Goal: Task Accomplishment & Management: Manage account settings

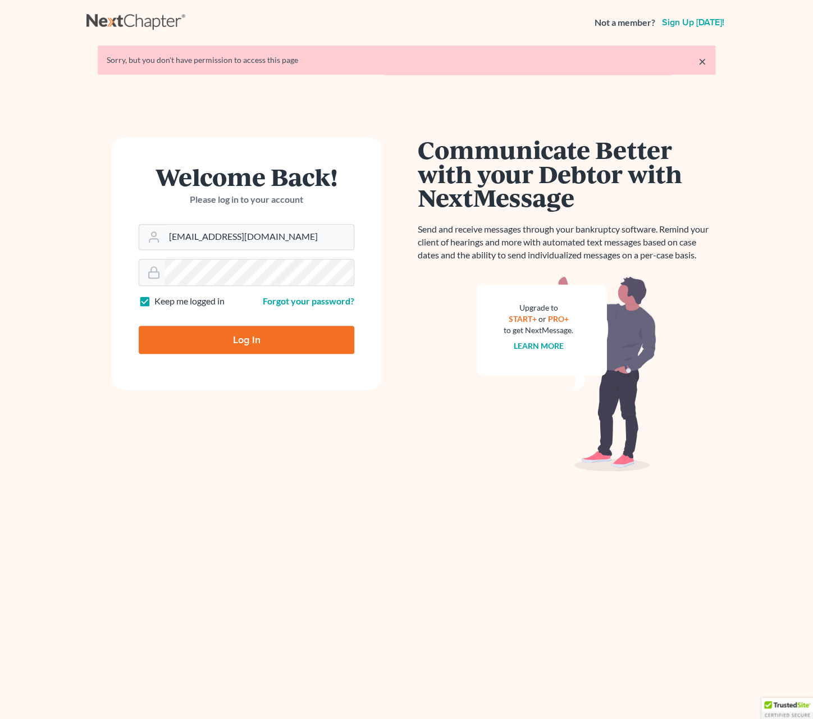
click at [316, 332] on input "Log In" at bounding box center [247, 340] width 216 height 28
type input "Thinking..."
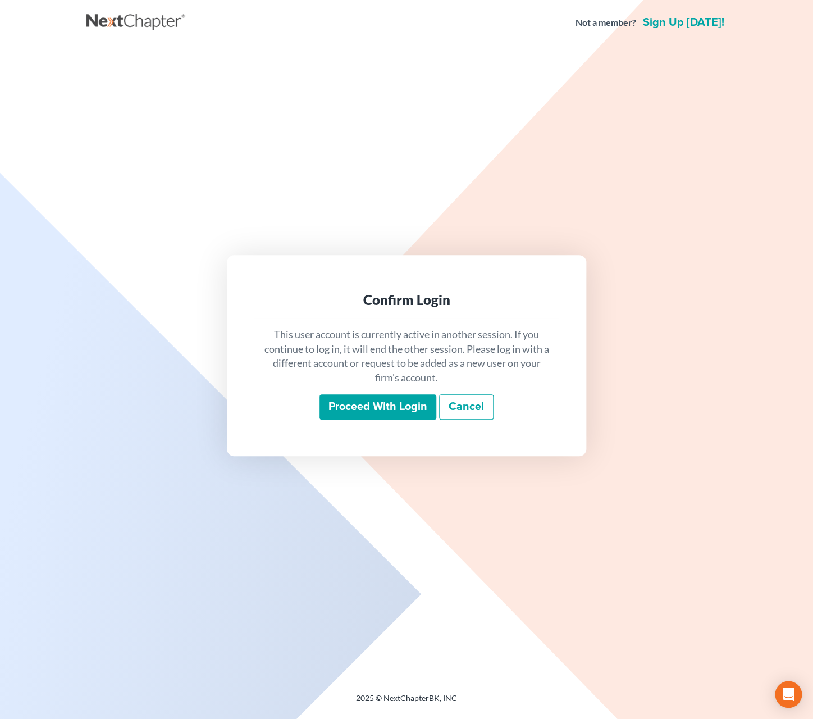
click at [348, 403] on input "Proceed with login" at bounding box center [378, 407] width 117 height 26
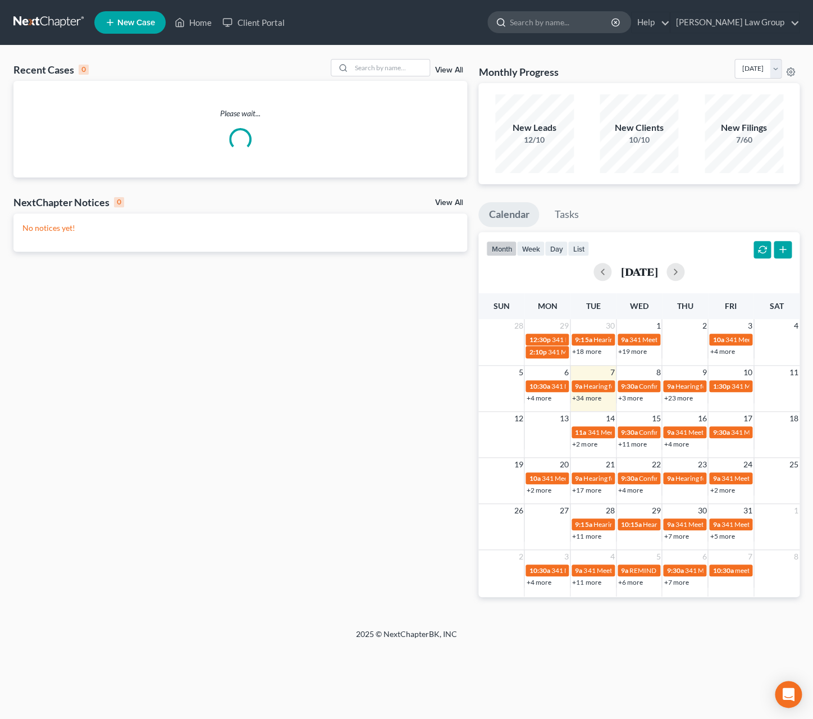
click at [603, 25] on input "search" at bounding box center [561, 22] width 103 height 21
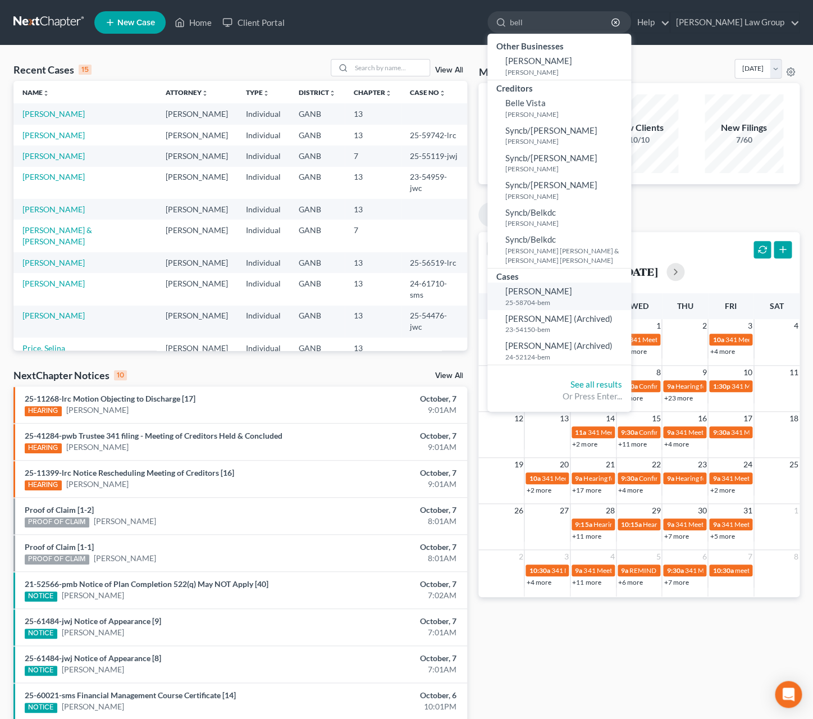
type input "bell"
click at [591, 301] on small "25-58704-bem" at bounding box center [567, 303] width 123 height 10
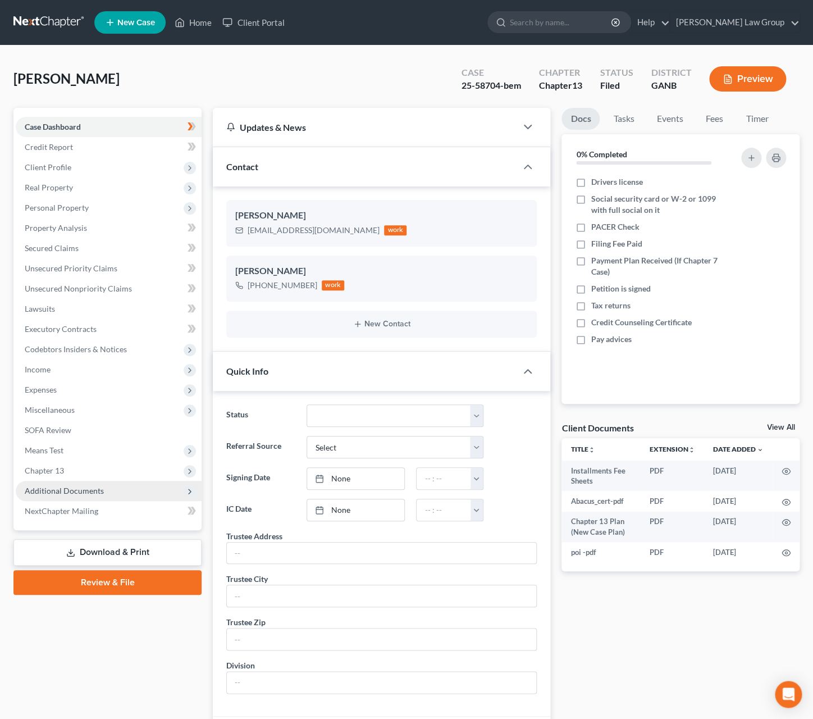
click at [101, 497] on span "Additional Documents" at bounding box center [109, 491] width 186 height 20
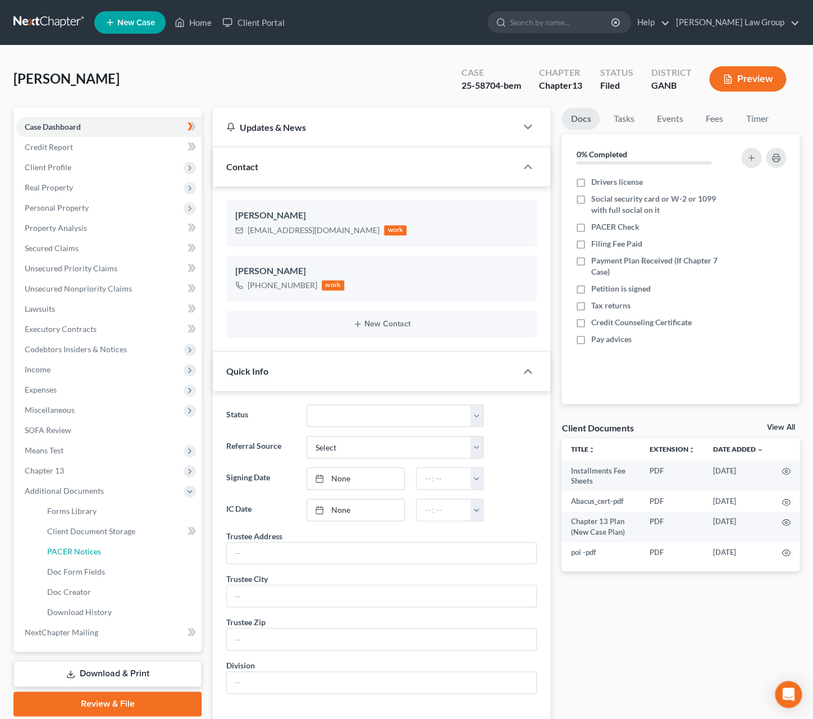
drag, startPoint x: 122, startPoint y: 551, endPoint x: 234, endPoint y: 554, distance: 111.8
click at [122, 551] on link "PACER Notices" at bounding box center [119, 552] width 163 height 20
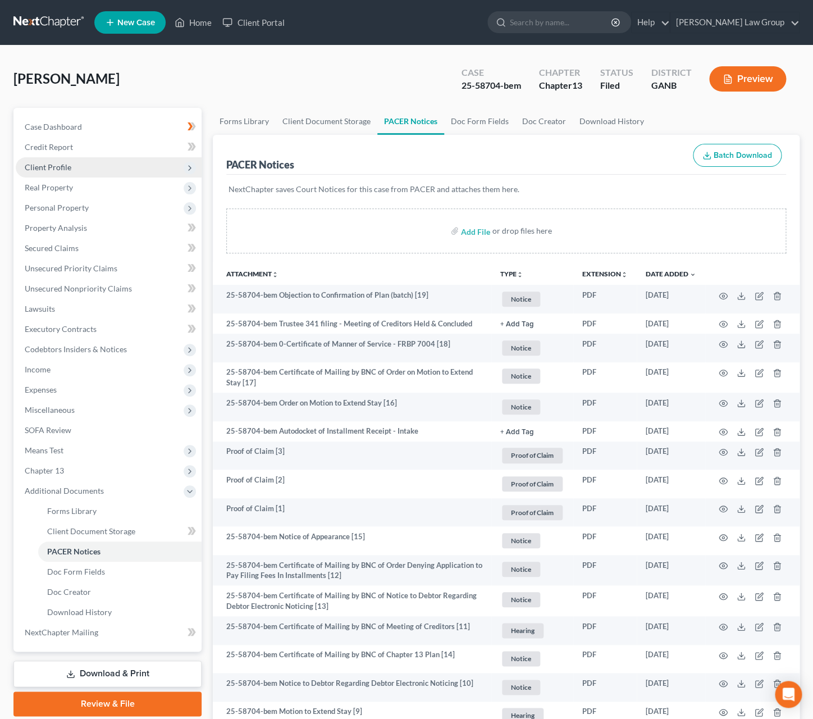
click at [67, 170] on span "Client Profile" at bounding box center [48, 167] width 47 height 10
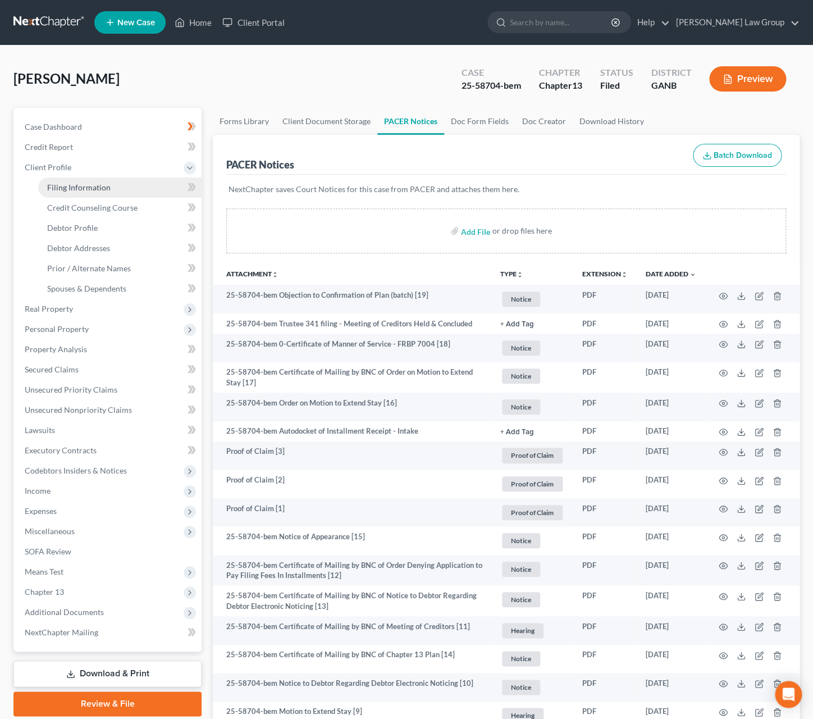
click at [90, 190] on span "Filing Information" at bounding box center [78, 188] width 63 height 10
select select "1"
select select "0"
select select "3"
select select "10"
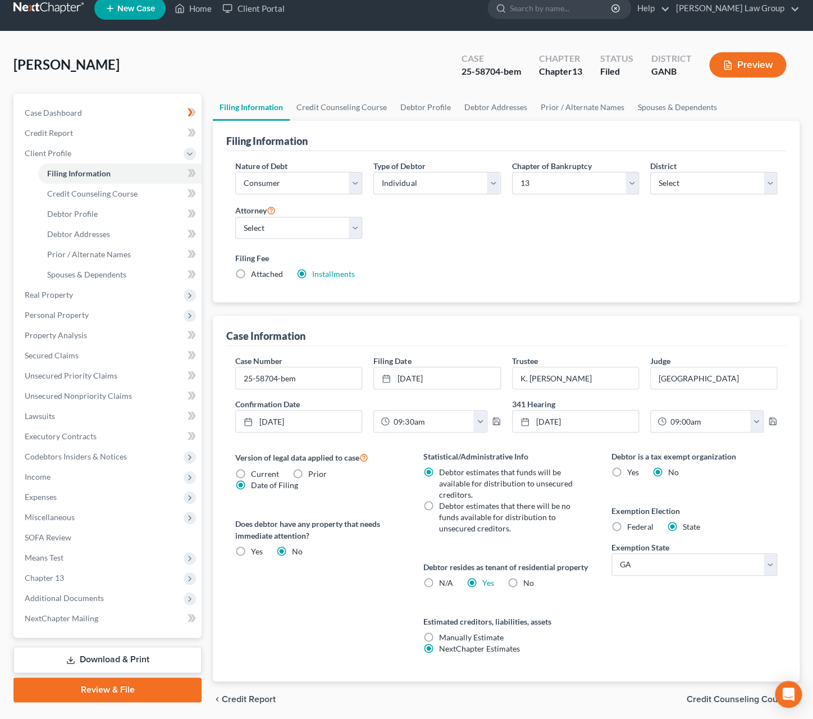
scroll to position [19, 0]
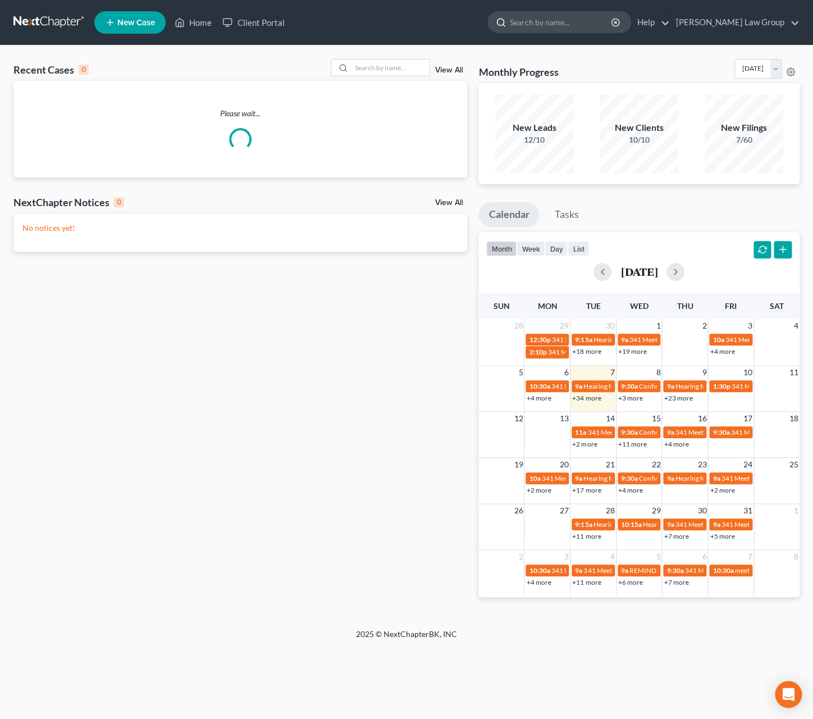
click at [577, 20] on input "search" at bounding box center [561, 22] width 103 height 21
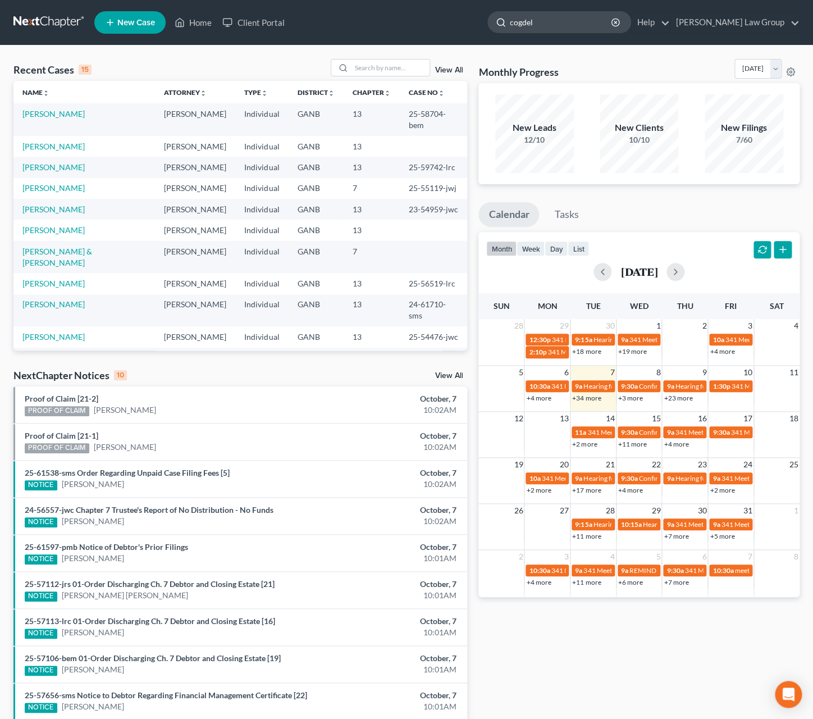
type input "[PERSON_NAME]"
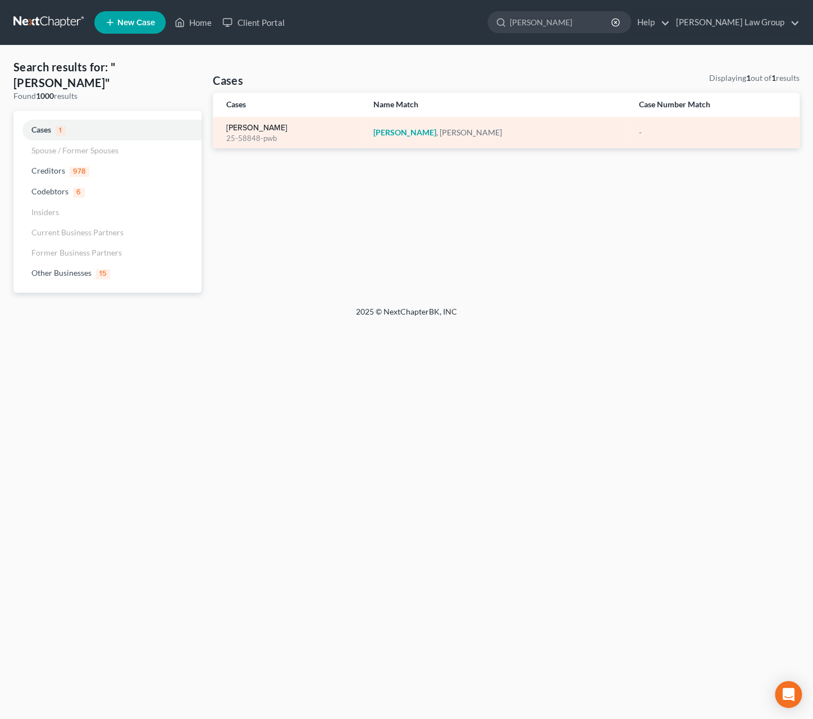
click at [266, 131] on link "[PERSON_NAME]" at bounding box center [256, 128] width 61 height 8
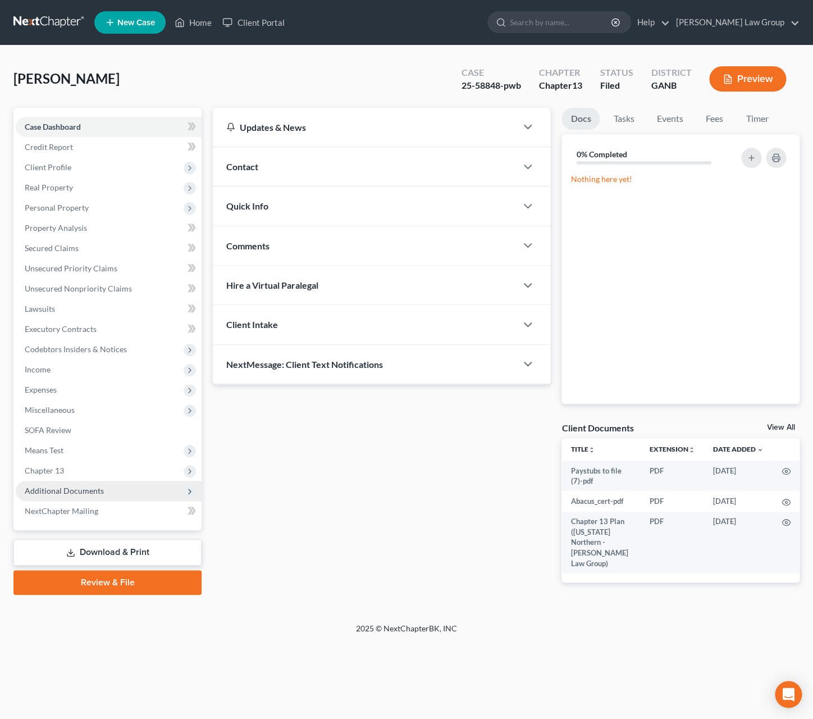
click at [111, 492] on span "Additional Documents" at bounding box center [109, 491] width 186 height 20
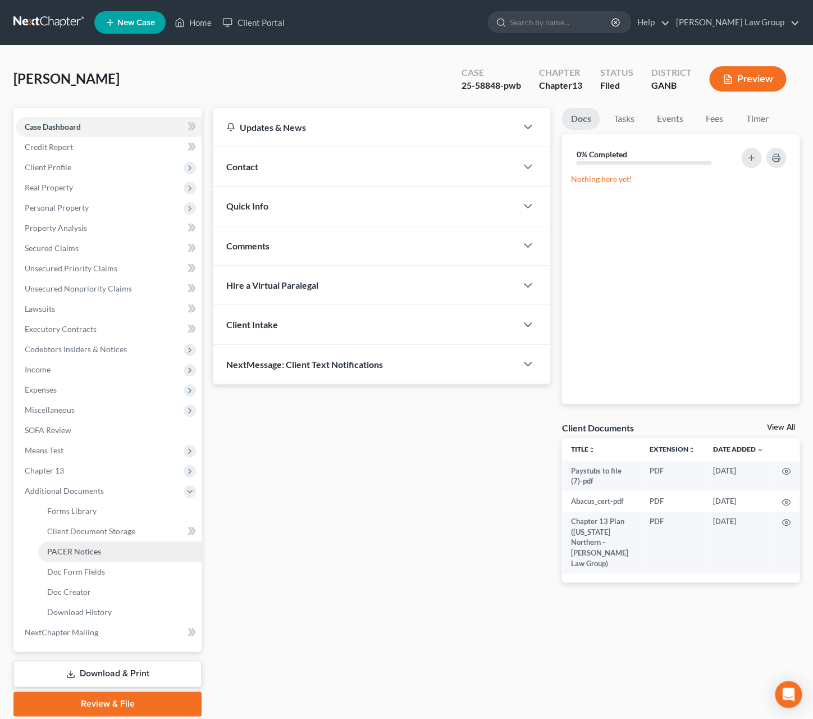
click at [118, 552] on link "PACER Notices" at bounding box center [119, 552] width 163 height 20
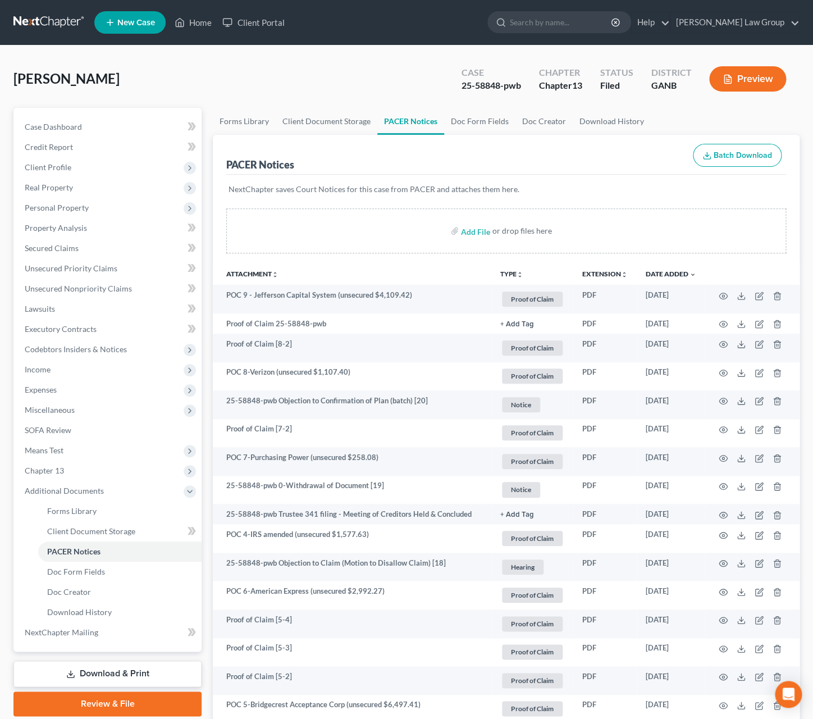
click at [522, 273] on icon "unfold_more" at bounding box center [520, 274] width 7 height 7
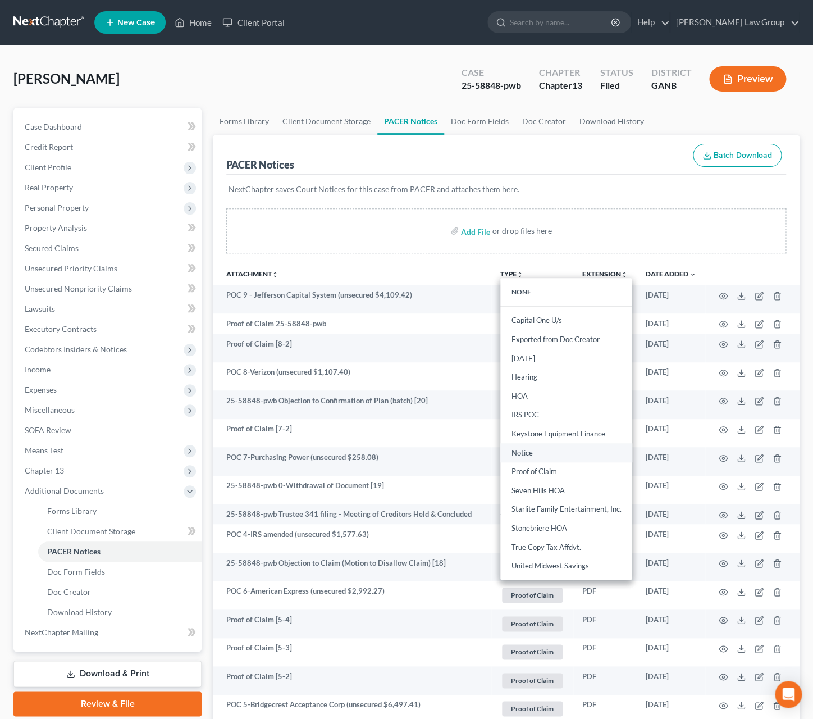
click at [549, 451] on link "Notice" at bounding box center [565, 452] width 131 height 19
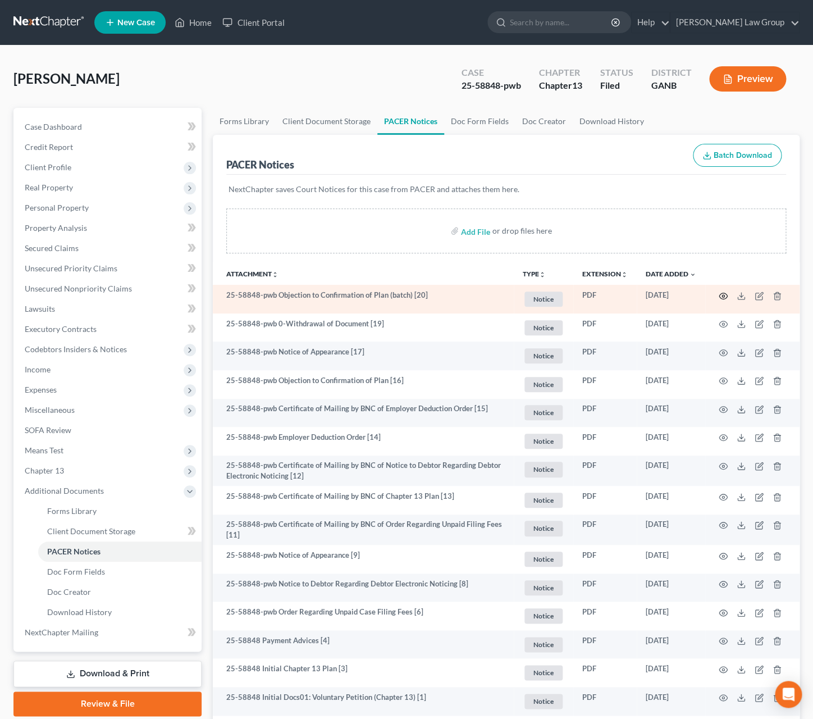
click at [726, 298] on icon "button" at bounding box center [723, 296] width 9 height 9
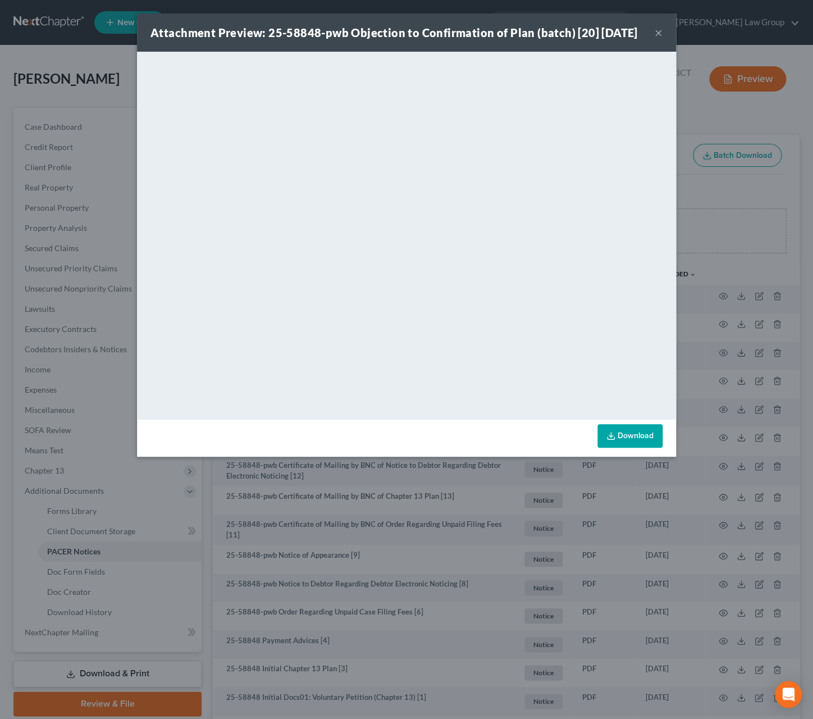
click at [659, 39] on button "×" at bounding box center [659, 32] width 8 height 13
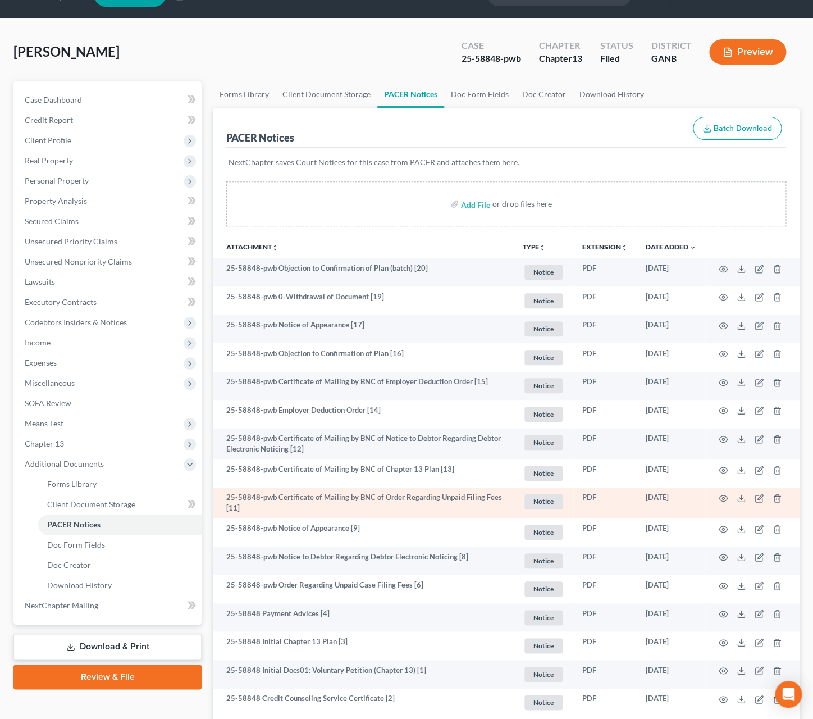
scroll to position [28, 0]
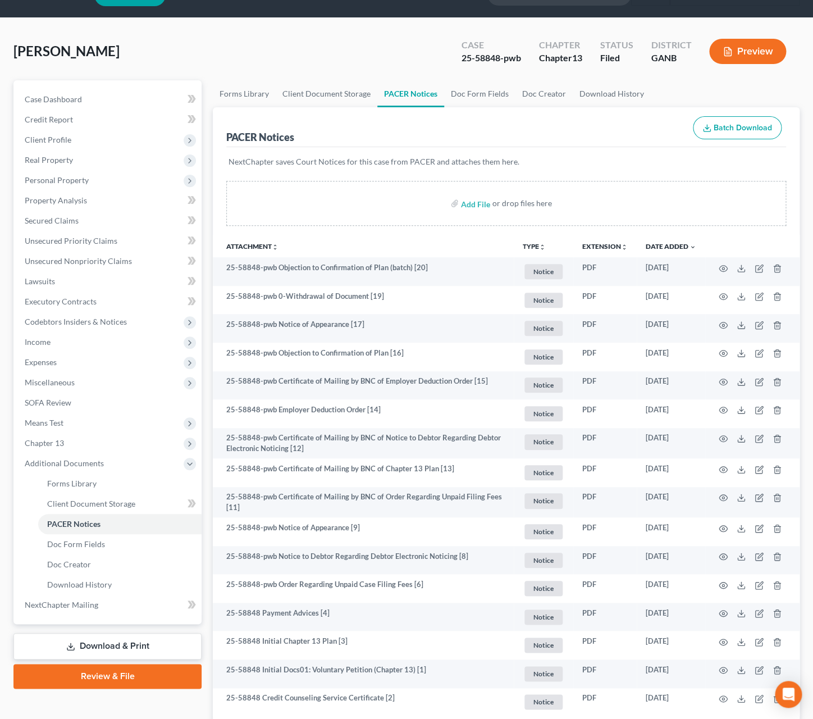
click at [534, 244] on button "TYPE unfold_more" at bounding box center [534, 246] width 23 height 7
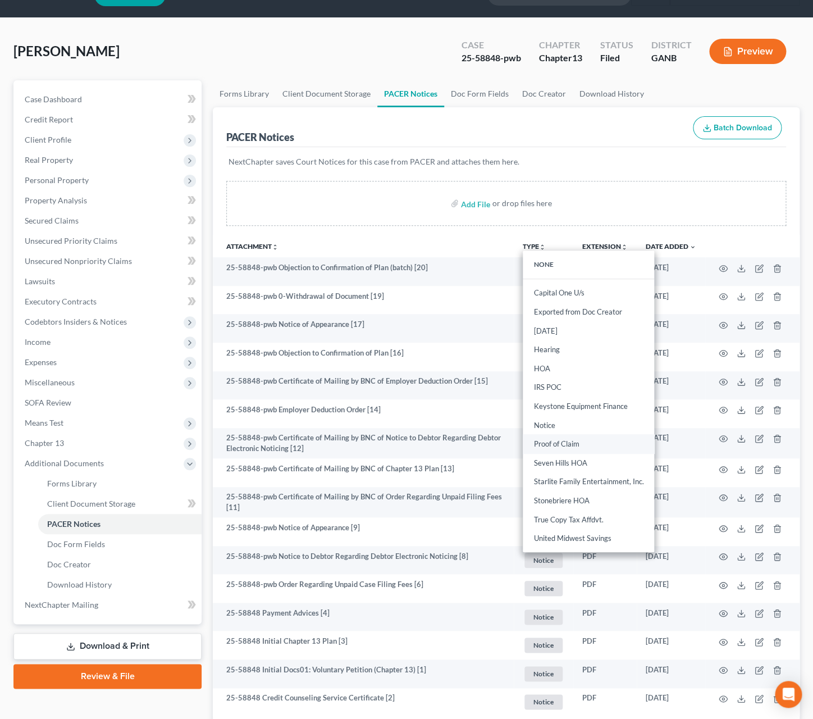
click at [574, 447] on link "Proof of Claim" at bounding box center [588, 444] width 131 height 19
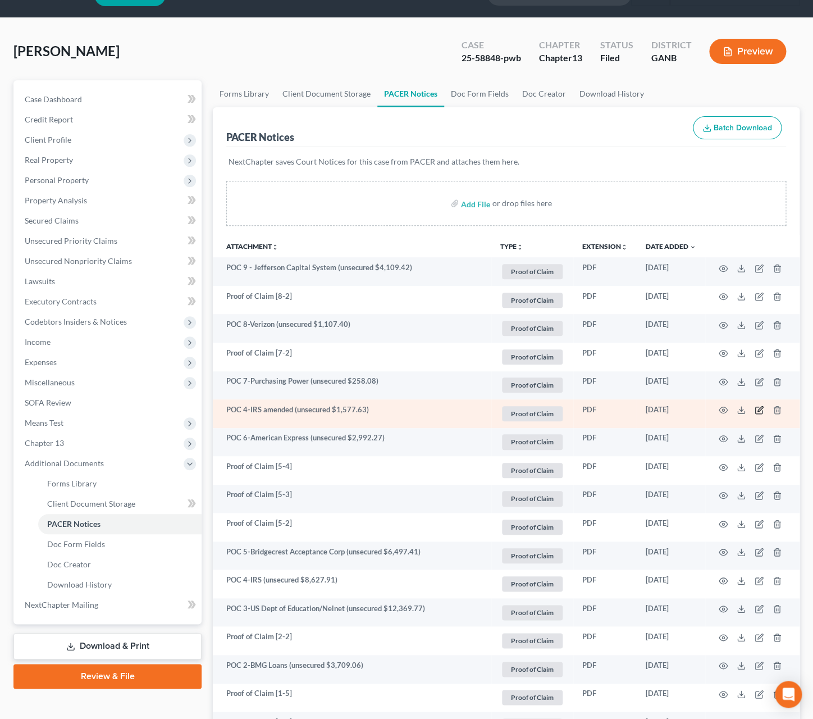
click at [760, 411] on icon "button" at bounding box center [759, 410] width 9 height 9
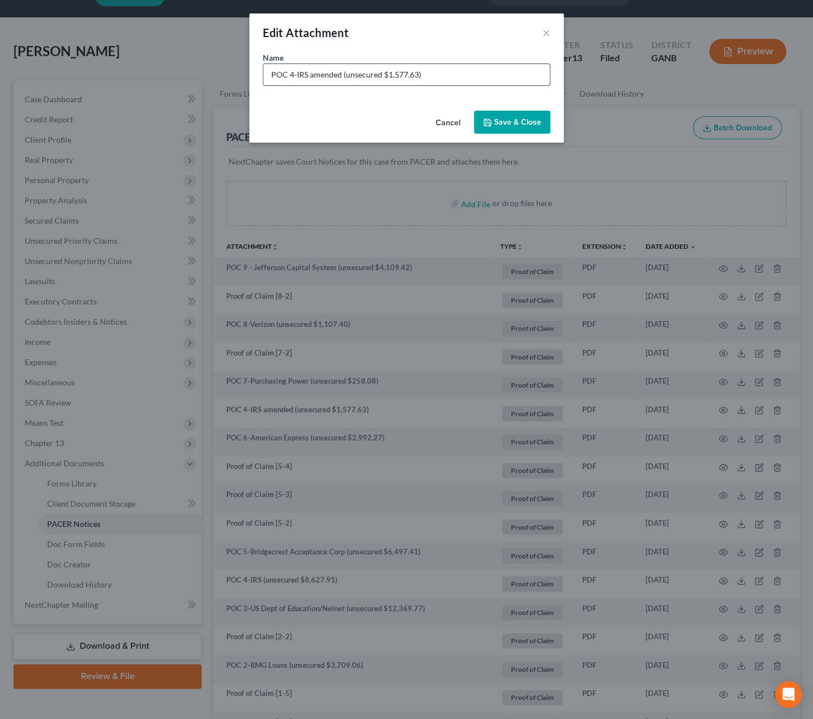
click at [347, 76] on input "POC 4-IRS amended (unsecured $1,577.63)" at bounding box center [406, 74] width 286 height 21
type input "POC 4-IRS amended (Priority: $1563.59; General: 549.21)"
click at [446, 121] on button "Cancel" at bounding box center [448, 123] width 43 height 22
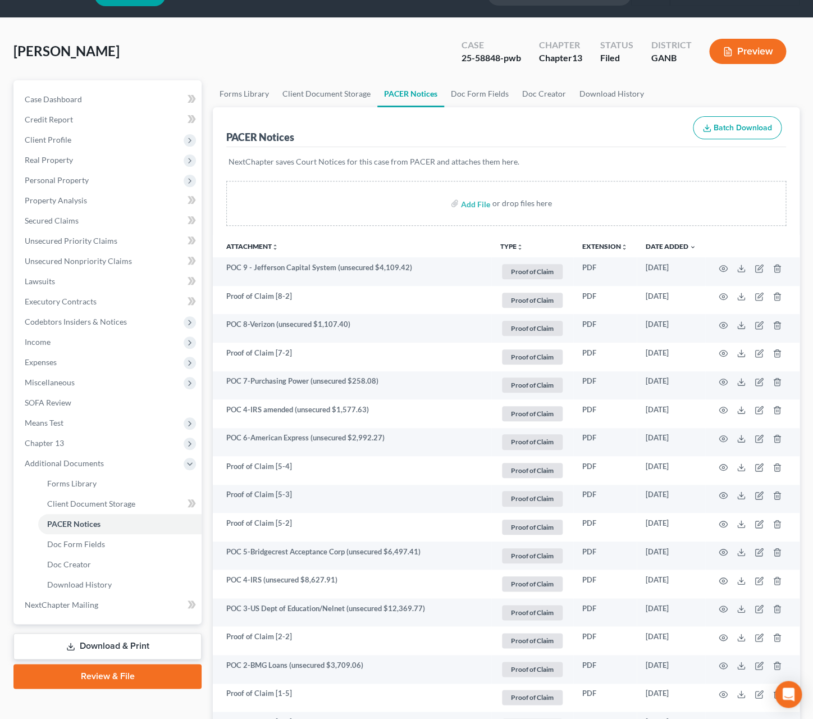
click at [503, 249] on button "TYPE unfold_more" at bounding box center [511, 246] width 23 height 7
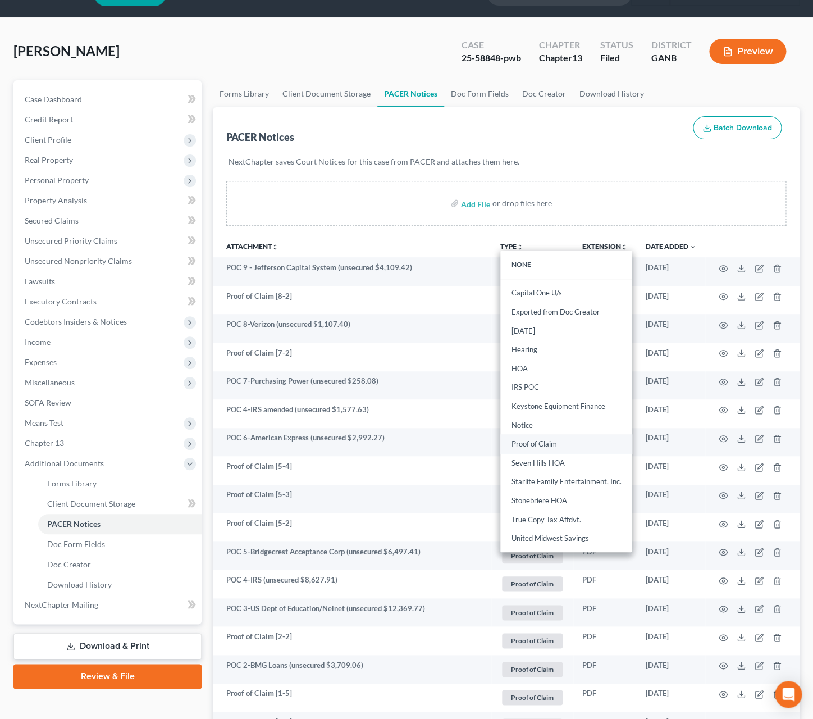
click at [542, 446] on link "Proof of Claim" at bounding box center [565, 444] width 131 height 19
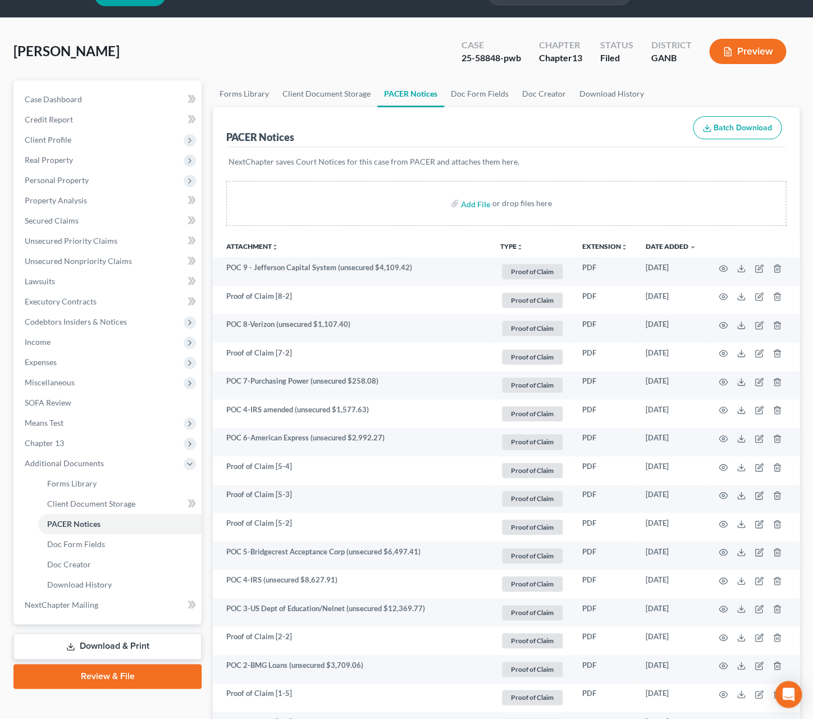
click at [515, 245] on button "TYPE unfold_more" at bounding box center [511, 246] width 23 height 7
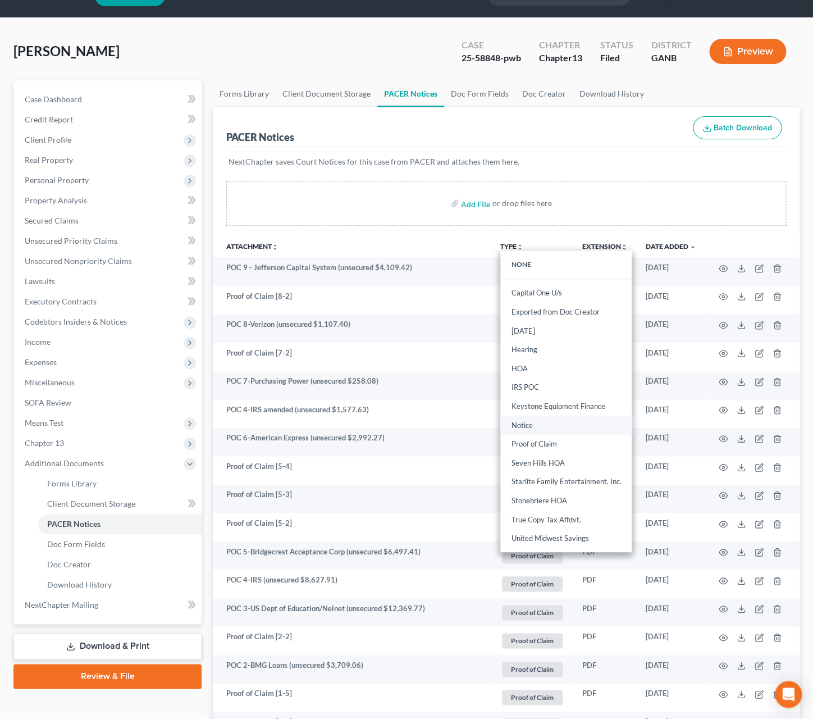
click at [552, 423] on link "Notice" at bounding box center [565, 425] width 131 height 19
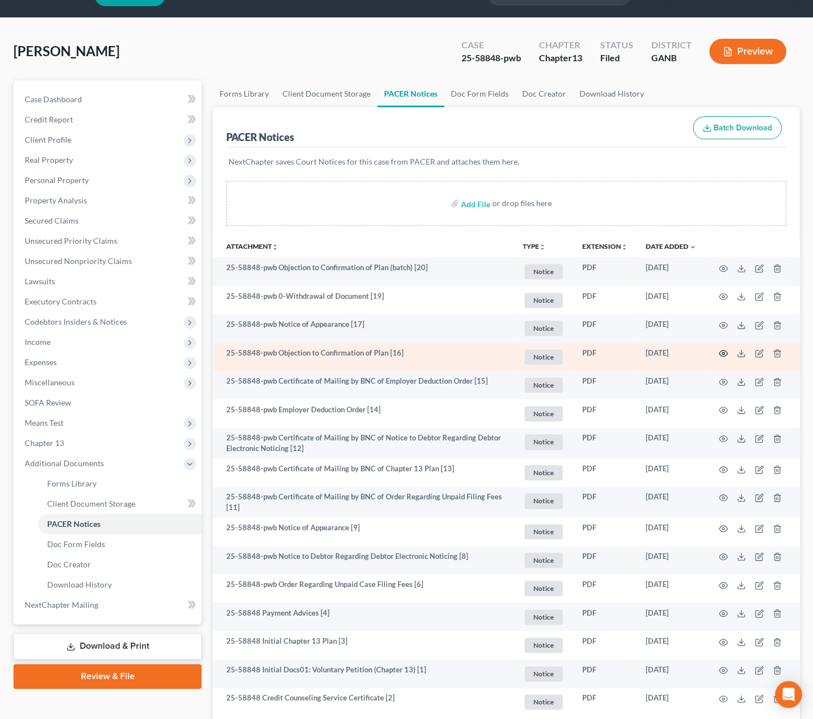
click at [722, 354] on circle "button" at bounding box center [723, 353] width 2 height 2
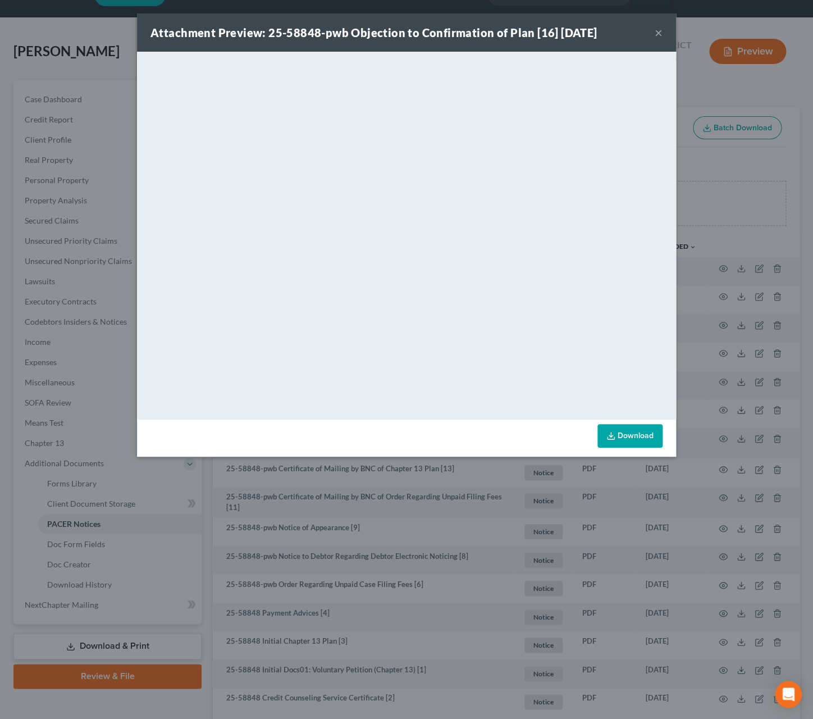
click at [656, 34] on button "×" at bounding box center [659, 32] width 8 height 13
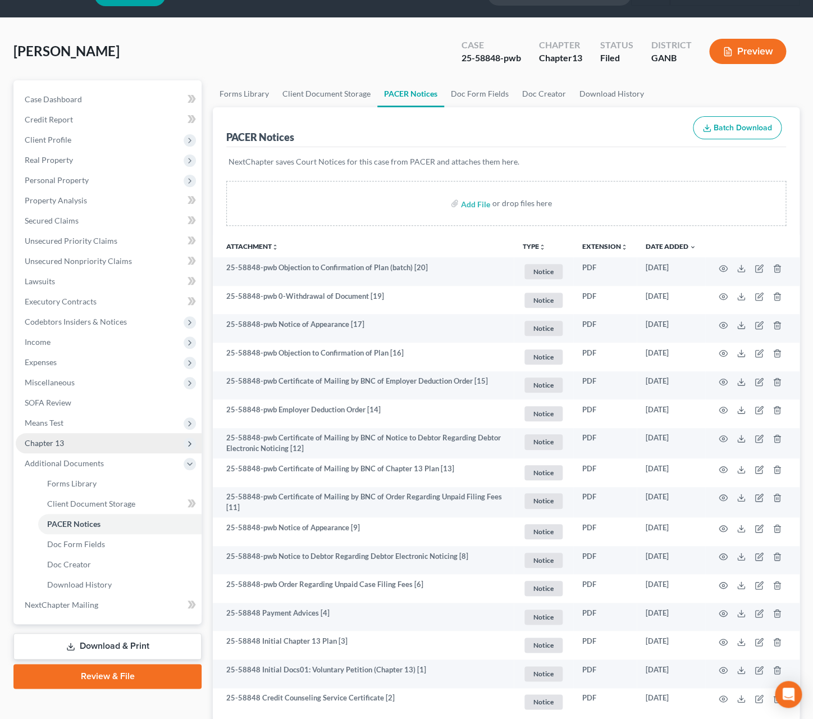
click at [77, 448] on span "Chapter 13" at bounding box center [109, 443] width 186 height 20
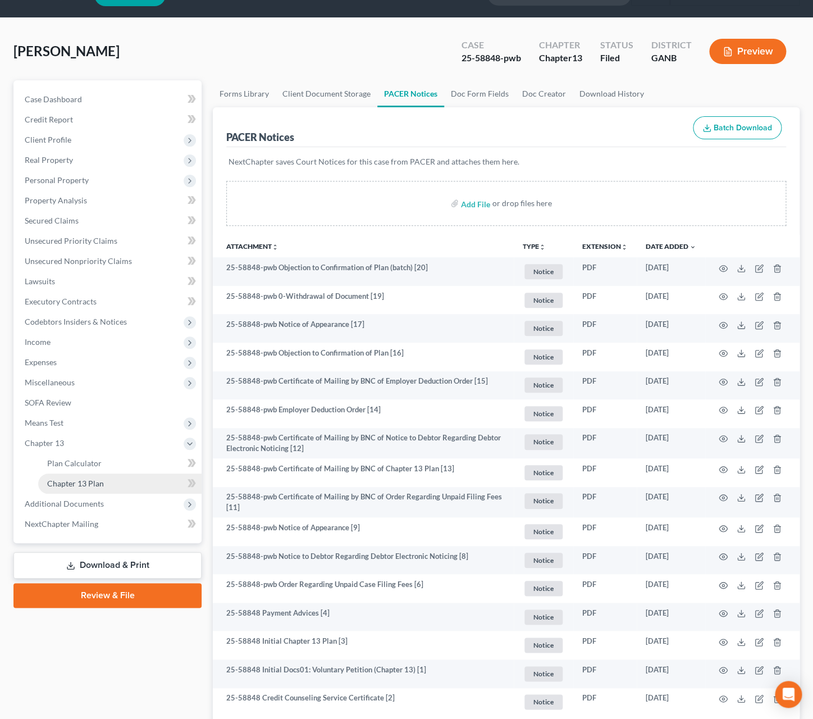
click at [94, 485] on span "Chapter 13 Plan" at bounding box center [75, 484] width 57 height 10
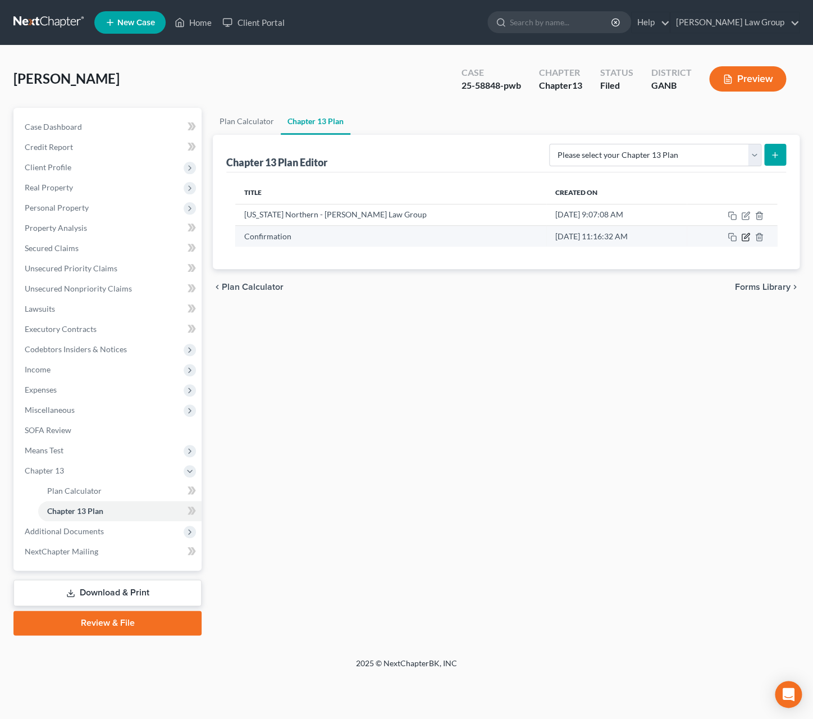
click at [747, 242] on icon "button" at bounding box center [745, 237] width 9 height 9
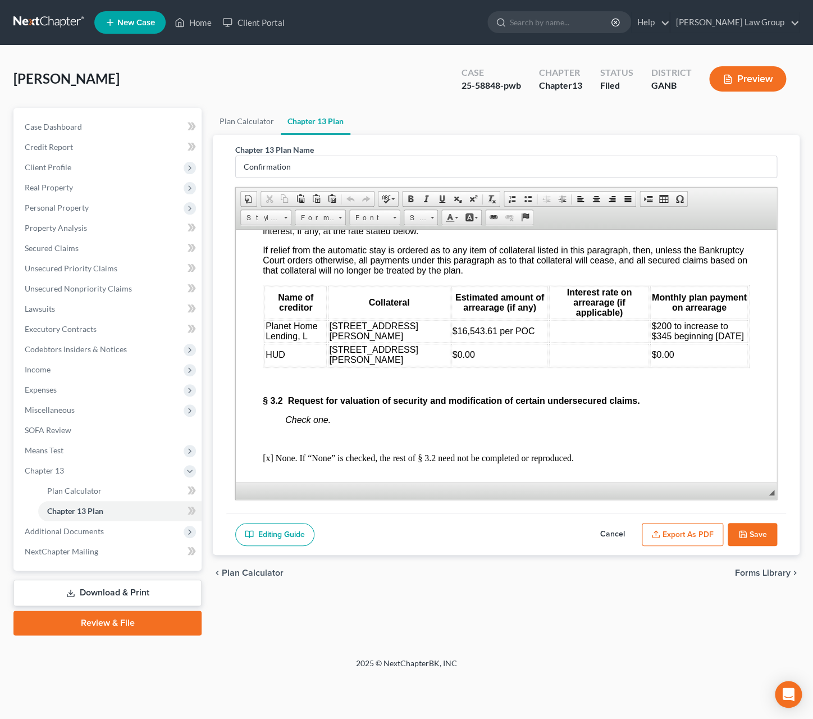
scroll to position [2243, 0]
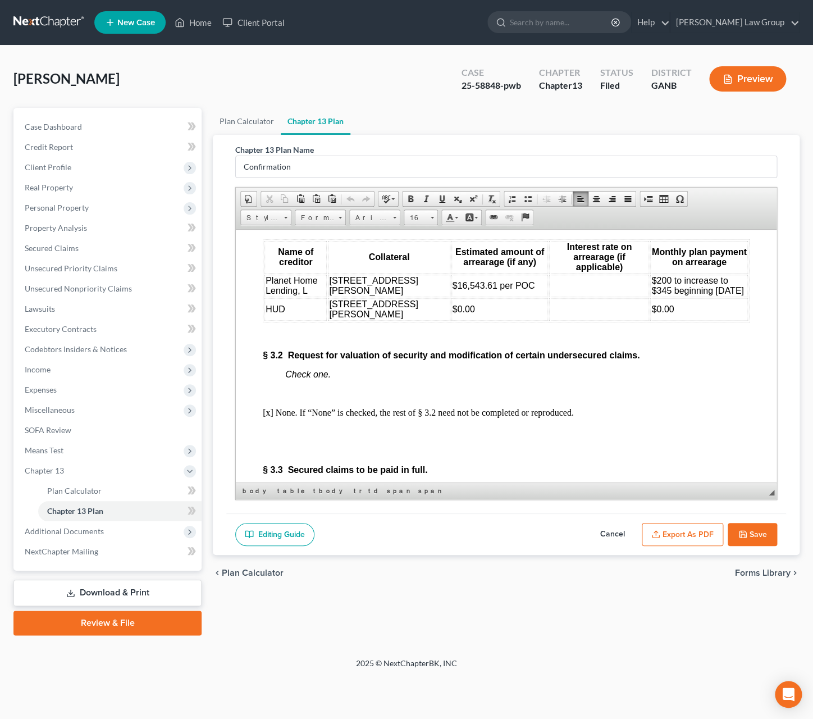
click at [273, 313] on span "HUD" at bounding box center [276, 309] width 20 height 10
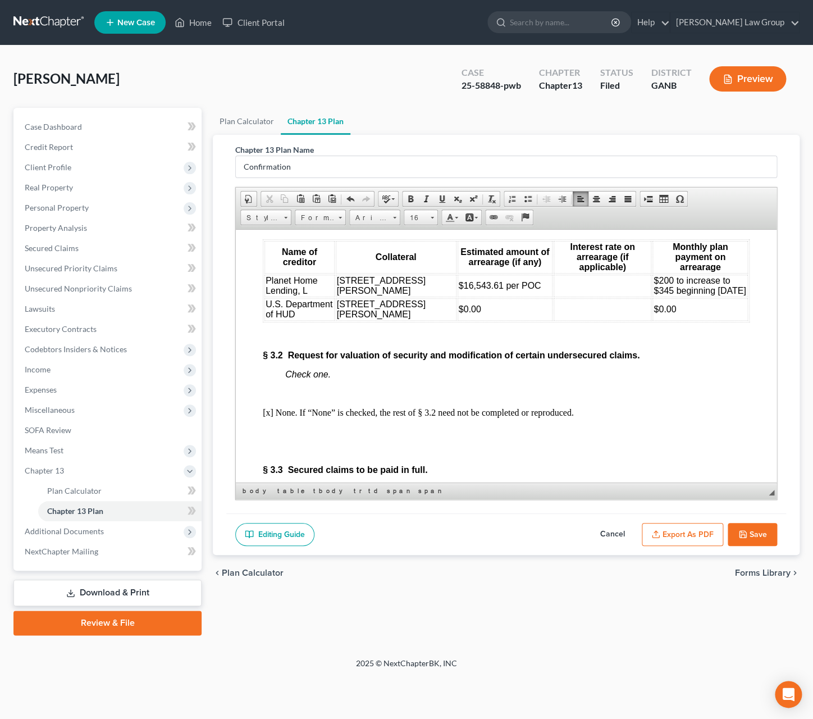
click at [739, 534] on icon "button" at bounding box center [743, 534] width 9 height 9
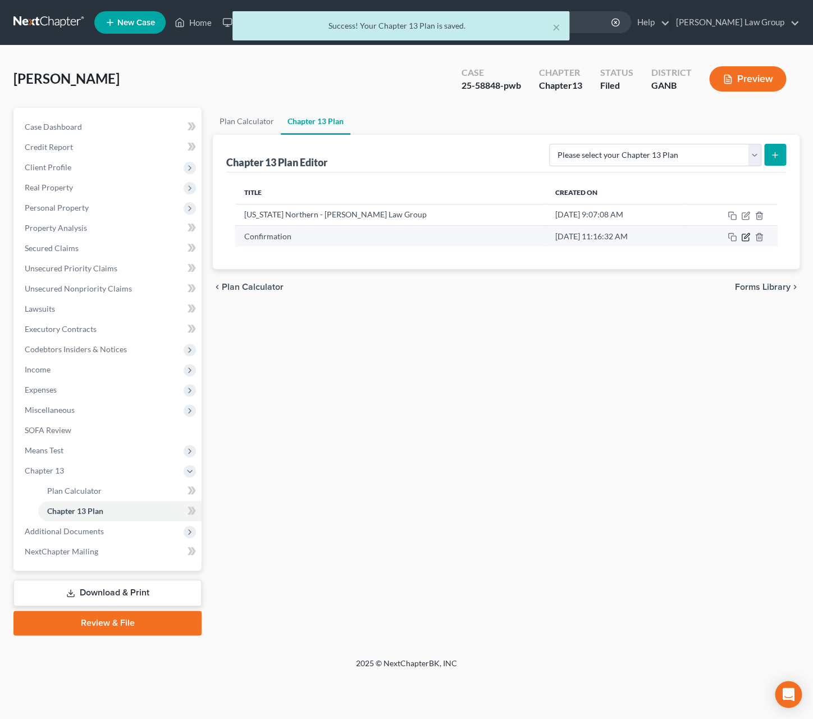
click at [744, 241] on icon "button" at bounding box center [745, 237] width 9 height 9
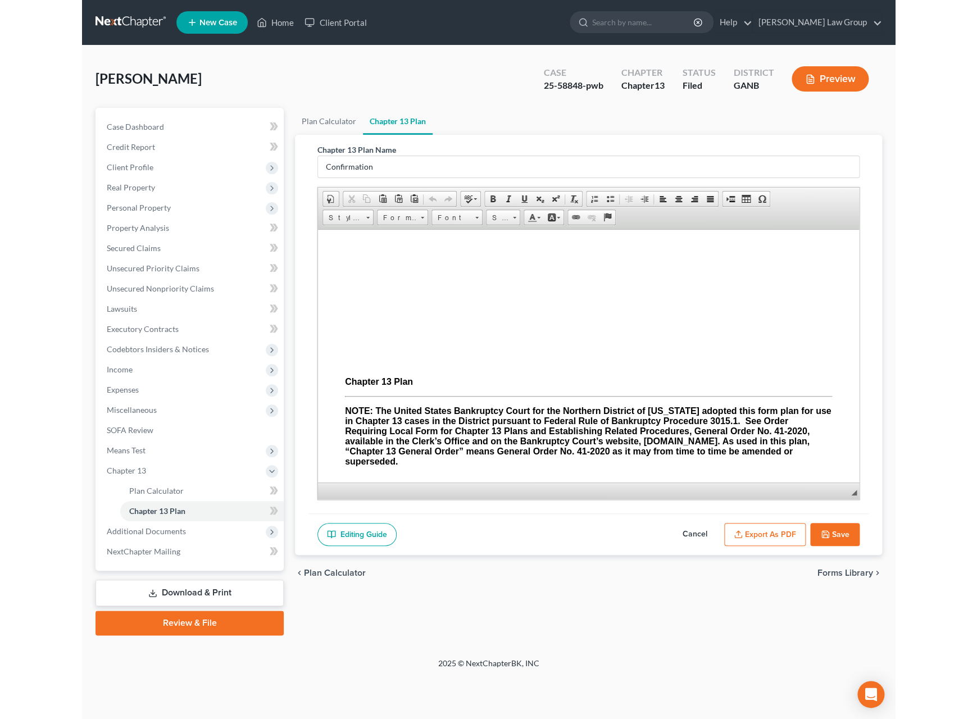
scroll to position [0, 0]
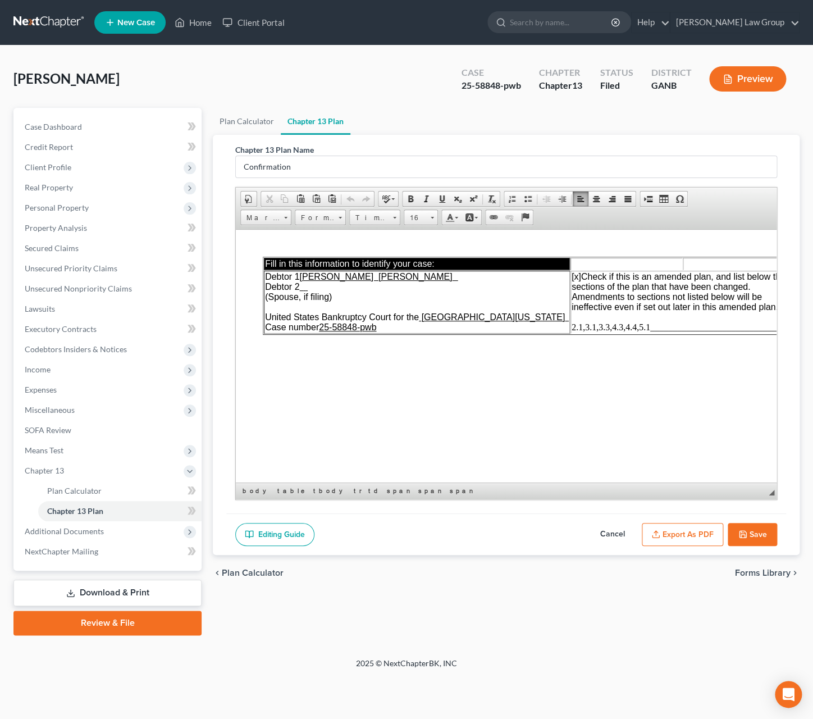
click at [639, 331] on span "2.1,3.1,3.3,4.3,4.4,5.1________________________________" at bounding box center [683, 327] width 222 height 10
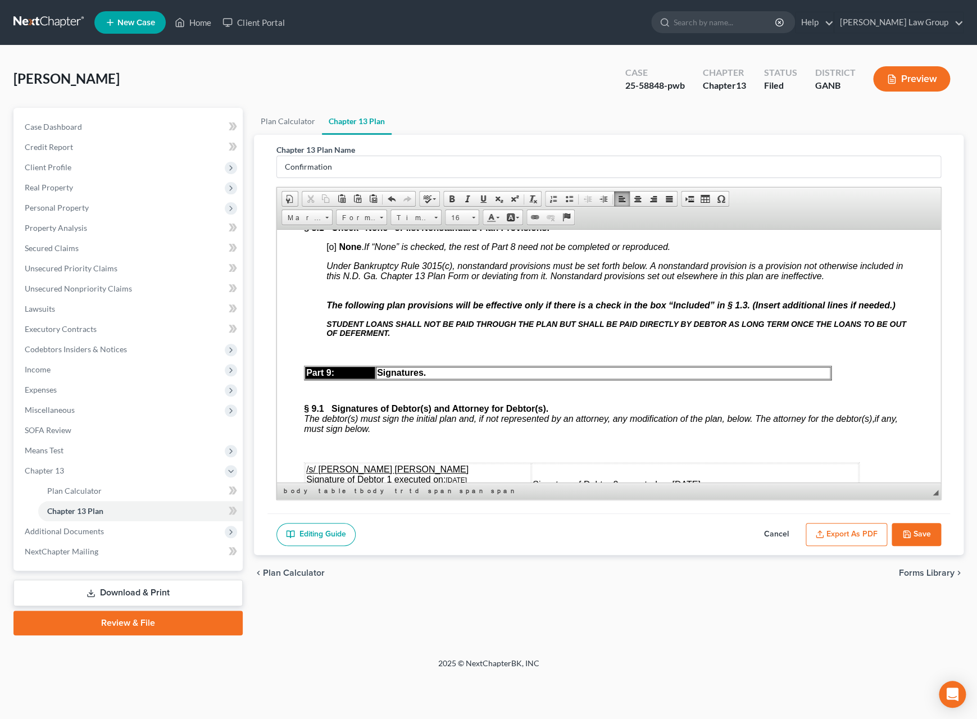
scroll to position [5125, 0]
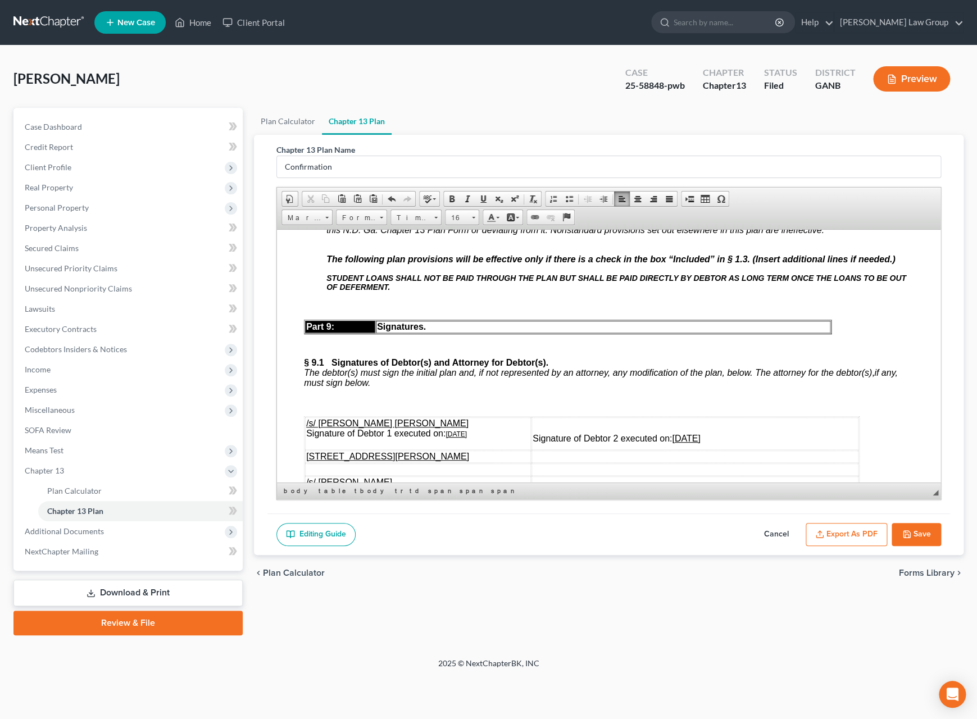
click at [426, 291] on p "STUDENT LOANS SHALL NOT BE PAID THROUGH THE PLAN BUT SHALL BE PAID DIRECTLY BY …" at bounding box center [619, 282] width 587 height 18
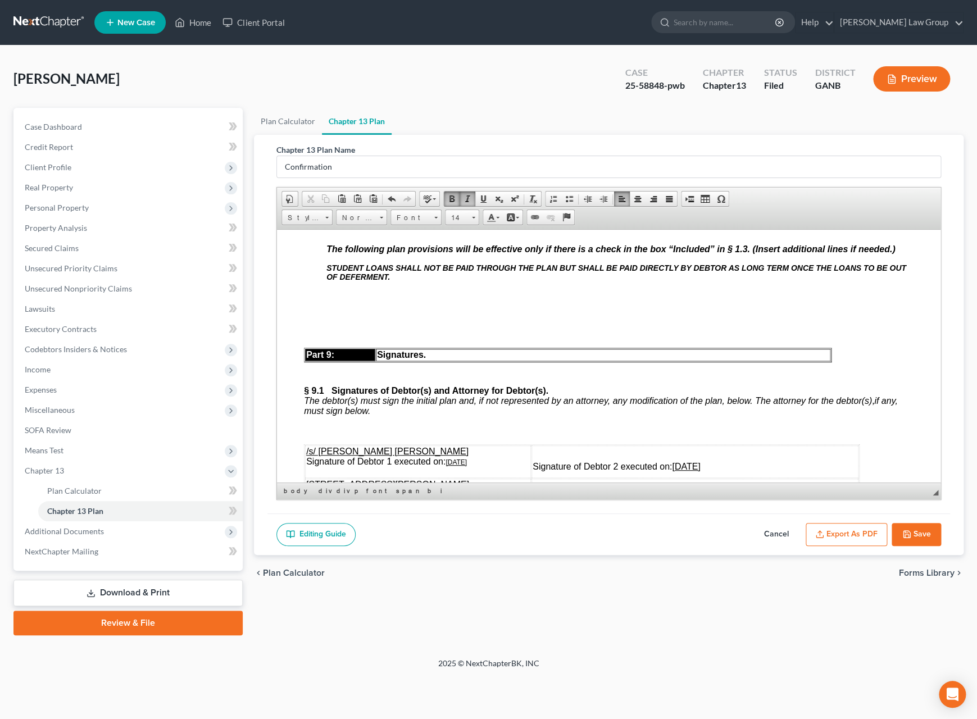
scroll to position [5174, 0]
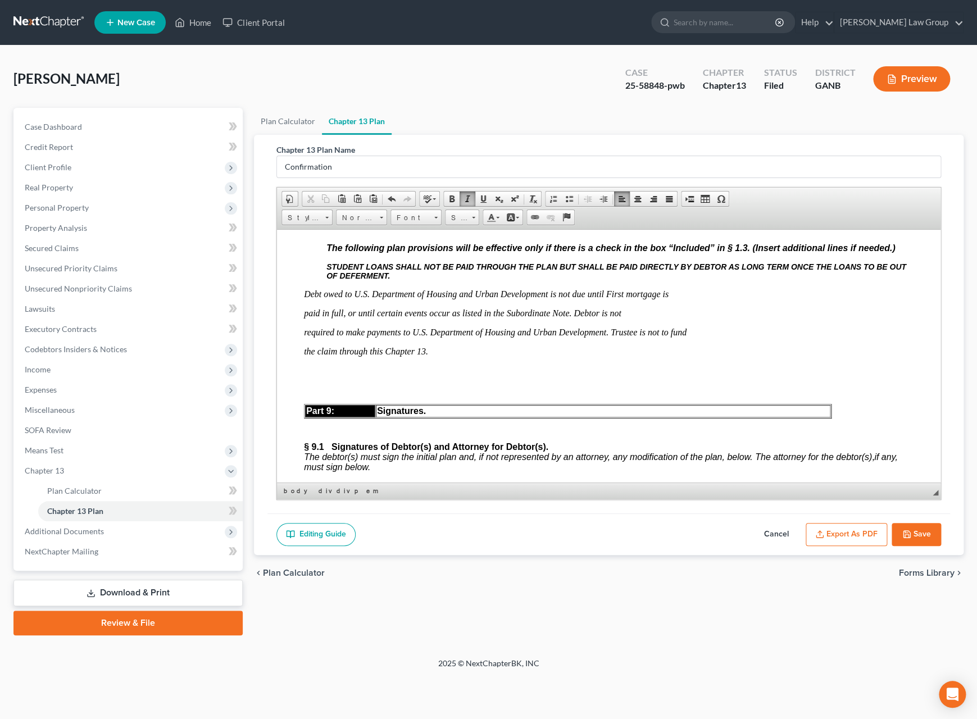
scroll to position [5238, 0]
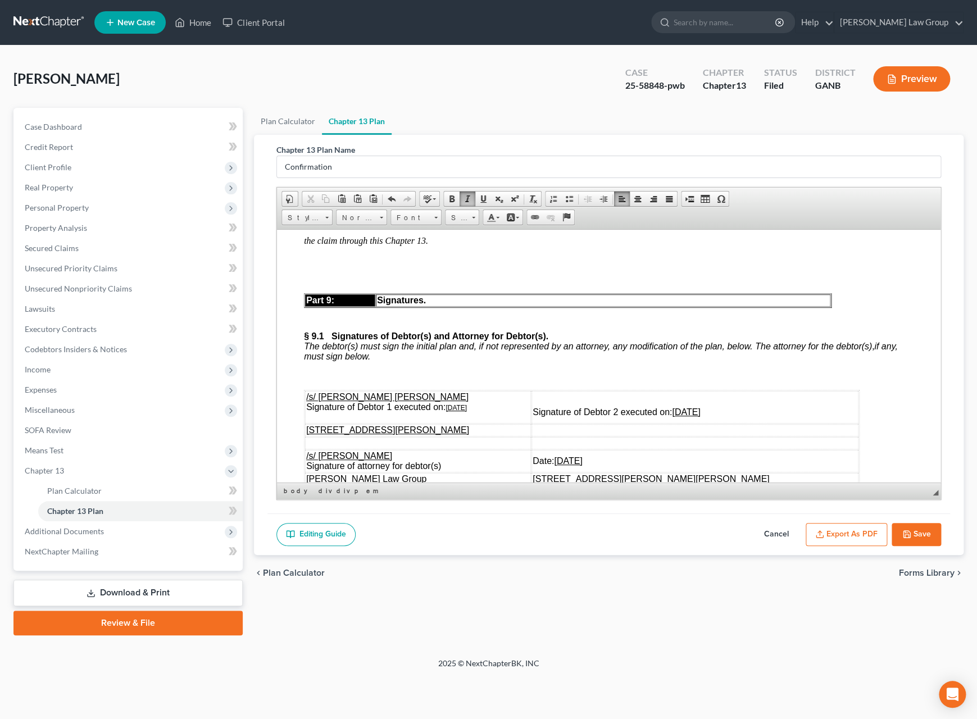
click at [303, 226] on em "required to make payments to U.S. Department of Housing and Urban Development. …" at bounding box center [494, 221] width 383 height 10
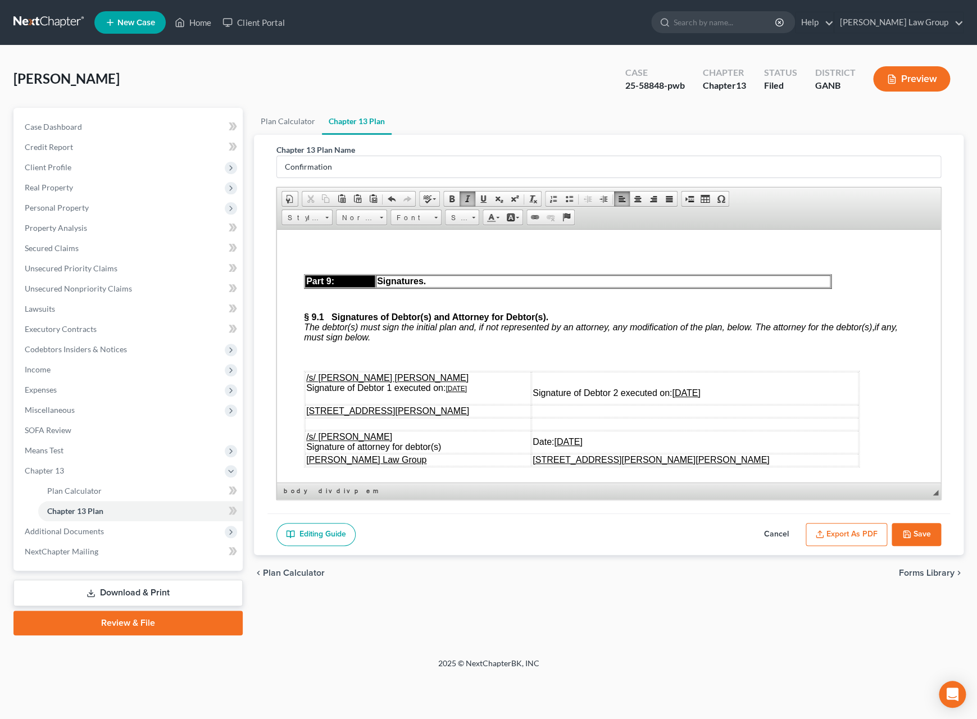
click at [304, 226] on em "the claim through this Chapter 13." at bounding box center [365, 221] width 124 height 10
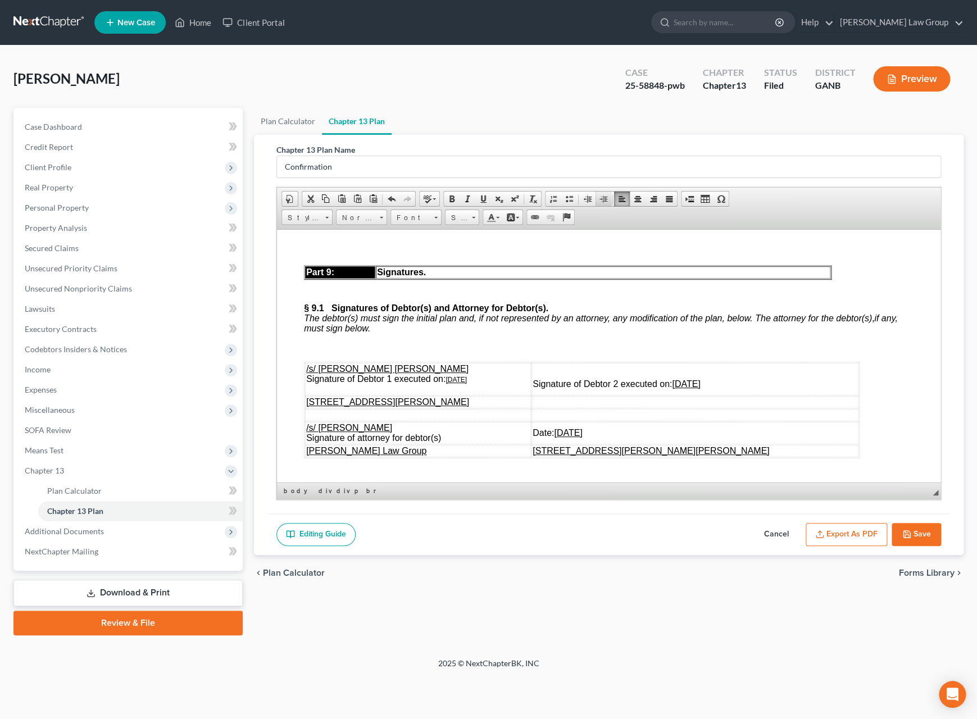
click at [608, 200] on span at bounding box center [603, 198] width 9 height 9
drag, startPoint x: 342, startPoint y: 311, endPoint x: 365, endPoint y: 325, distance: 26.7
click at [626, 202] on span at bounding box center [621, 198] width 9 height 9
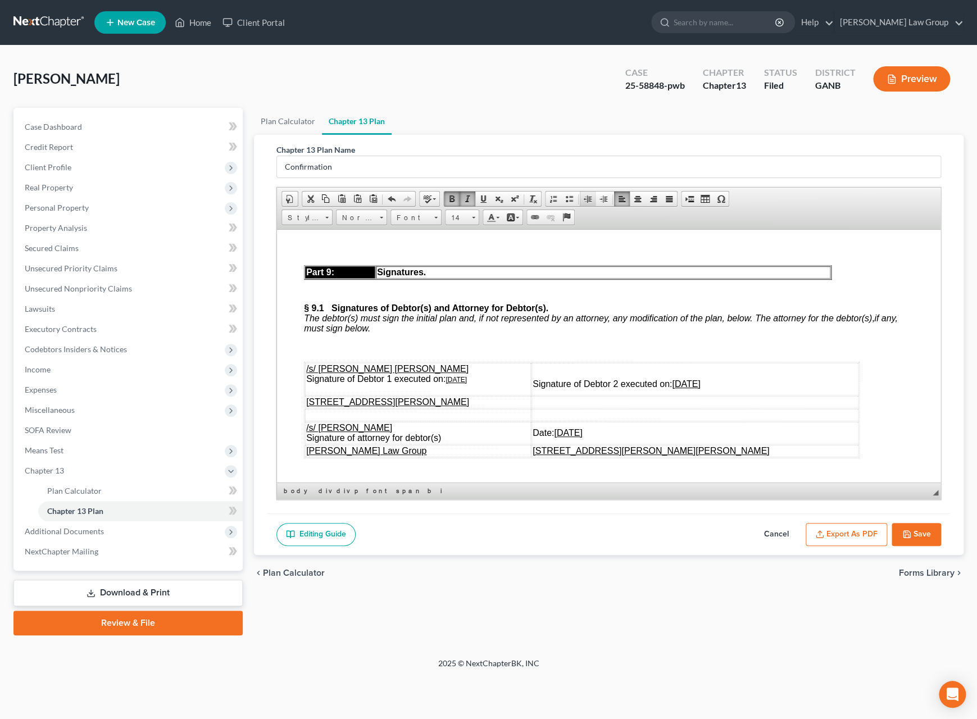
click at [595, 202] on link "Decrease Indent" at bounding box center [588, 199] width 16 height 15
drag, startPoint x: 492, startPoint y: 370, endPoint x: 477, endPoint y: 372, distance: 15.3
drag, startPoint x: 383, startPoint y: 363, endPoint x: 327, endPoint y: 340, distance: 60.4
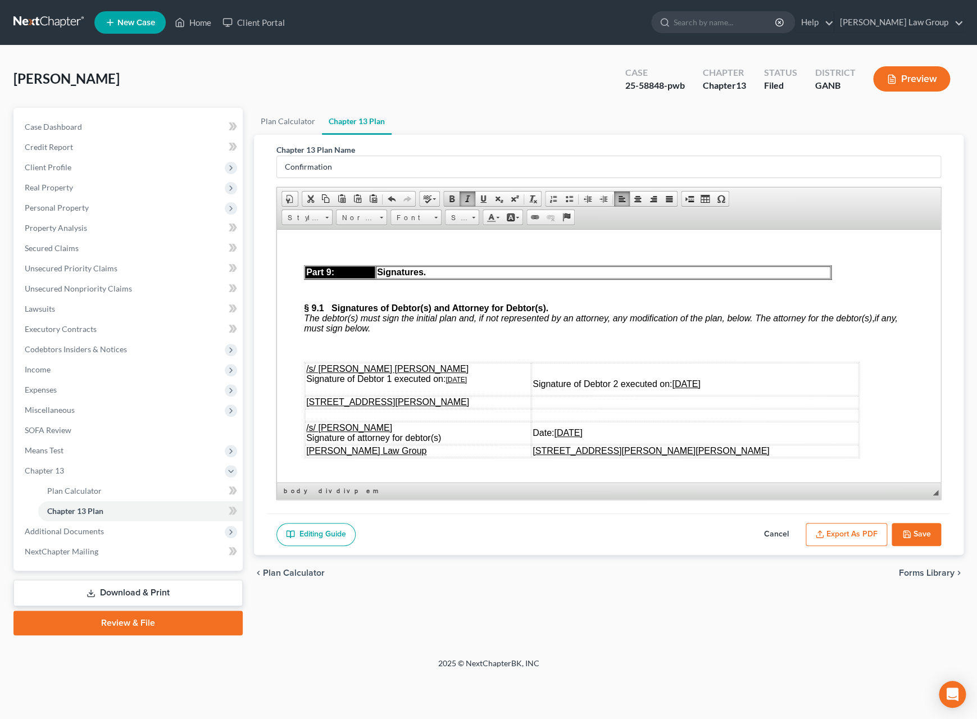
click at [452, 199] on span at bounding box center [451, 198] width 9 height 9
click at [524, 256] on p at bounding box center [619, 250] width 587 height 10
click at [813, 539] on icon "button" at bounding box center [906, 534] width 9 height 9
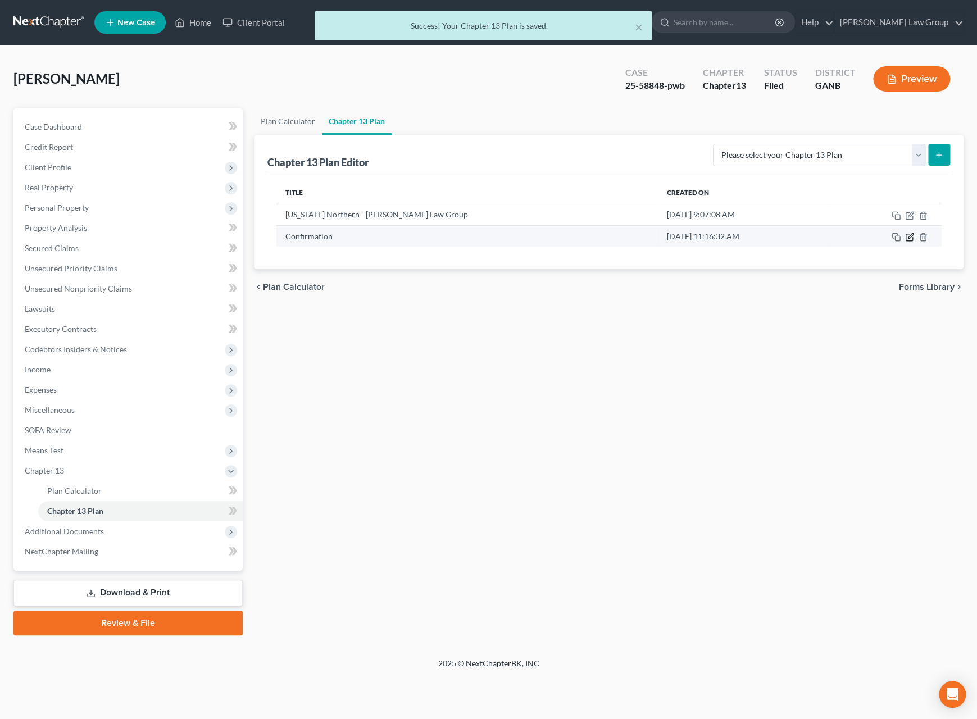
click at [813, 241] on icon "button" at bounding box center [909, 237] width 7 height 7
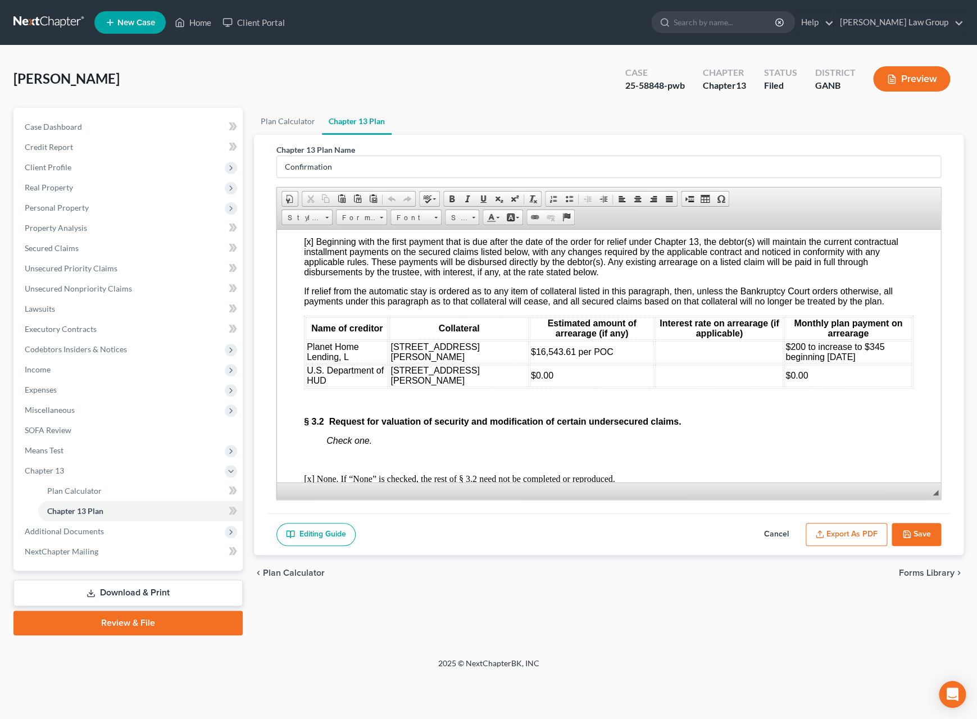
scroll to position [2039, 0]
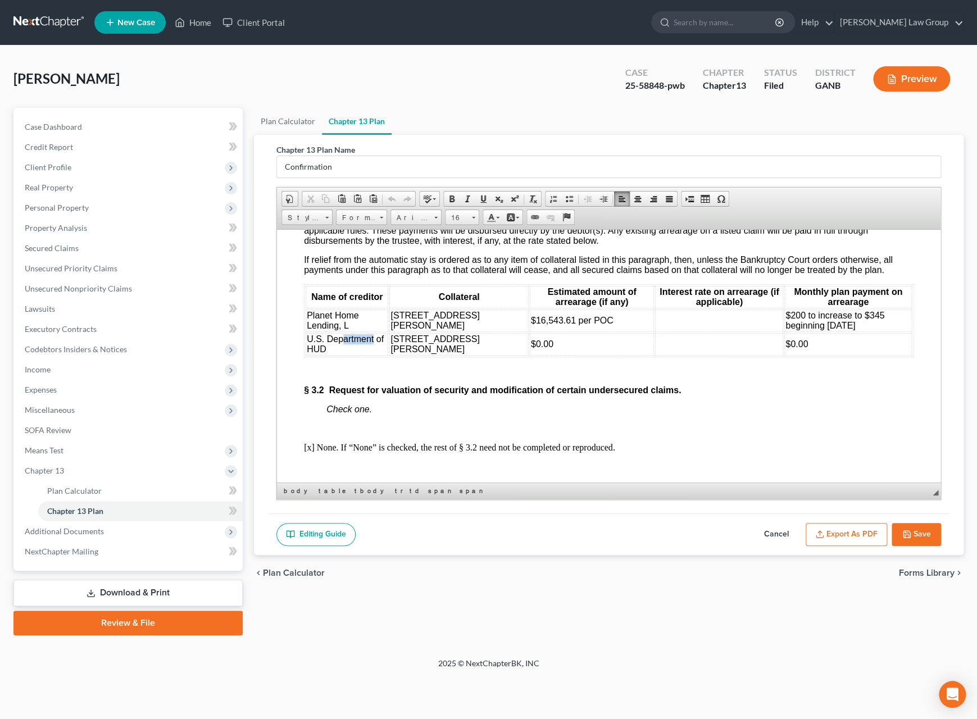
drag, startPoint x: 374, startPoint y: 416, endPoint x: 344, endPoint y: 417, distance: 29.8
click at [344, 353] on span "U.S. Department of HUD" at bounding box center [344, 344] width 77 height 20
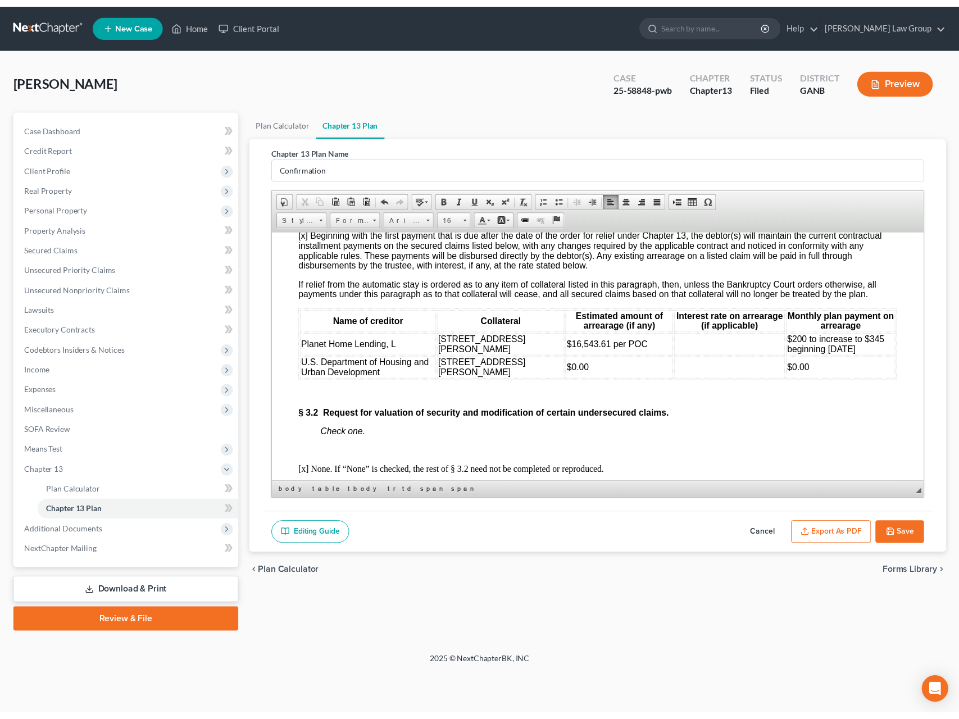
scroll to position [2011, 0]
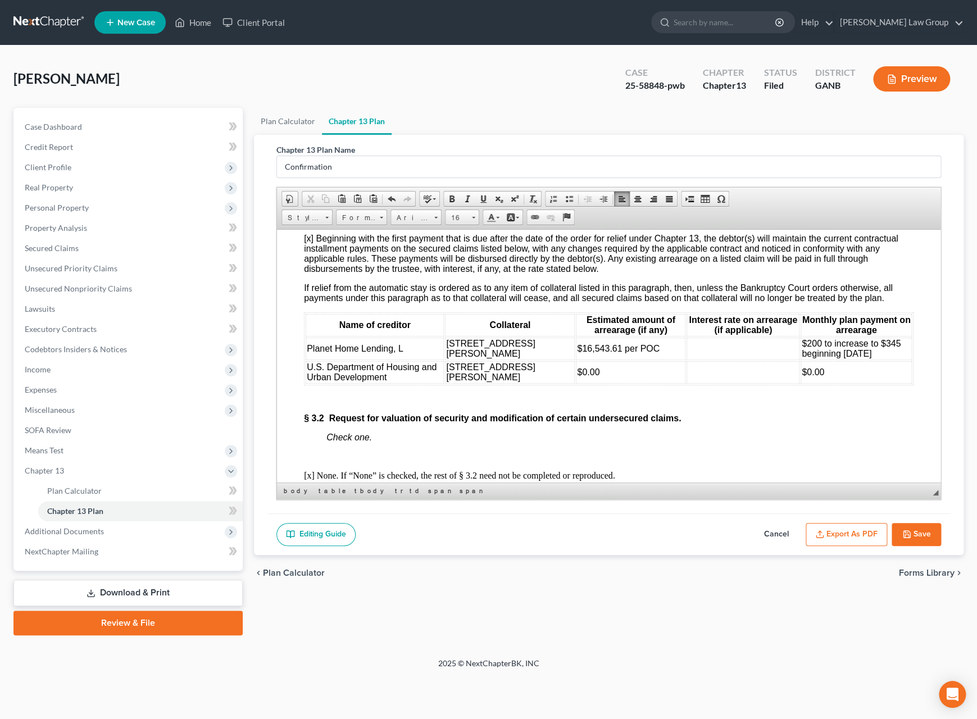
click at [813, 545] on button "Save" at bounding box center [915, 535] width 49 height 24
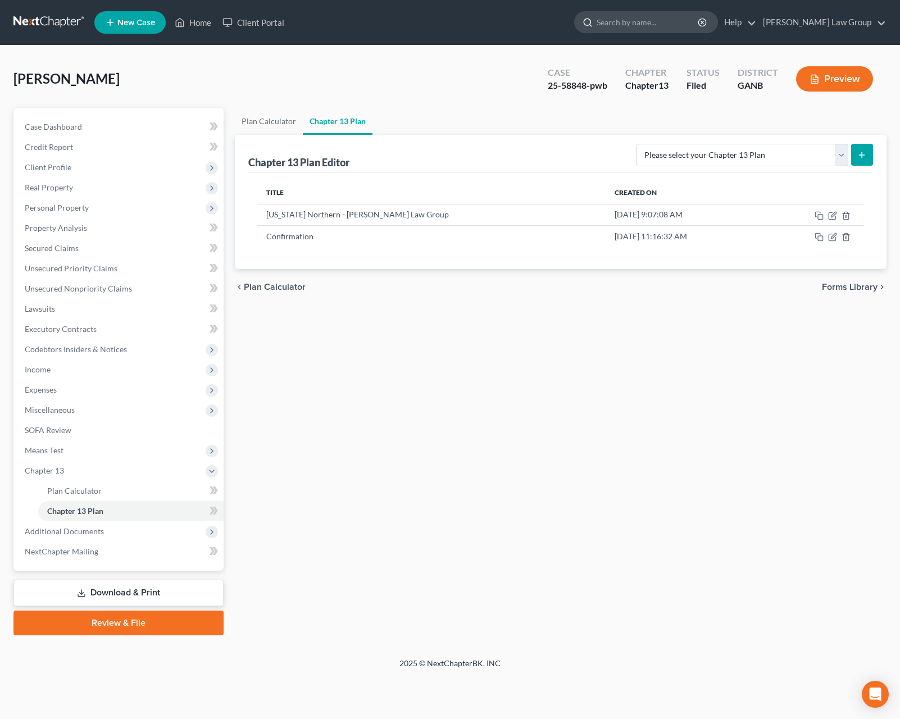
click at [694, 28] on input "search" at bounding box center [648, 22] width 103 height 21
type input "[PERSON_NAME]"
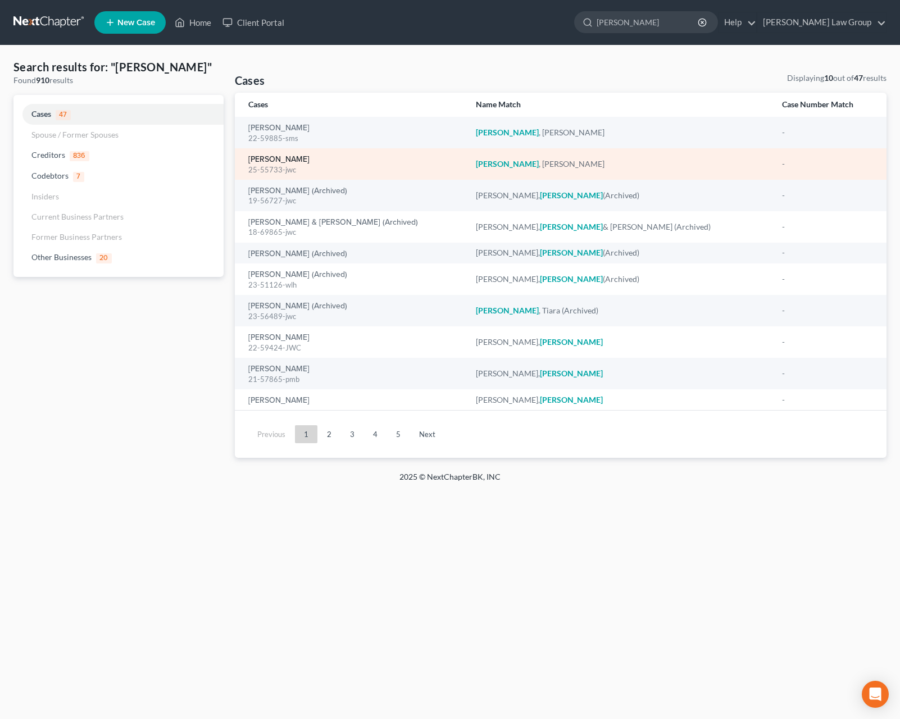
click at [267, 160] on link "[PERSON_NAME]" at bounding box center [278, 160] width 61 height 8
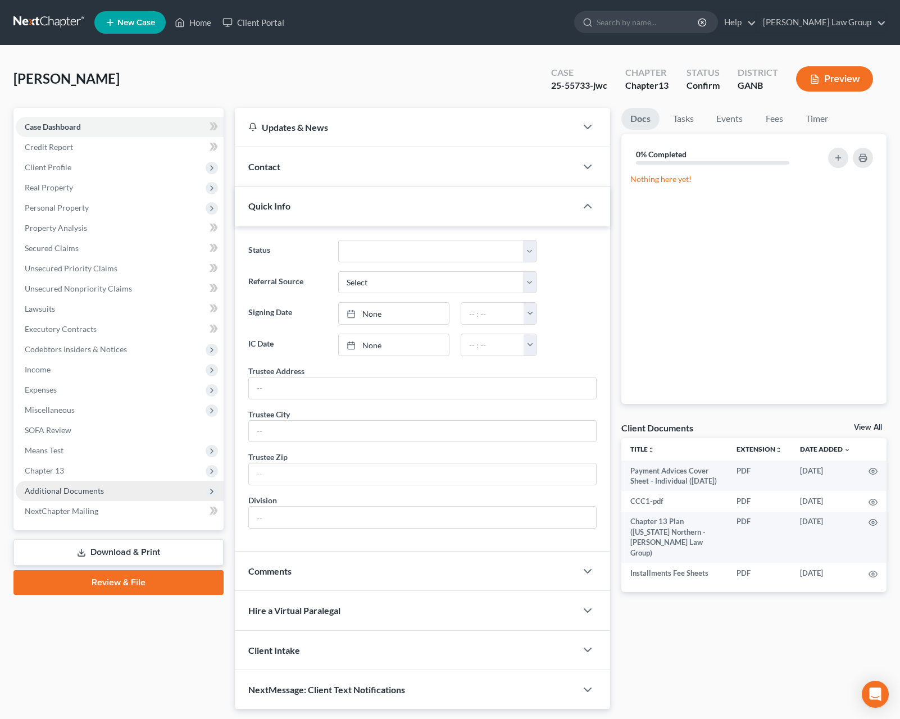
click at [96, 493] on span "Additional Documents" at bounding box center [64, 491] width 79 height 10
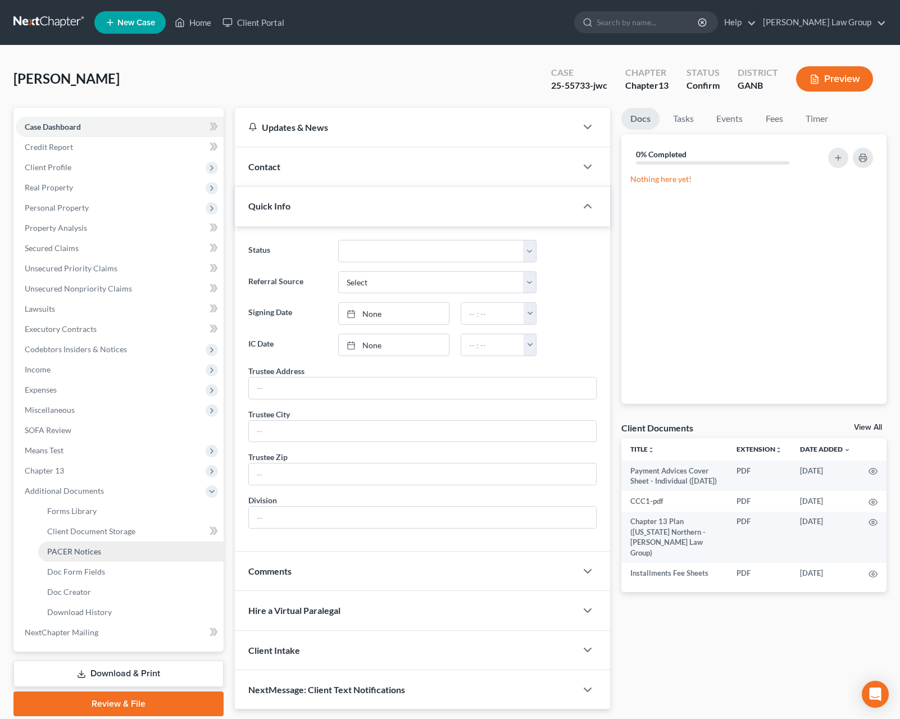
click at [99, 559] on link "PACER Notices" at bounding box center [130, 552] width 185 height 20
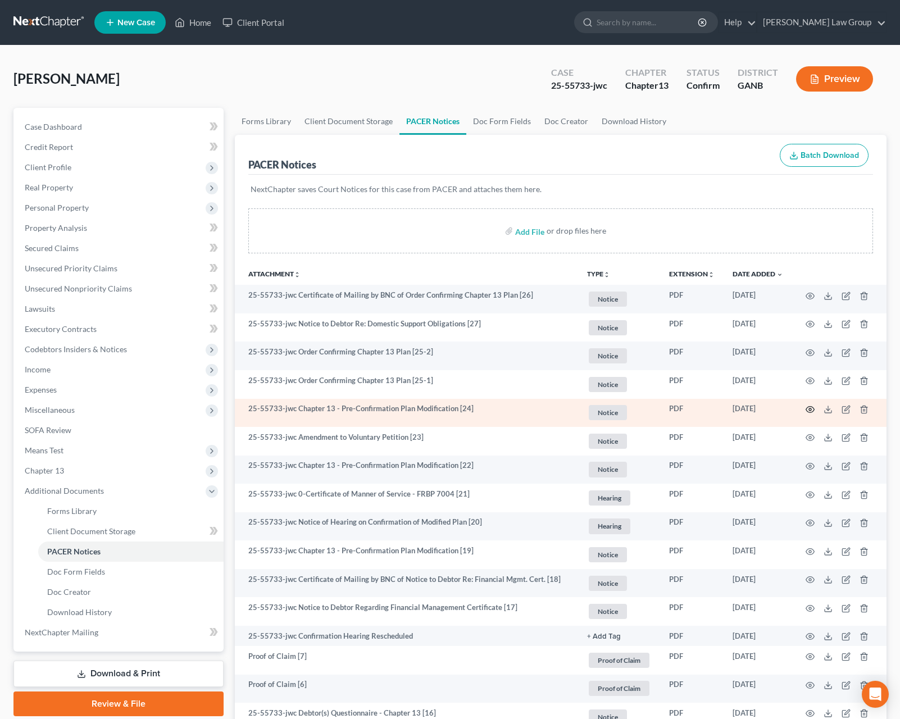
click at [813, 408] on icon "button" at bounding box center [810, 410] width 8 height 6
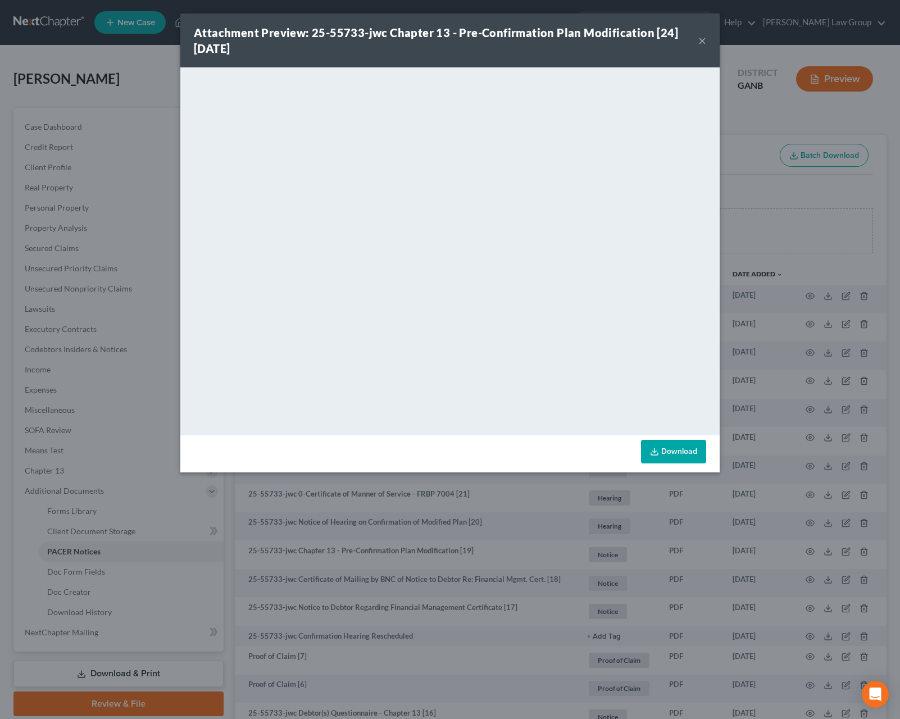
click at [704, 42] on button "×" at bounding box center [702, 40] width 8 height 13
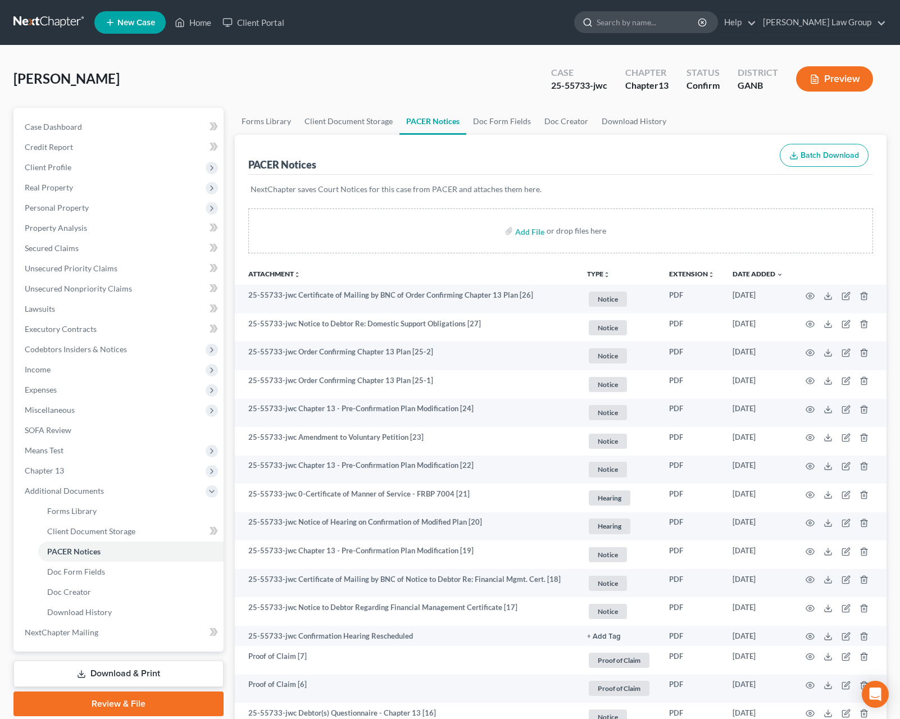
click at [699, 25] on input "search" at bounding box center [648, 22] width 103 height 21
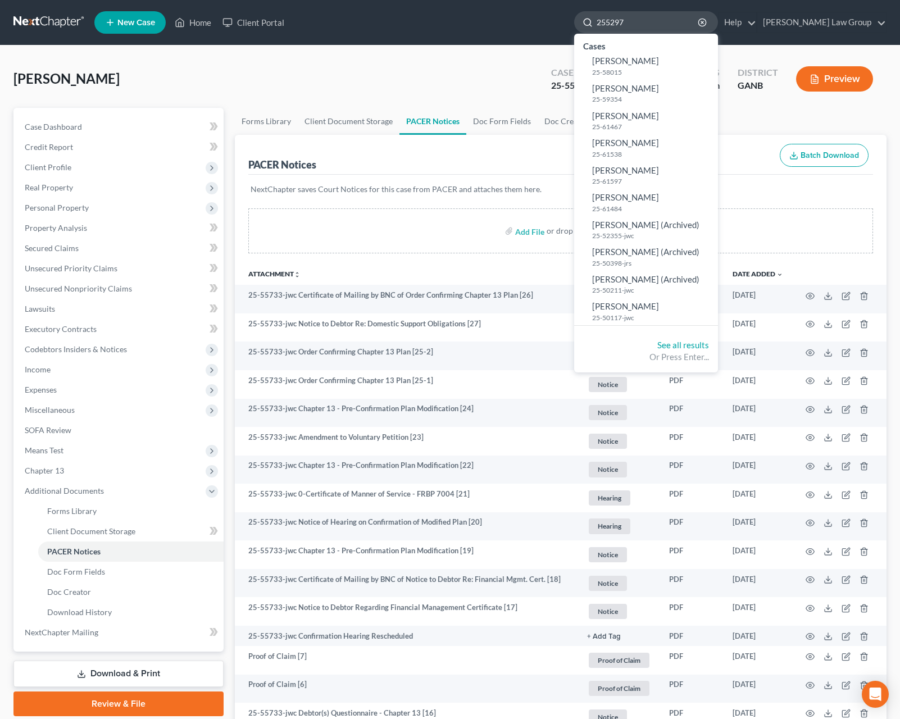
type input "2552974"
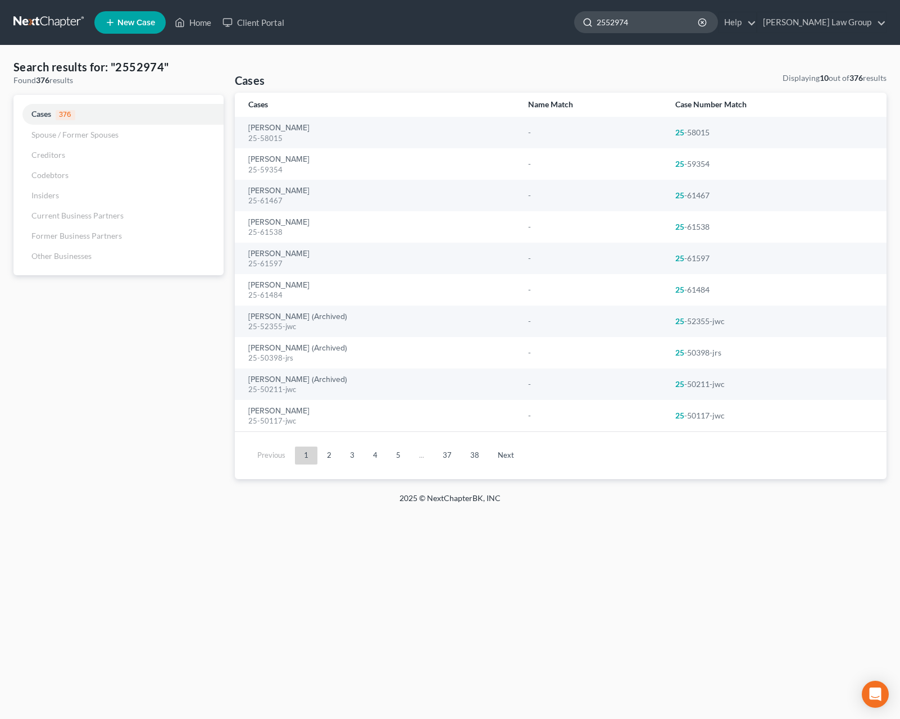
drag, startPoint x: 682, startPoint y: 28, endPoint x: 601, endPoint y: 24, distance: 81.0
click at [601, 24] on input "2552974" at bounding box center [648, 22] width 103 height 21
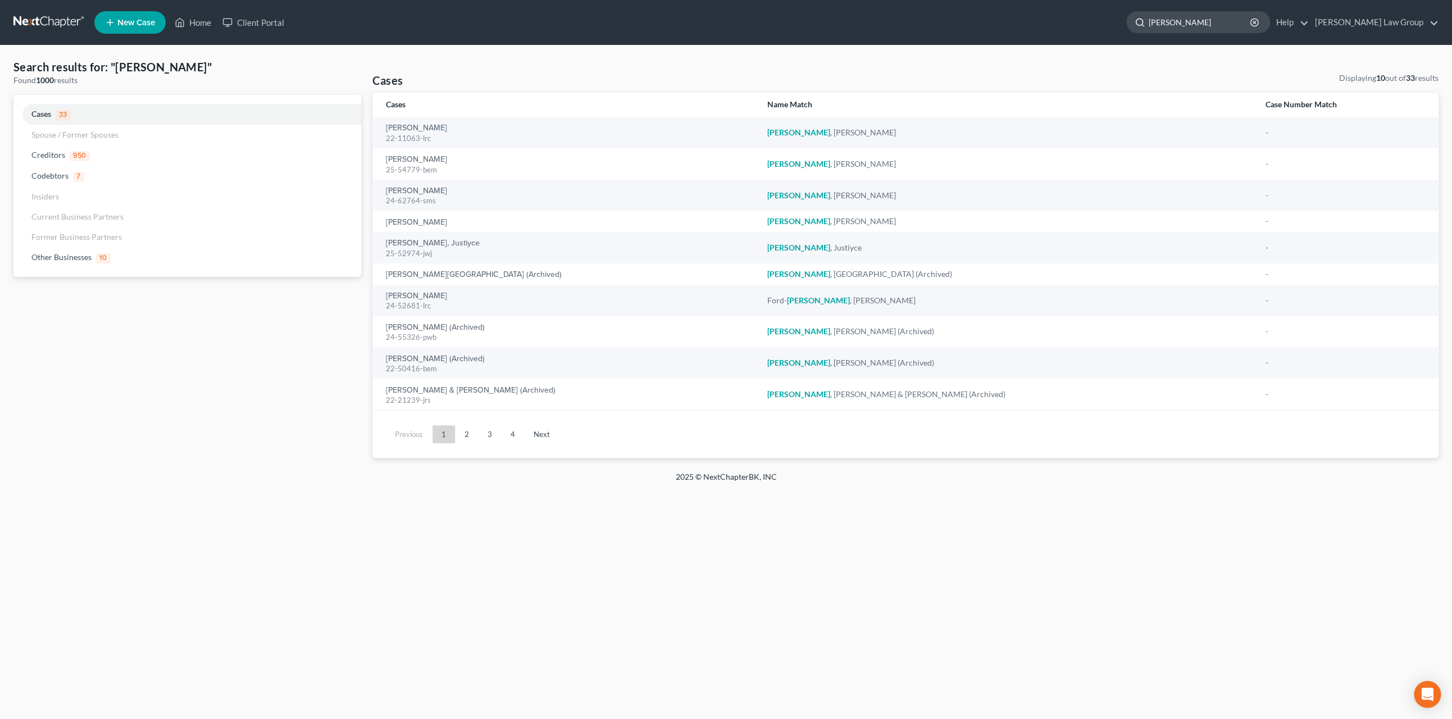
click at [813, 19] on input "[PERSON_NAME]" at bounding box center [1200, 22] width 103 height 21
drag, startPoint x: 1235, startPoint y: 19, endPoint x: 1191, endPoint y: 13, distance: 44.7
click at [813, 13] on input "[PERSON_NAME]" at bounding box center [1200, 22] width 103 height 21
type input "[PERSON_NAME]"
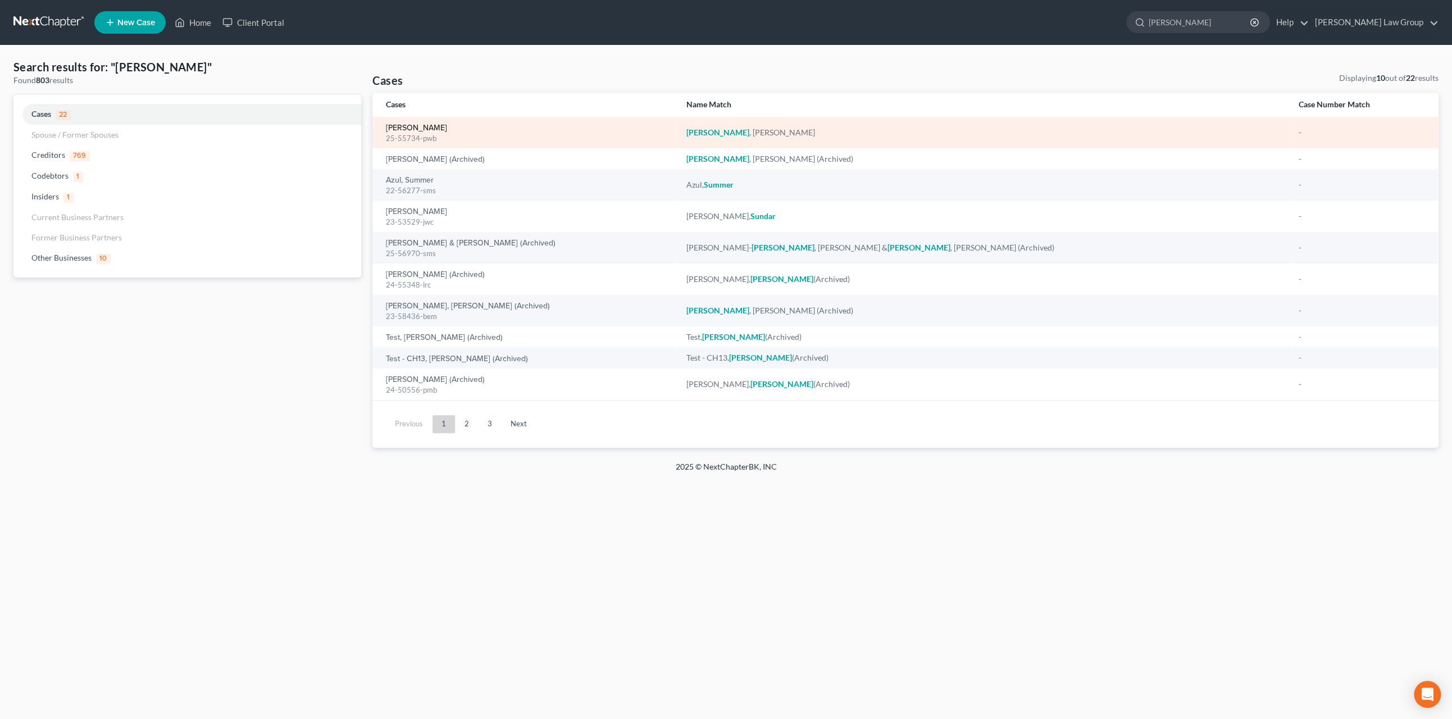
click at [429, 132] on link "[PERSON_NAME]" at bounding box center [416, 128] width 61 height 8
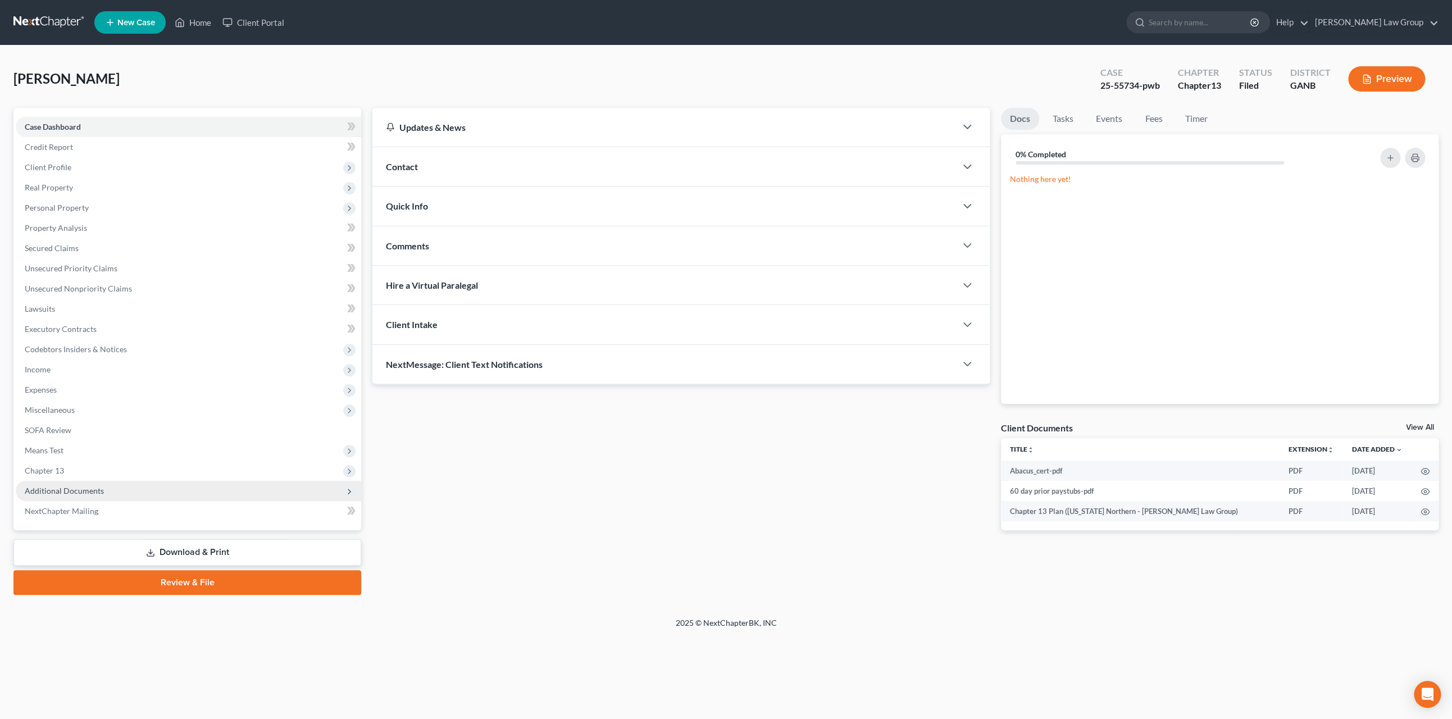
click at [138, 497] on span "Additional Documents" at bounding box center [188, 491] width 345 height 20
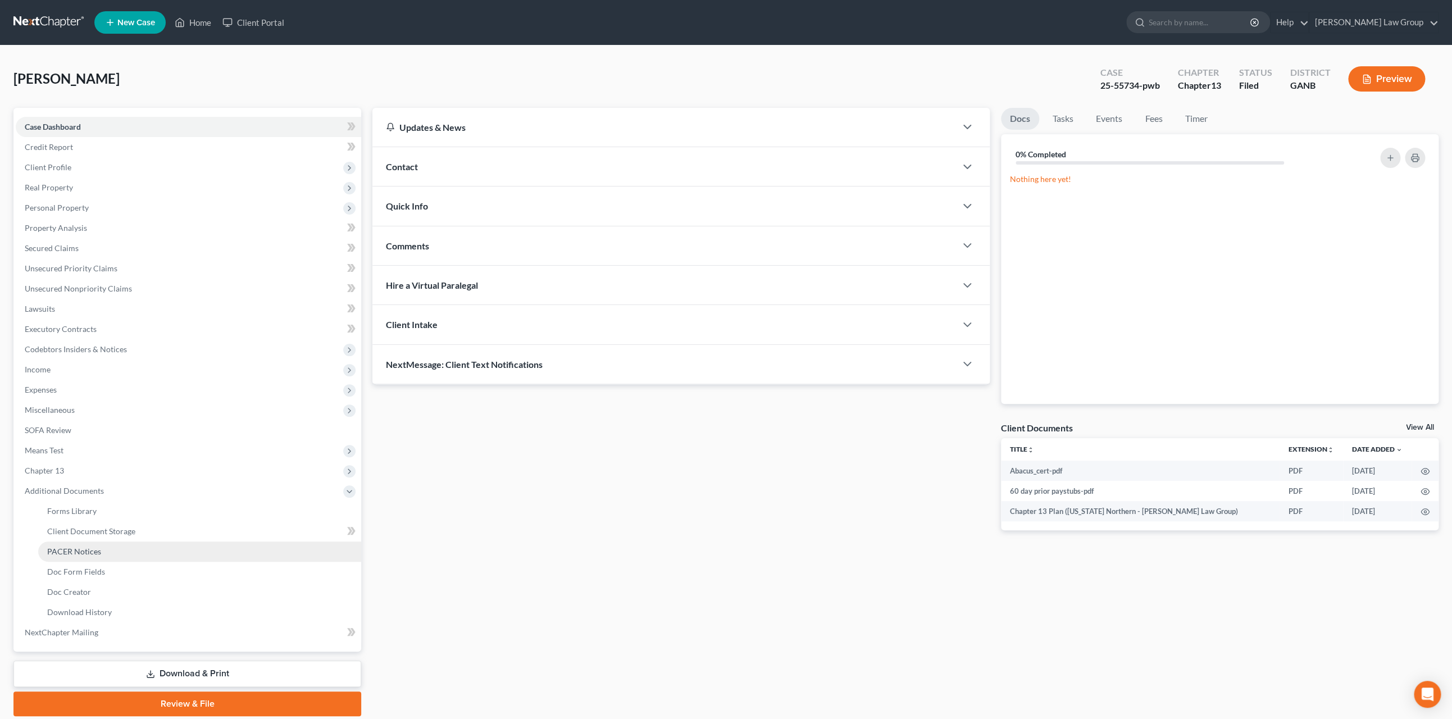
click at [148, 559] on link "PACER Notices" at bounding box center [199, 552] width 323 height 20
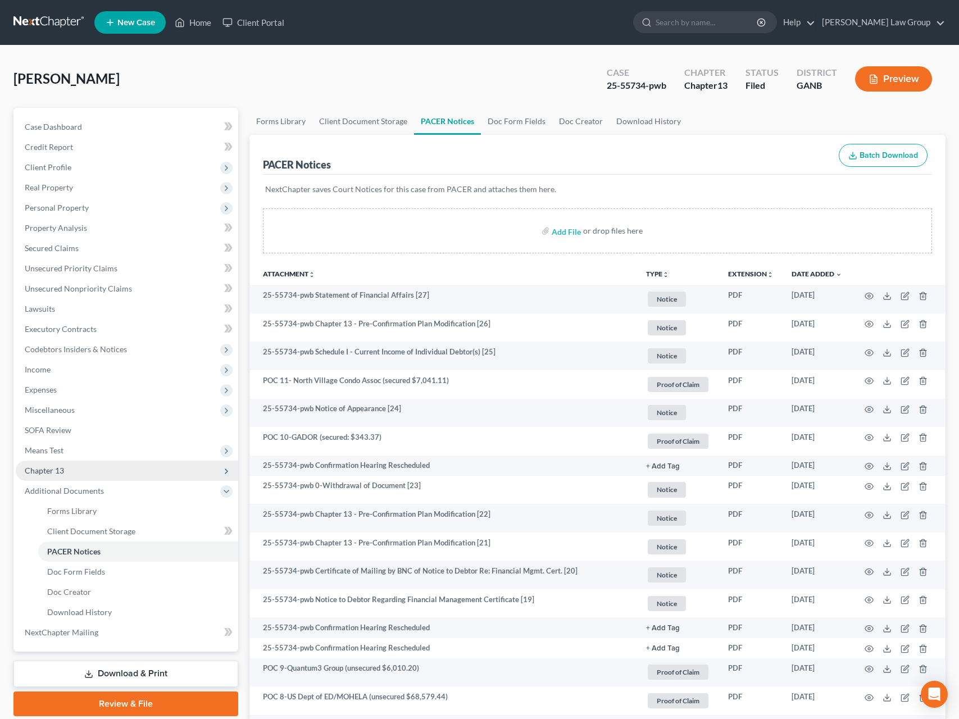
click at [62, 479] on span "Chapter 13" at bounding box center [127, 471] width 222 height 20
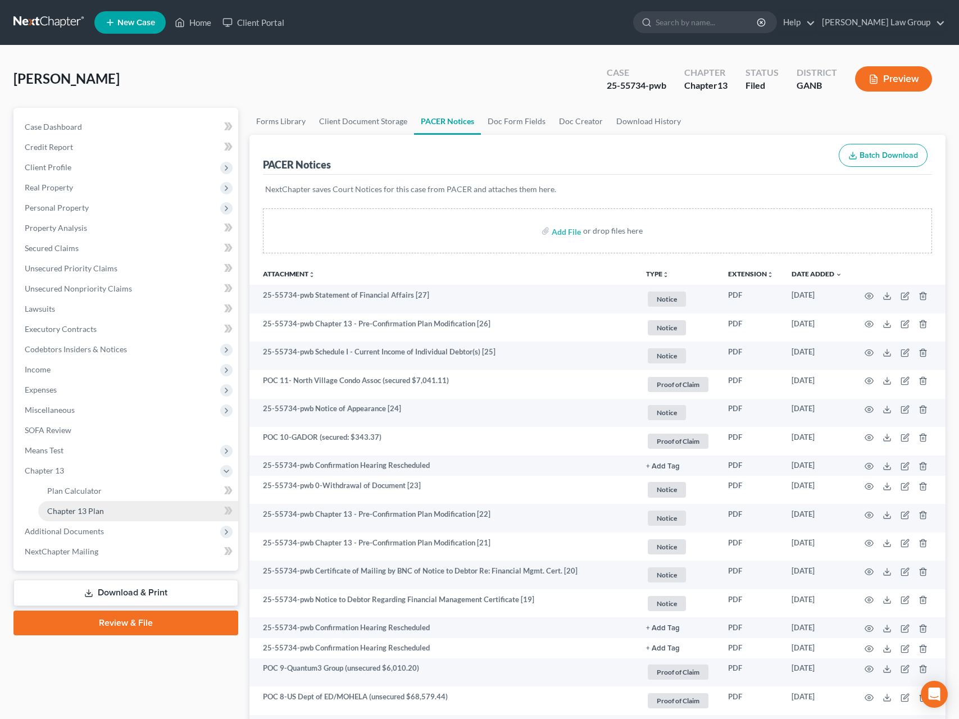
click at [88, 506] on span "Chapter 13 Plan" at bounding box center [75, 511] width 57 height 10
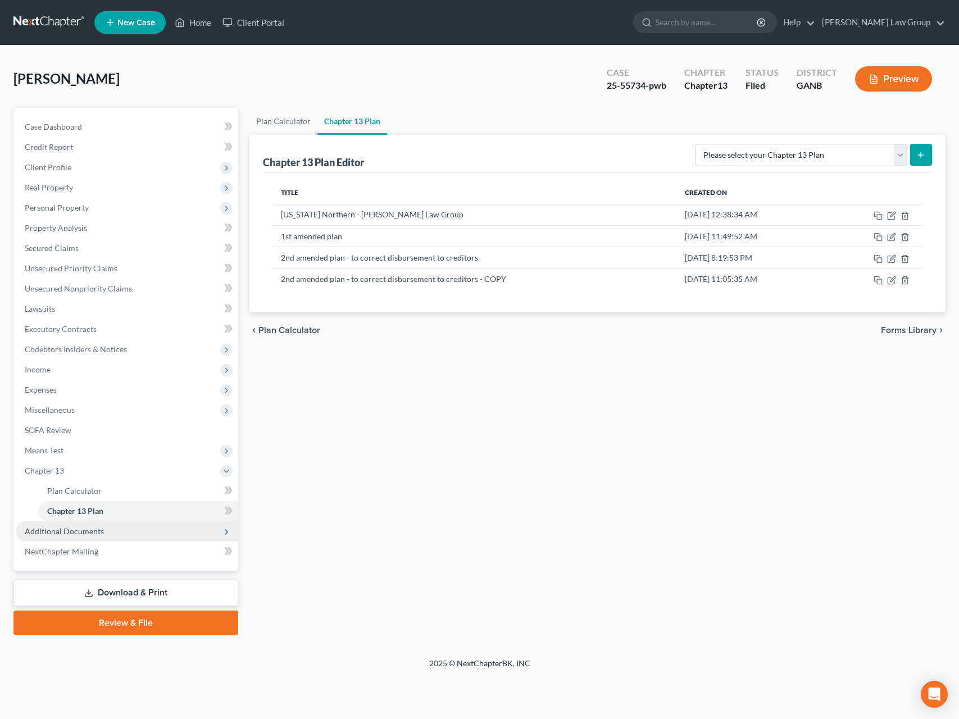
click at [83, 527] on span "Additional Documents" at bounding box center [64, 531] width 79 height 10
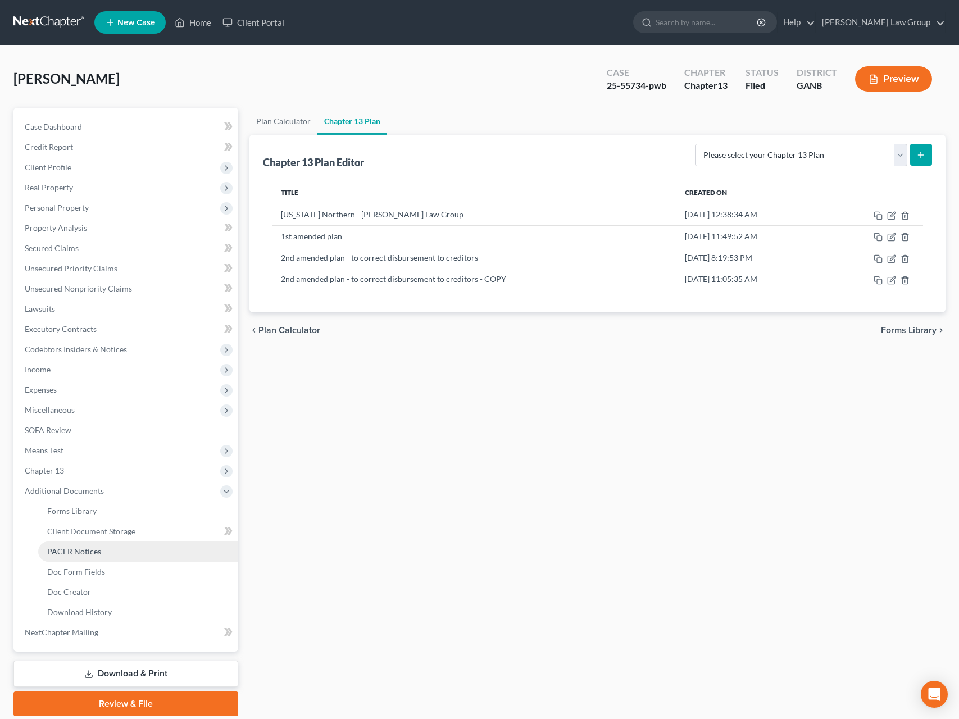
click at [115, 556] on link "PACER Notices" at bounding box center [138, 552] width 200 height 20
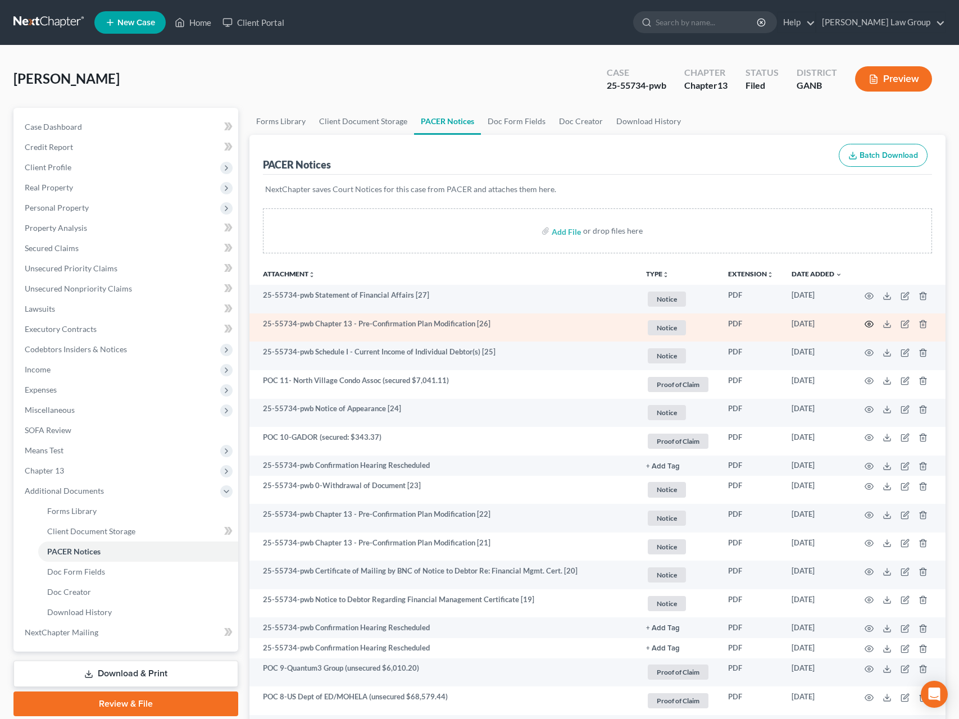
click at [813, 325] on icon "button" at bounding box center [868, 324] width 9 height 9
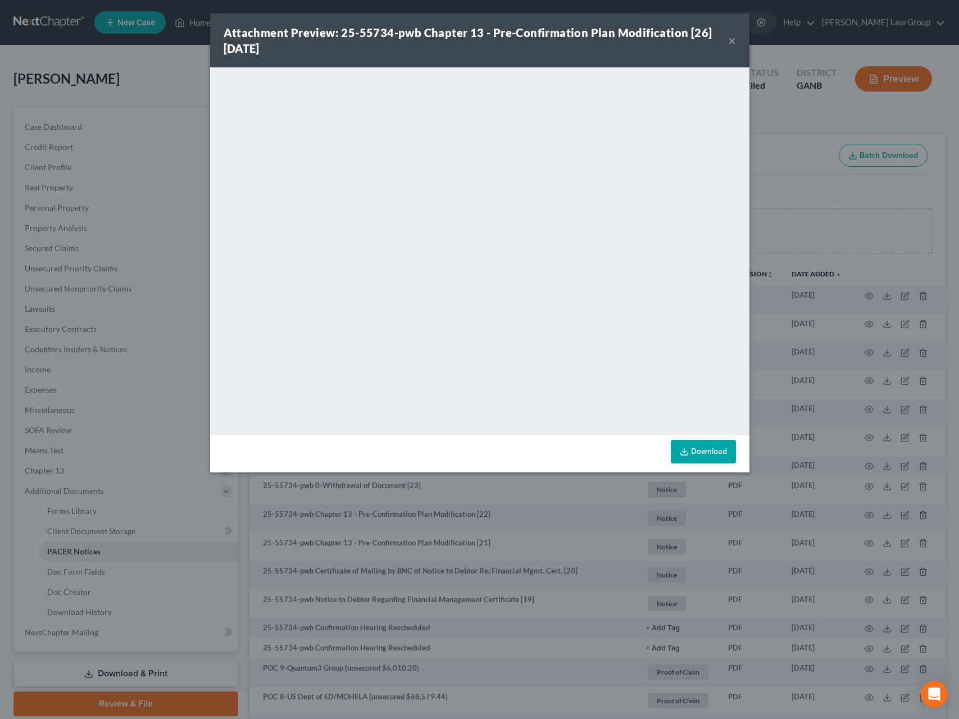
click at [731, 42] on button "×" at bounding box center [732, 40] width 8 height 13
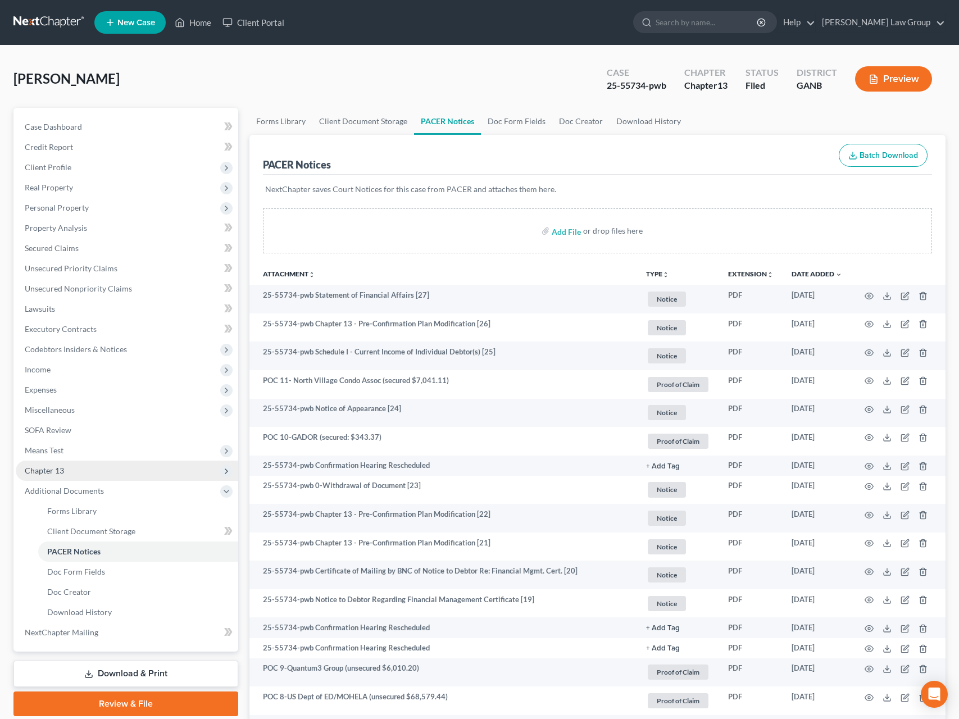
click at [52, 470] on span "Chapter 13" at bounding box center [44, 471] width 39 height 10
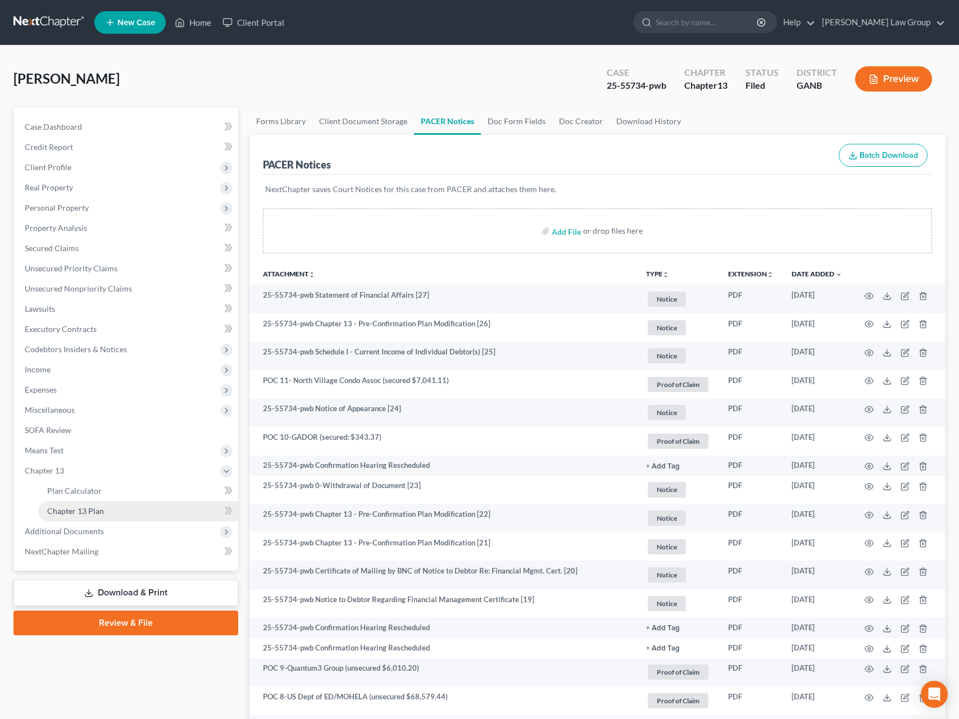
click at [72, 505] on link "Chapter 13 Plan" at bounding box center [138, 511] width 200 height 20
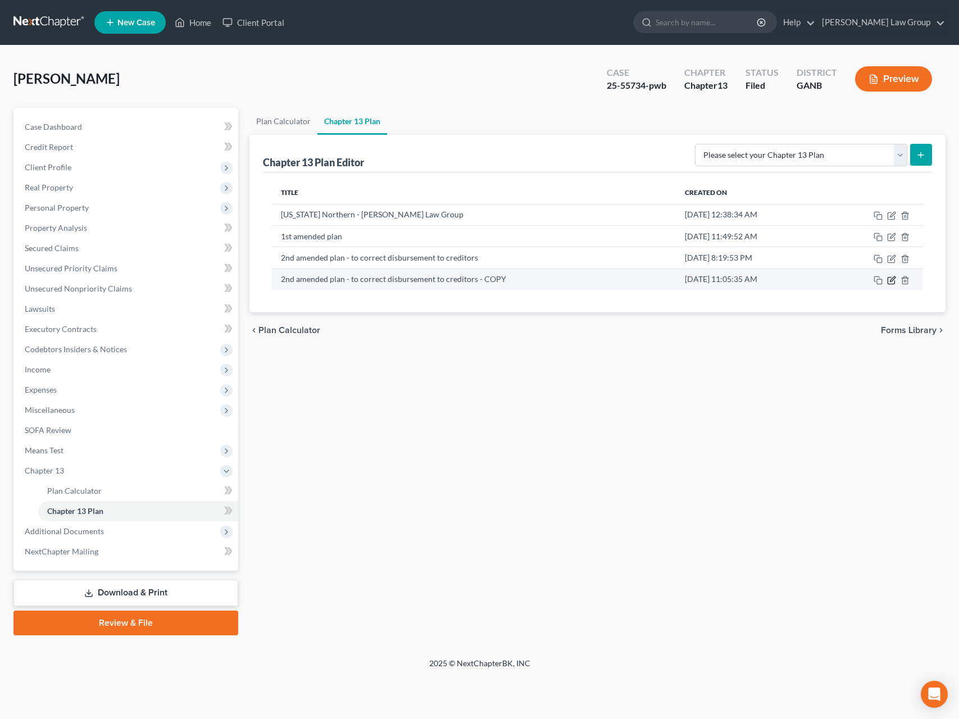
click at [813, 285] on icon "button" at bounding box center [891, 280] width 9 height 9
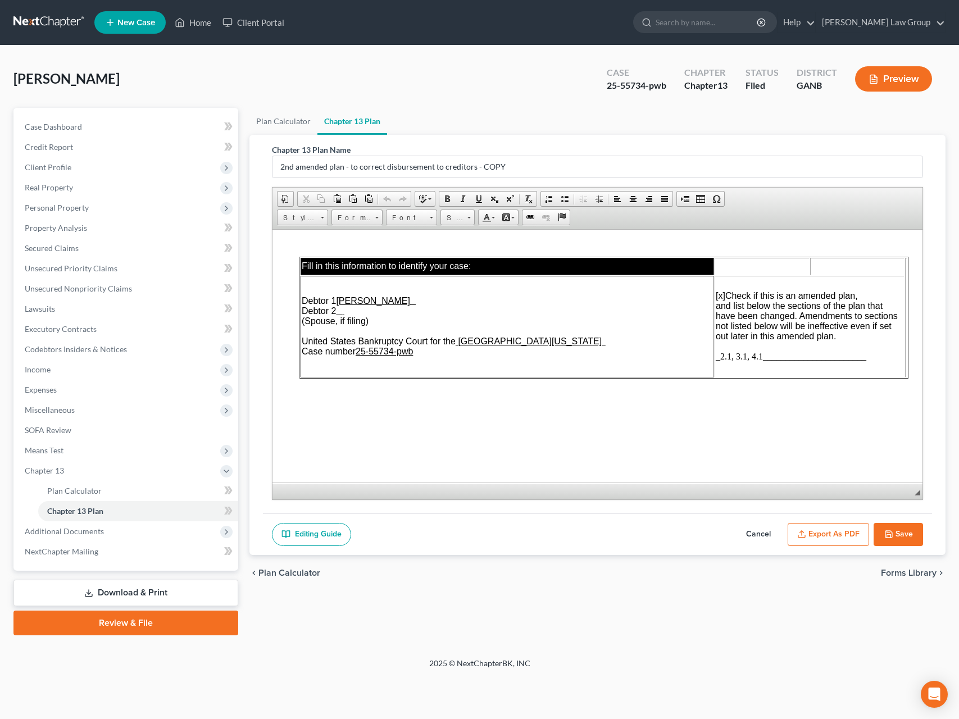
click at [761, 535] on button "Cancel" at bounding box center [758, 535] width 49 height 24
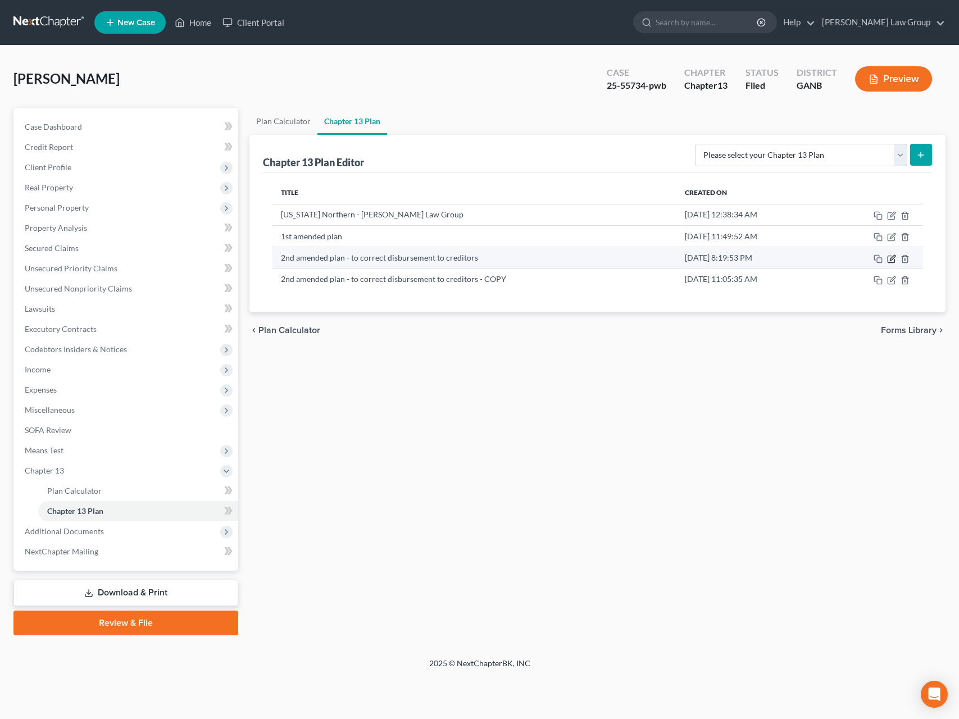
click at [813, 263] on icon "button" at bounding box center [891, 258] width 9 height 9
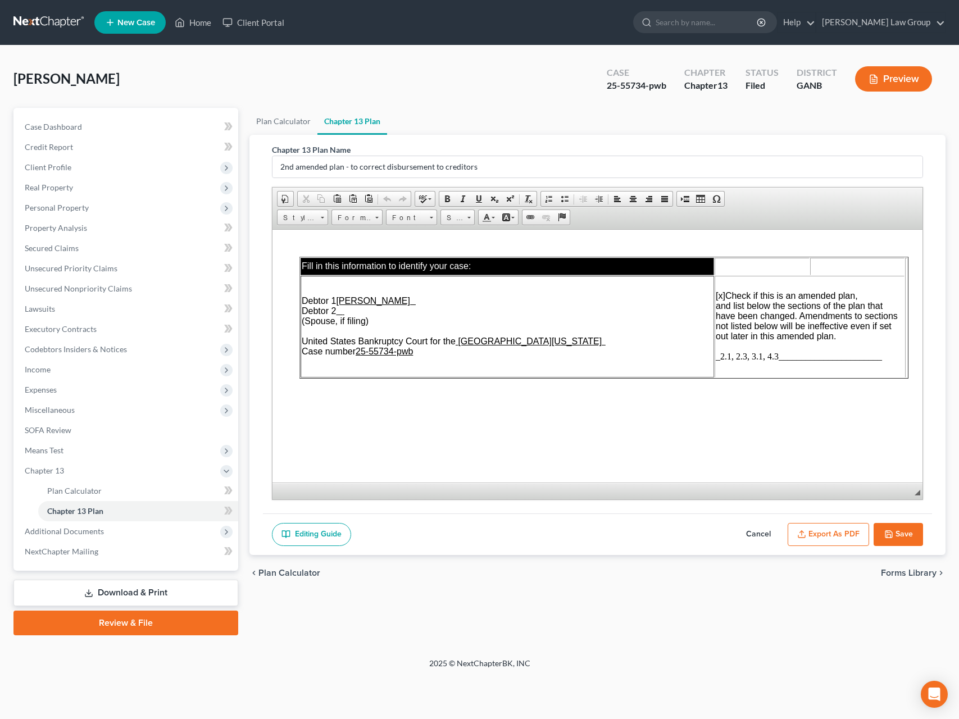
click at [754, 538] on button "Cancel" at bounding box center [758, 535] width 49 height 24
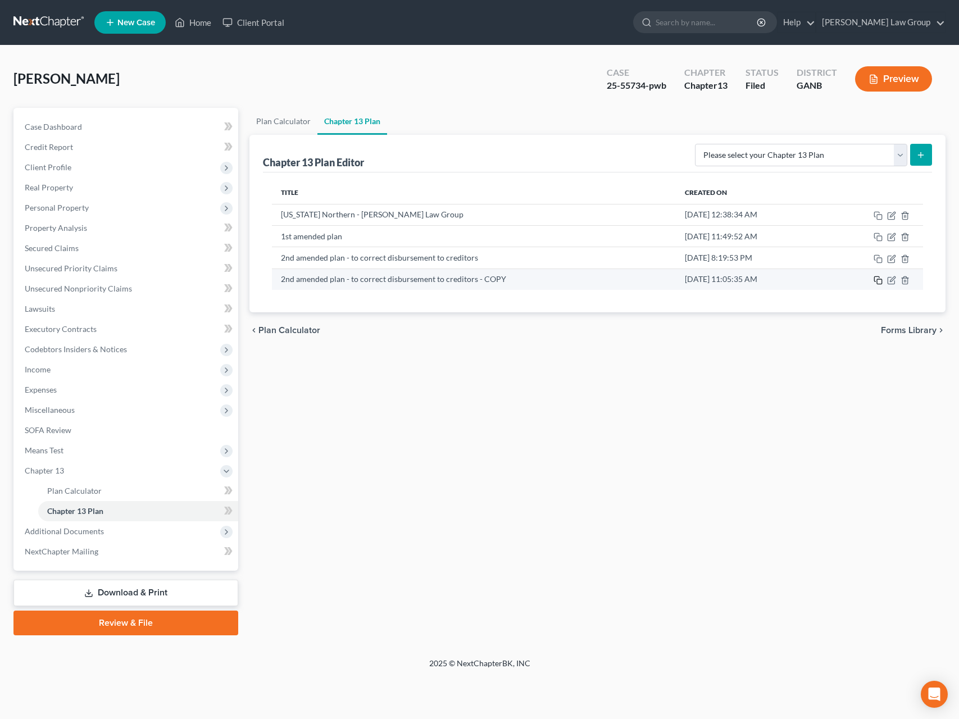
click at [813, 285] on icon "button" at bounding box center [877, 280] width 9 height 9
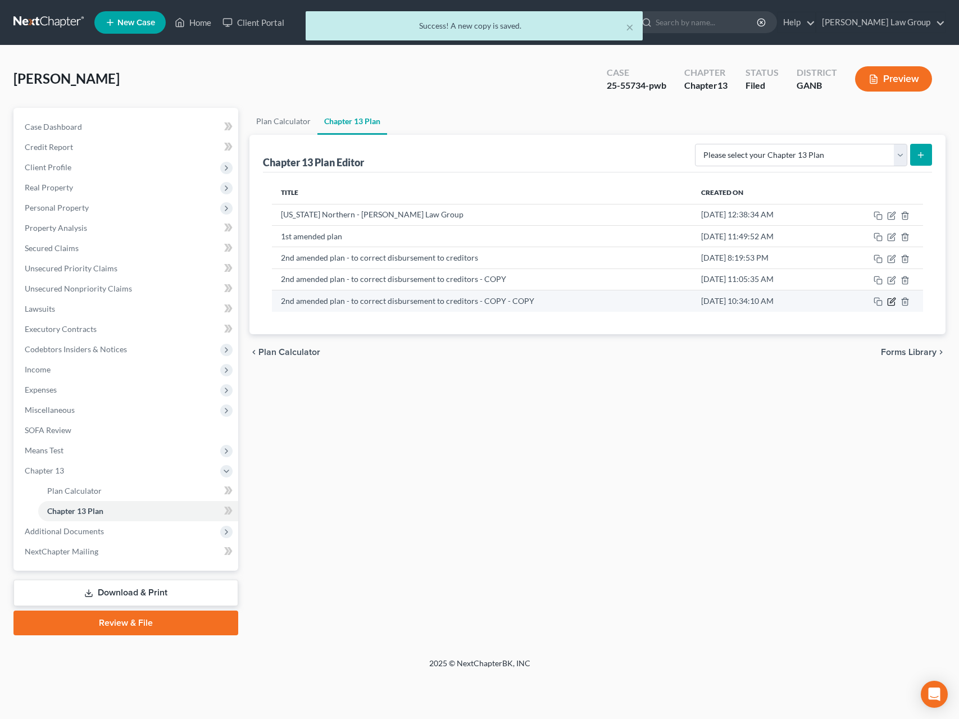
click at [813, 303] on icon "button" at bounding box center [892, 300] width 5 height 5
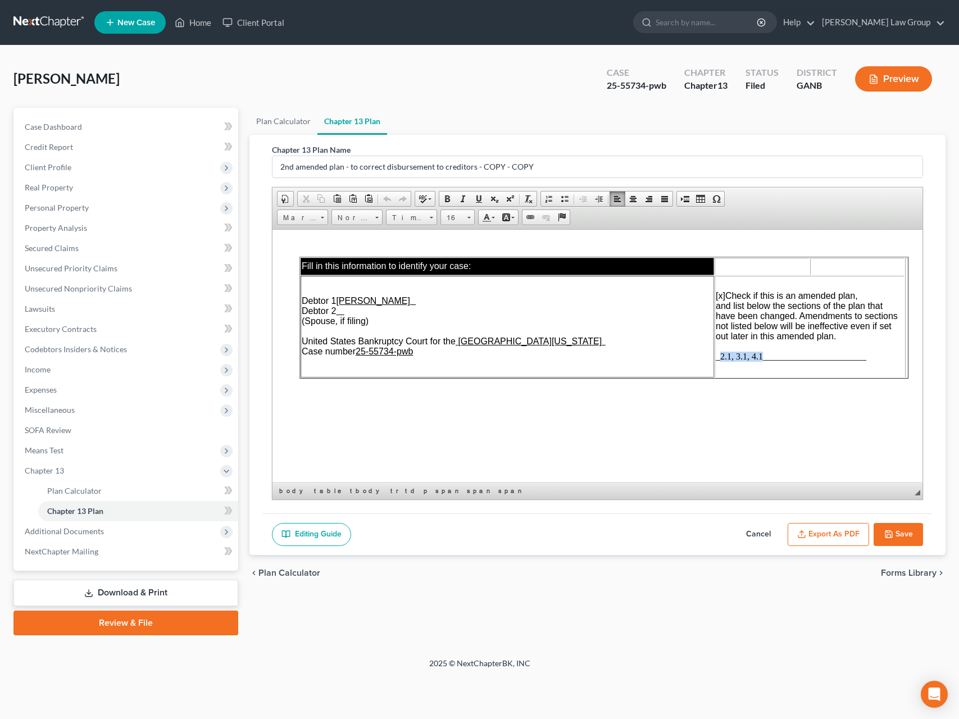
drag, startPoint x: 763, startPoint y: 360, endPoint x: 722, endPoint y: 363, distance: 41.1
click at [722, 361] on p "[x] Check if this is an amended plan, and list below the sections of the plan t…" at bounding box center [809, 325] width 188 height 71
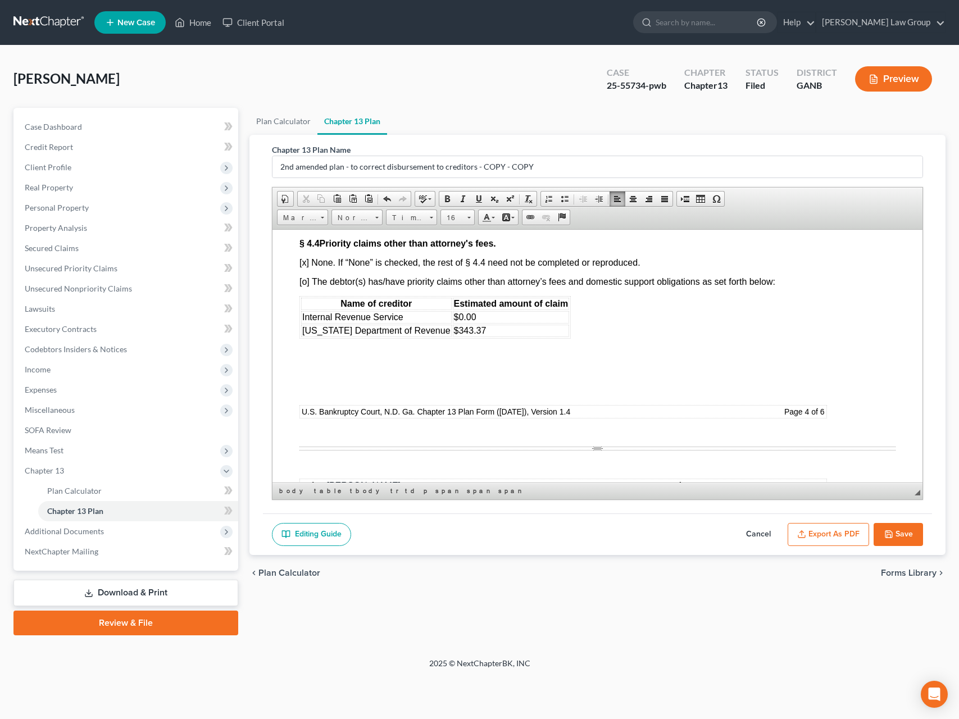
scroll to position [3976, 0]
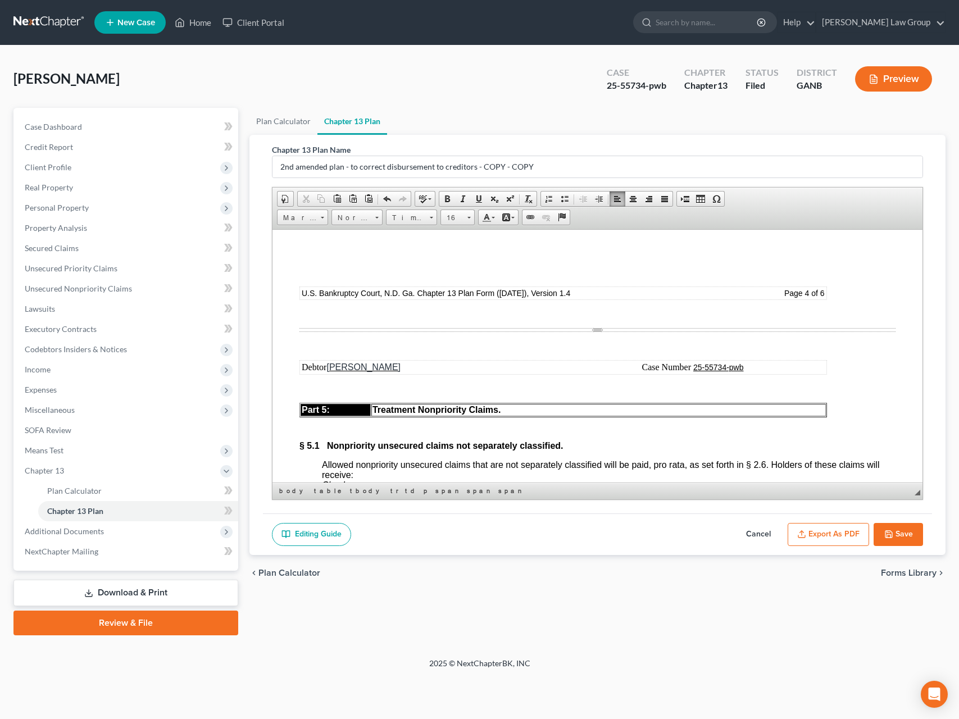
click at [305, 148] on font "[x] None. If “None” is checked, the rest of § 4.4 need not be completed or repr…" at bounding box center [469, 144] width 341 height 10
click at [307, 167] on font "[o] The debtor(s) has/have priority claims other than attorney’s fees and domes…" at bounding box center [537, 163] width 476 height 10
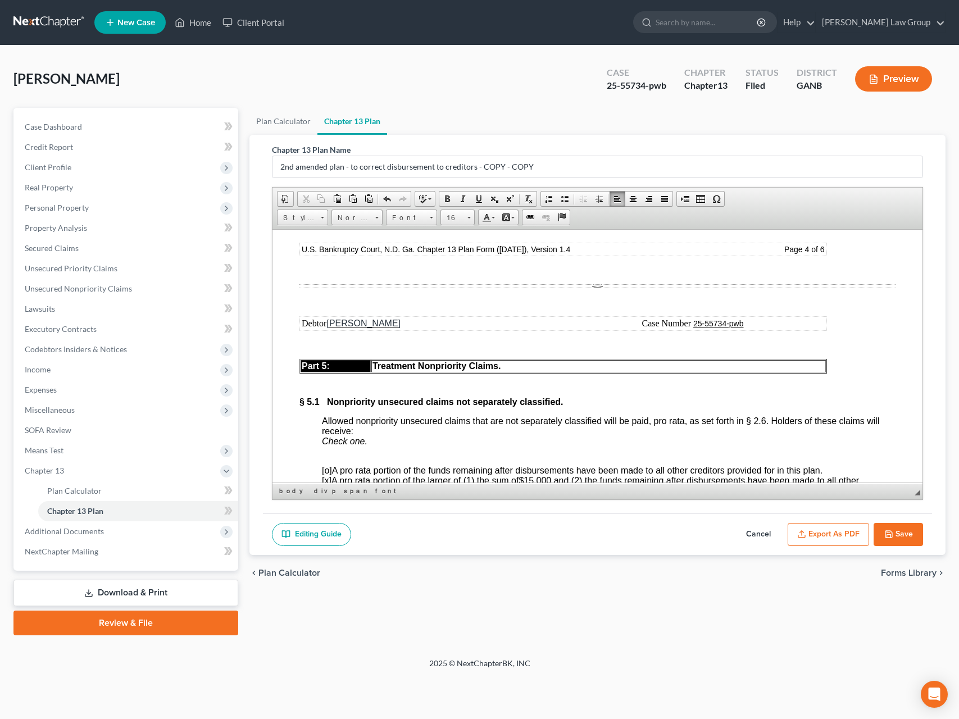
scroll to position [3957, 0]
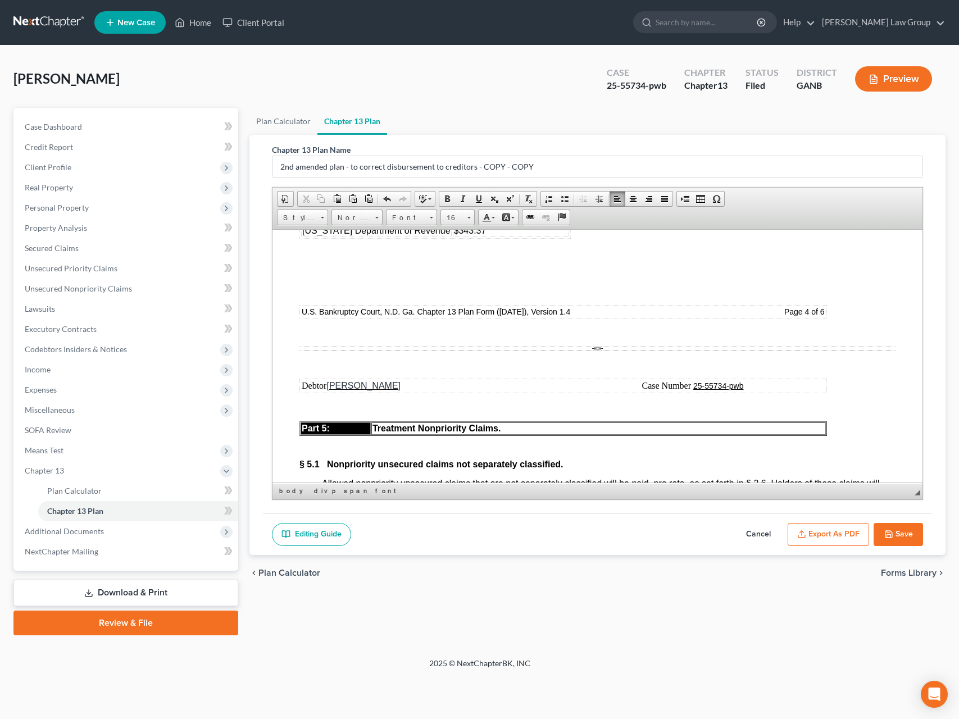
click at [813, 537] on icon "button" at bounding box center [888, 534] width 9 height 9
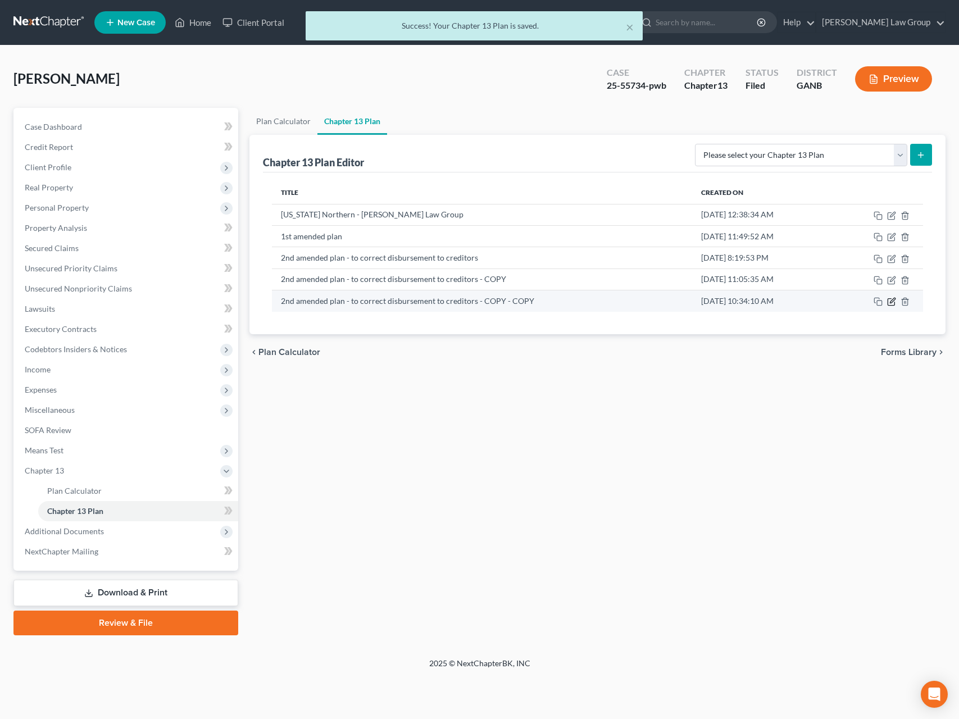
click at [813, 306] on icon "button" at bounding box center [891, 302] width 7 height 7
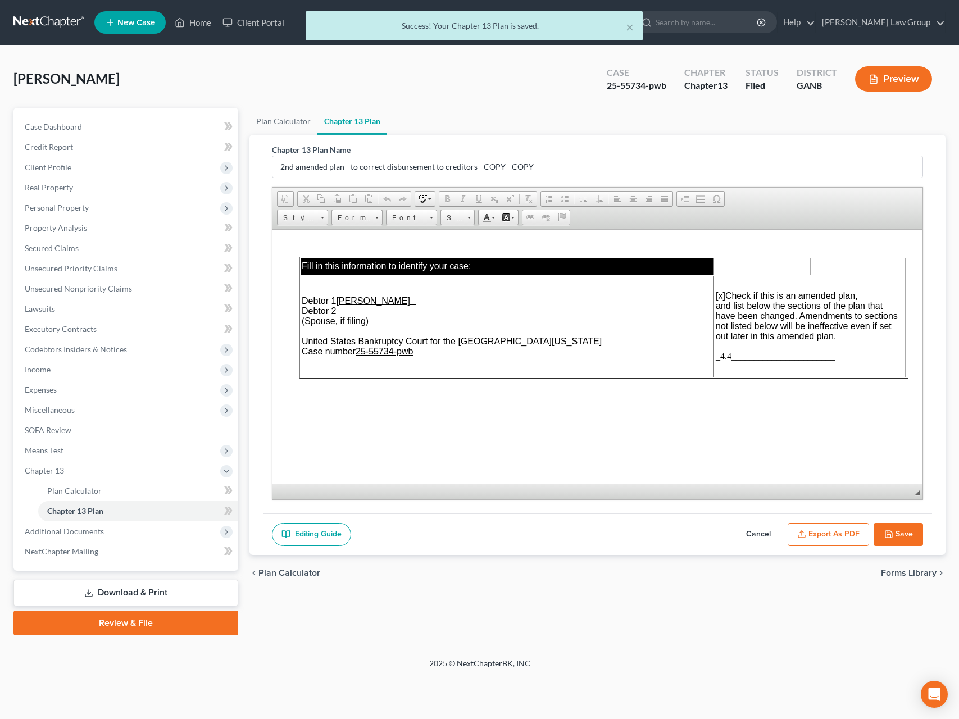
scroll to position [0, 0]
click at [813, 532] on button "Export as PDF" at bounding box center [828, 535] width 81 height 24
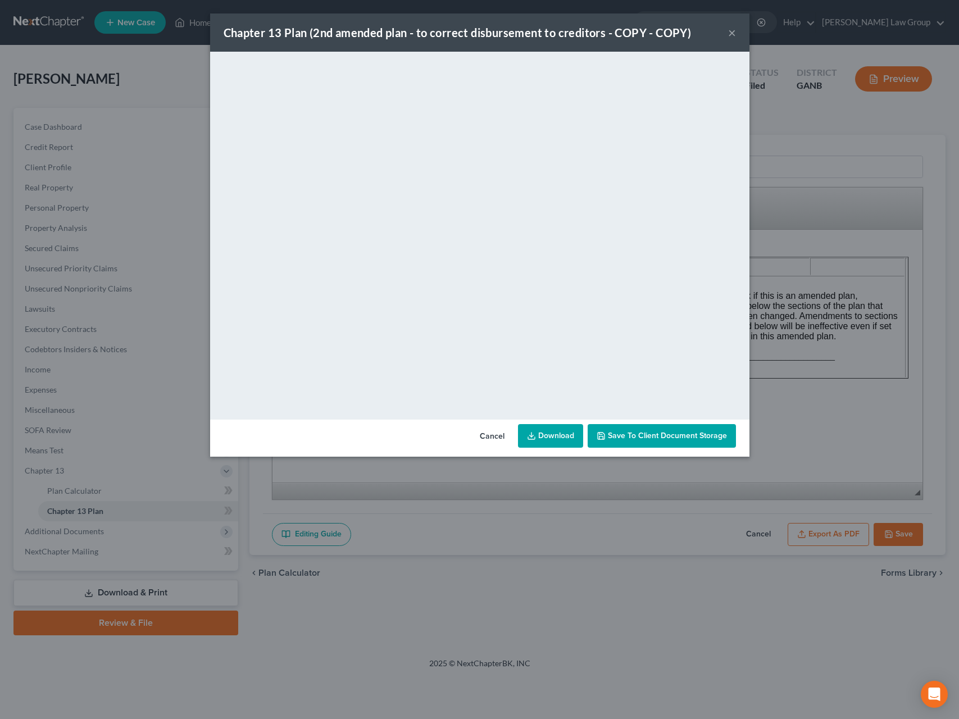
click at [490, 438] on button "Cancel" at bounding box center [492, 436] width 43 height 22
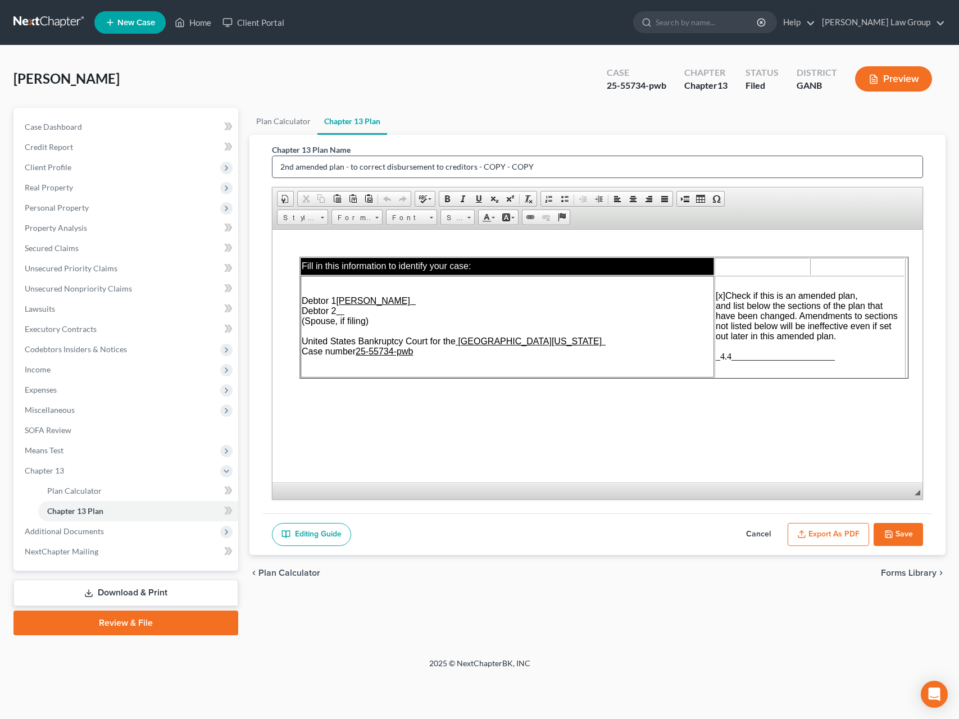
drag, startPoint x: 569, startPoint y: 170, endPoint x: 431, endPoint y: 168, distance: 138.2
click at [399, 170] on input "2nd amended plan - to correct disbursement to creditors - COPY - COPY" at bounding box center [597, 166] width 650 height 21
type input "2nd amended plan - to correct section 4.4"
click at [813, 538] on icon "button" at bounding box center [888, 534] width 7 height 7
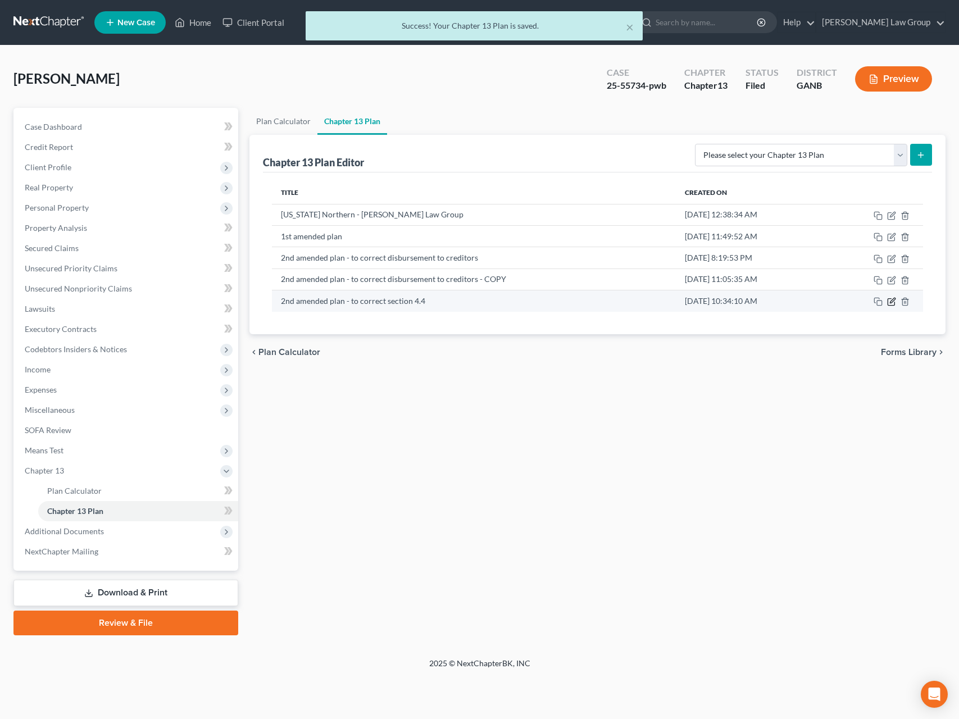
click at [813, 303] on icon "button" at bounding box center [892, 300] width 5 height 5
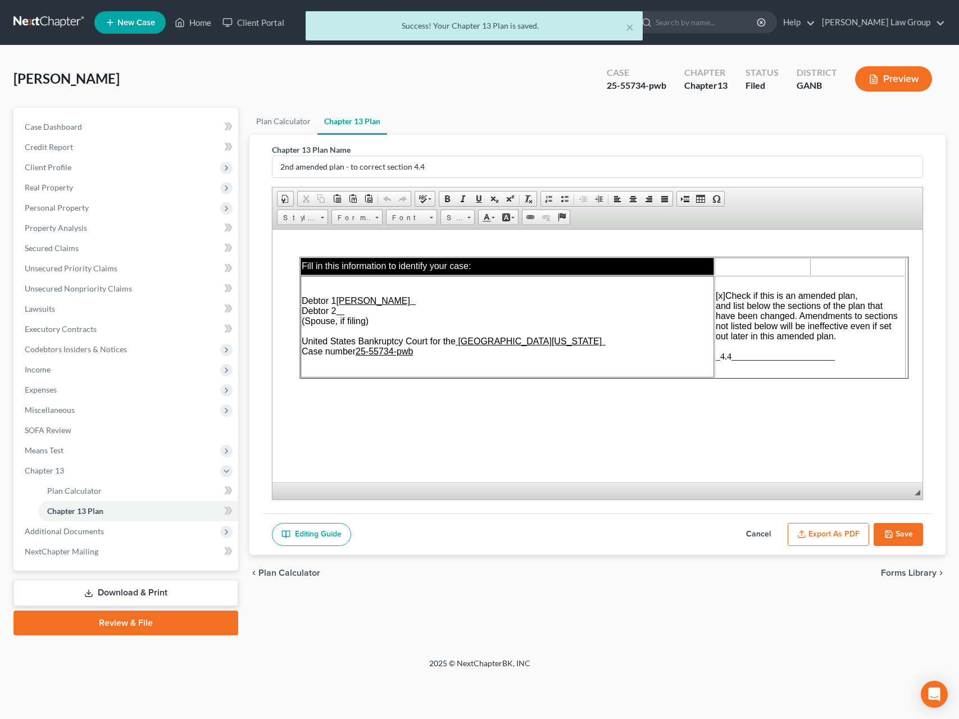
click at [813, 531] on button "Export as PDF" at bounding box center [828, 535] width 81 height 24
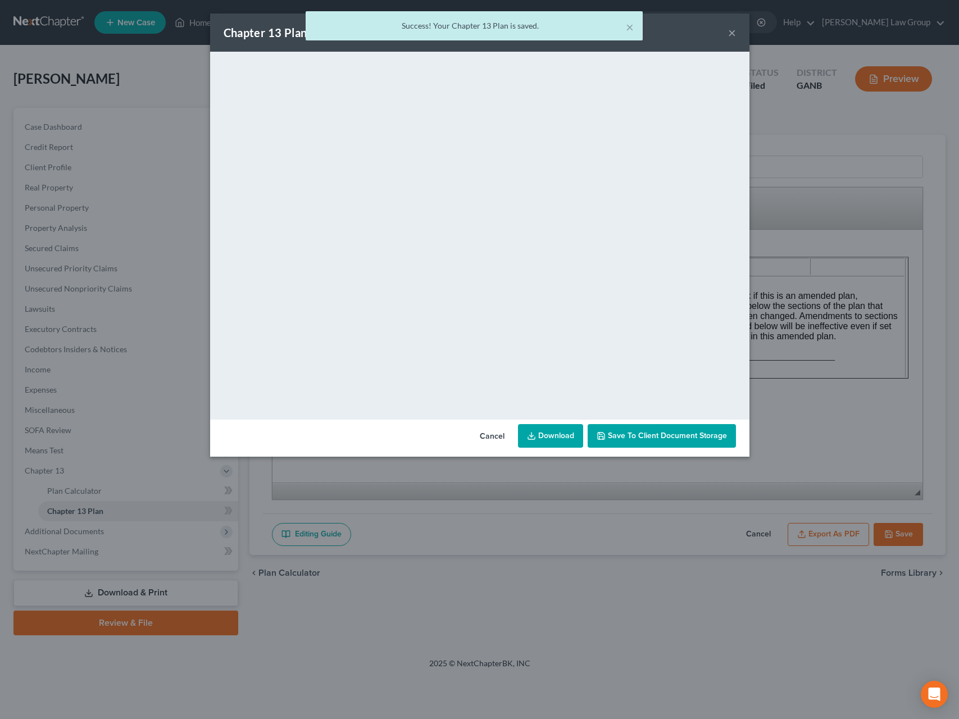
click at [539, 433] on link "Download" at bounding box center [550, 436] width 65 height 24
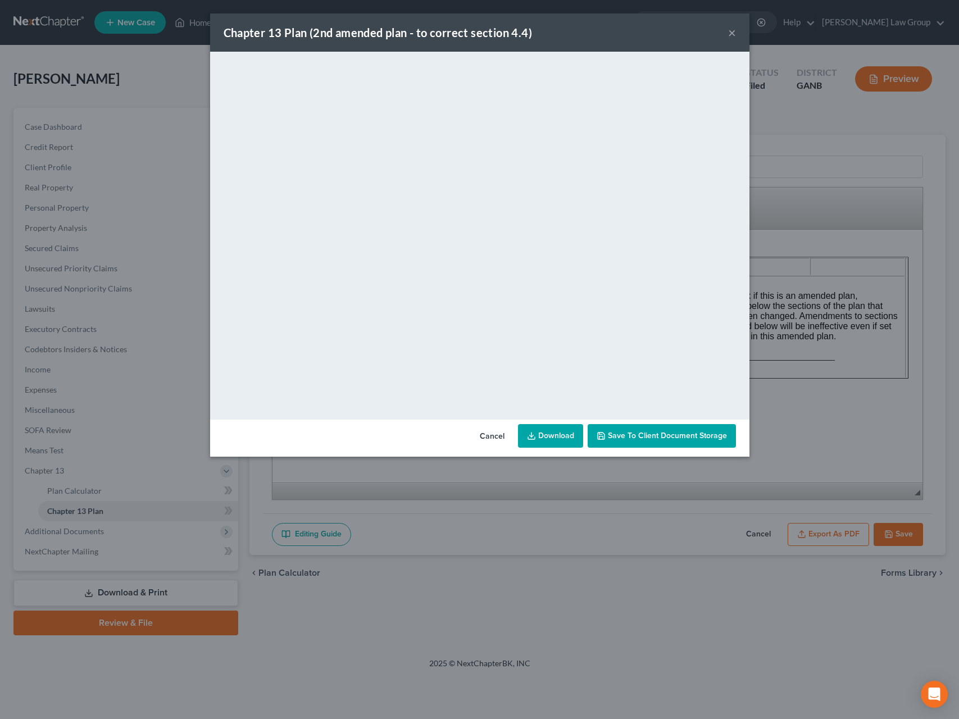
click at [731, 37] on button "×" at bounding box center [732, 32] width 8 height 13
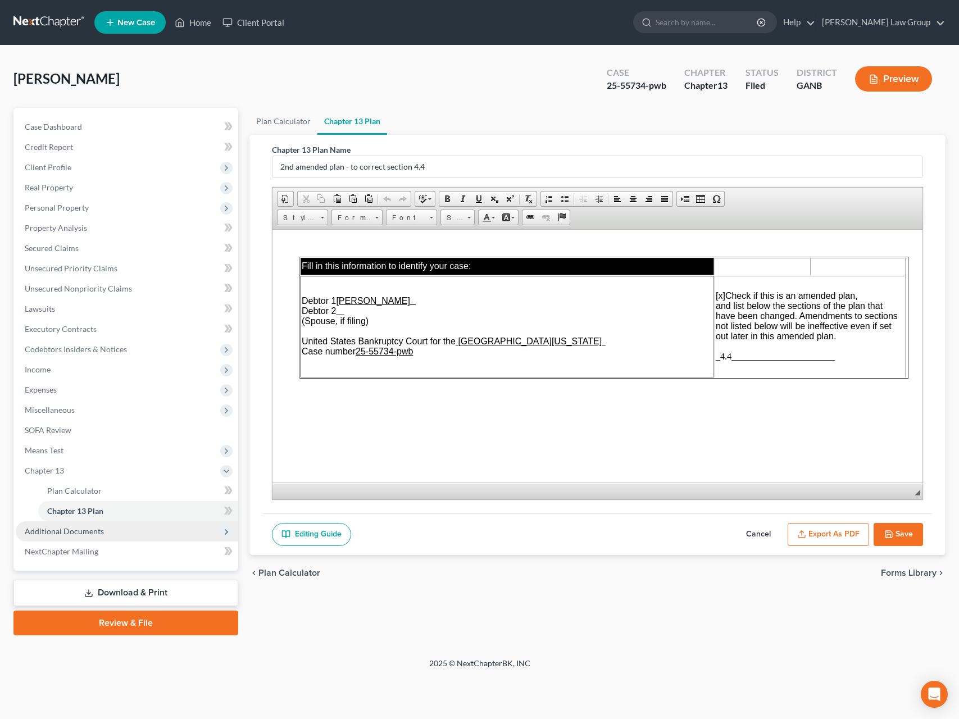
click at [141, 538] on span "Additional Documents" at bounding box center [127, 531] width 222 height 20
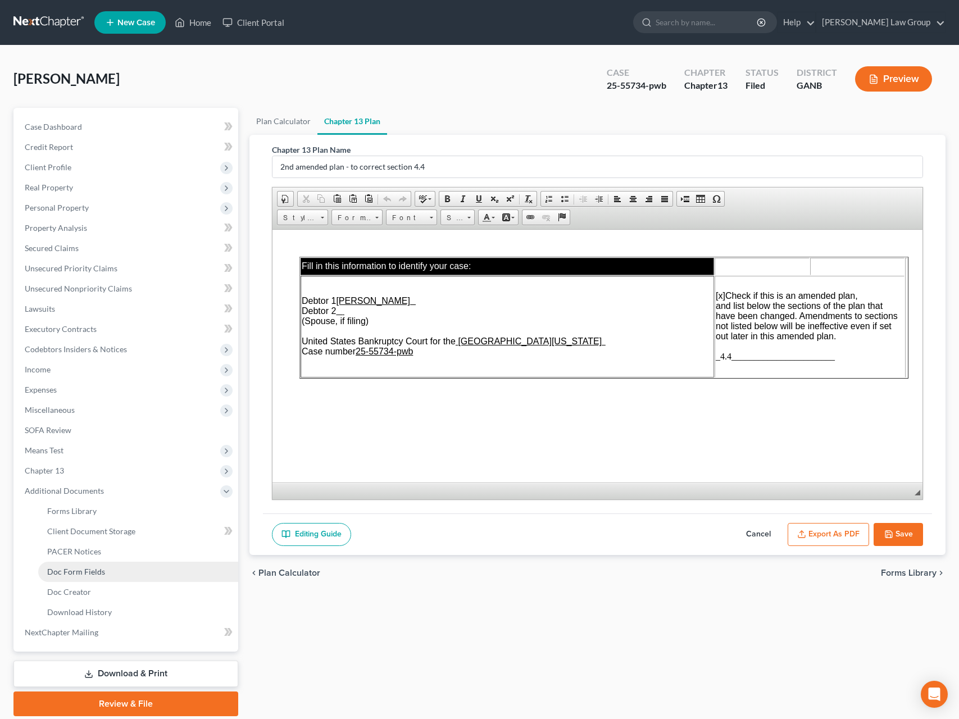
click at [150, 571] on link "Doc Form Fields" at bounding box center [138, 572] width 200 height 20
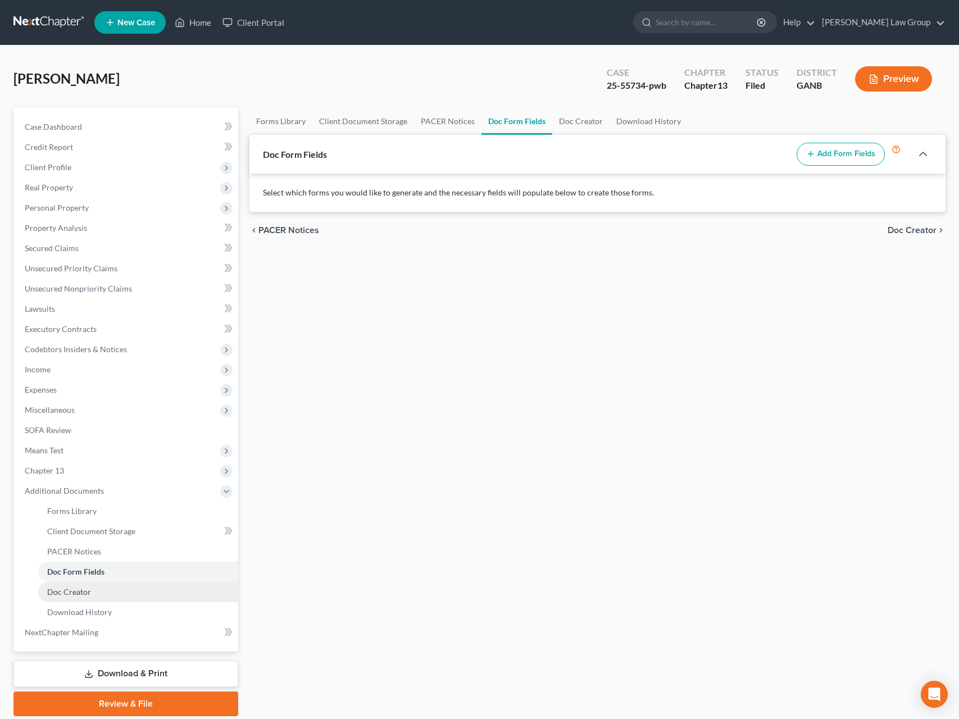
click at [146, 589] on link "Doc Creator" at bounding box center [138, 592] width 200 height 20
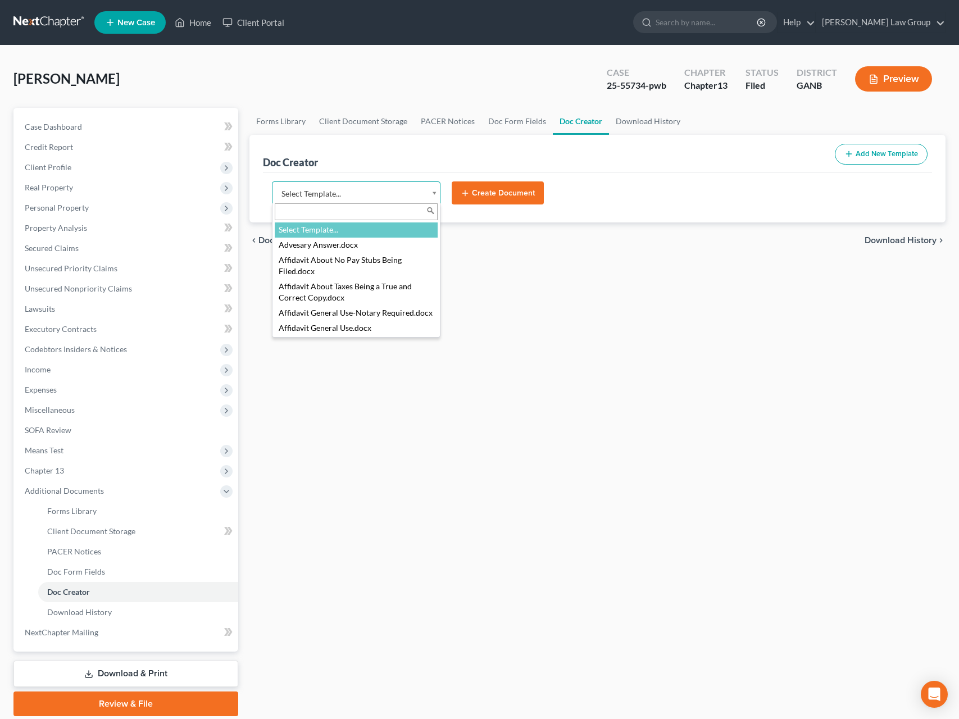
click at [436, 192] on body "Home New Case Client Portal [PERSON_NAME] Law Group [EMAIL_ADDRESS][DOMAIN_NAME…" at bounding box center [479, 379] width 959 height 759
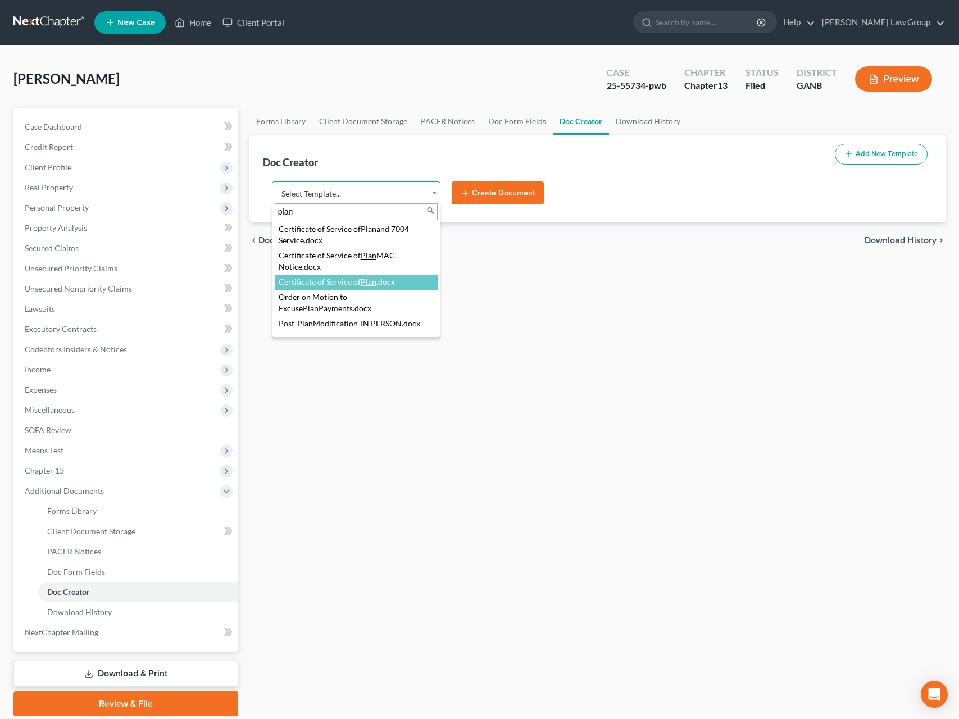
scroll to position [81, 0]
type input "plan"
select select "111545"
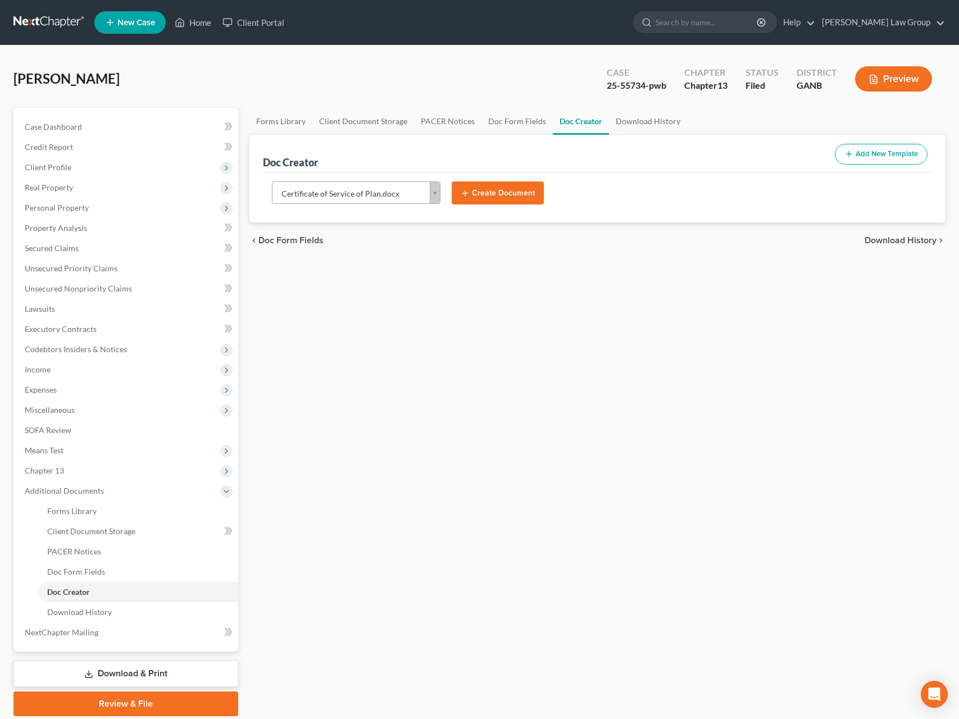
click at [504, 195] on button "Create Document" at bounding box center [498, 193] width 92 height 24
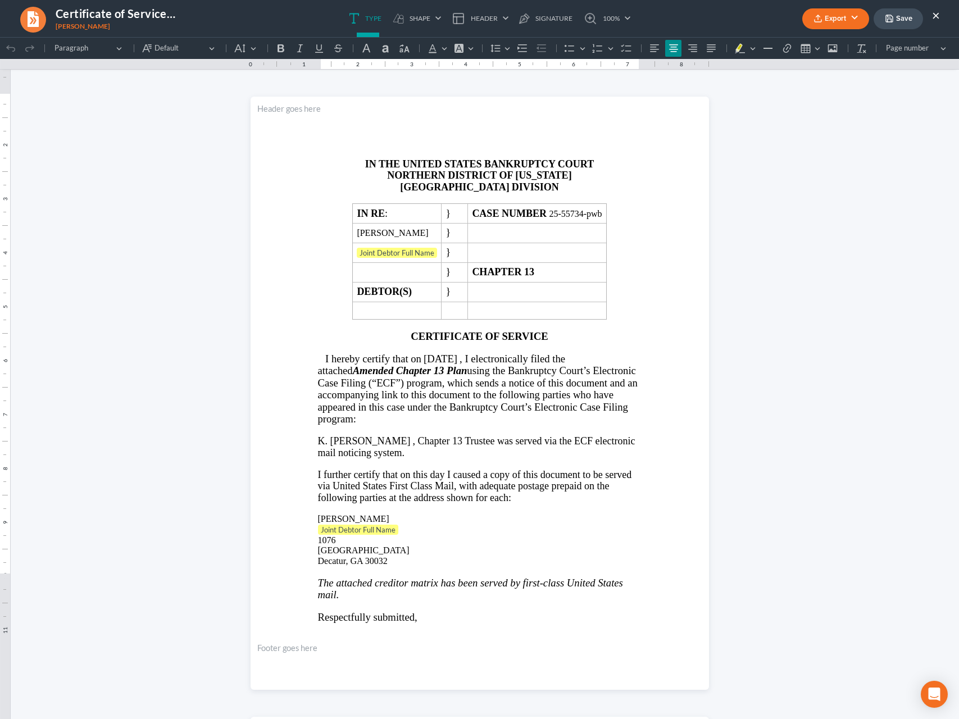
scroll to position [0, 0]
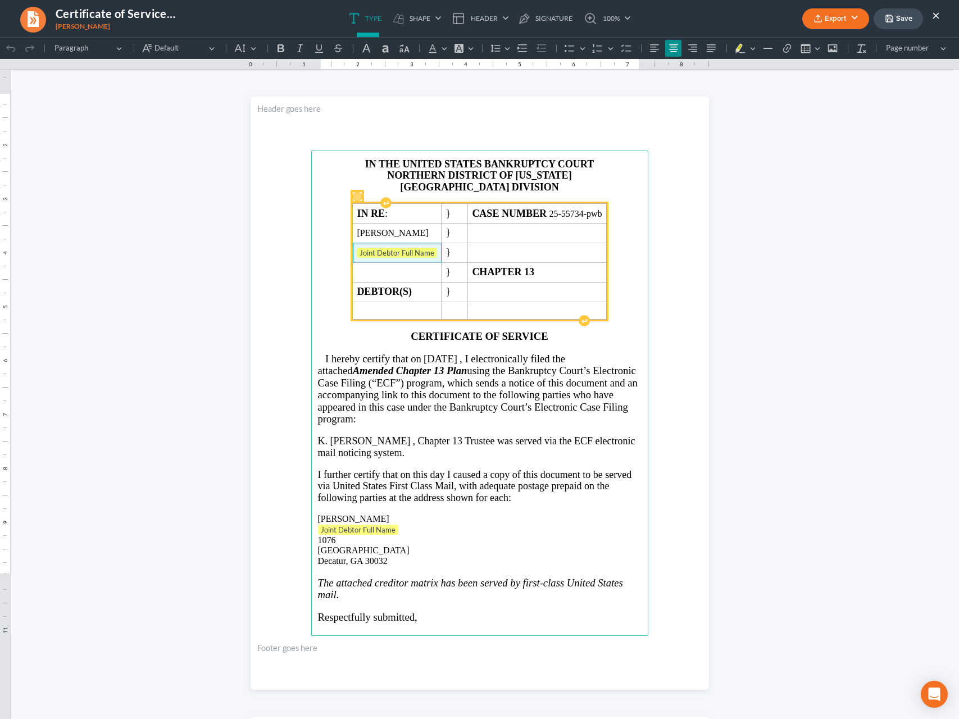
click at [437, 259] on span "Joint Debtor Full Name" at bounding box center [397, 253] width 80 height 11
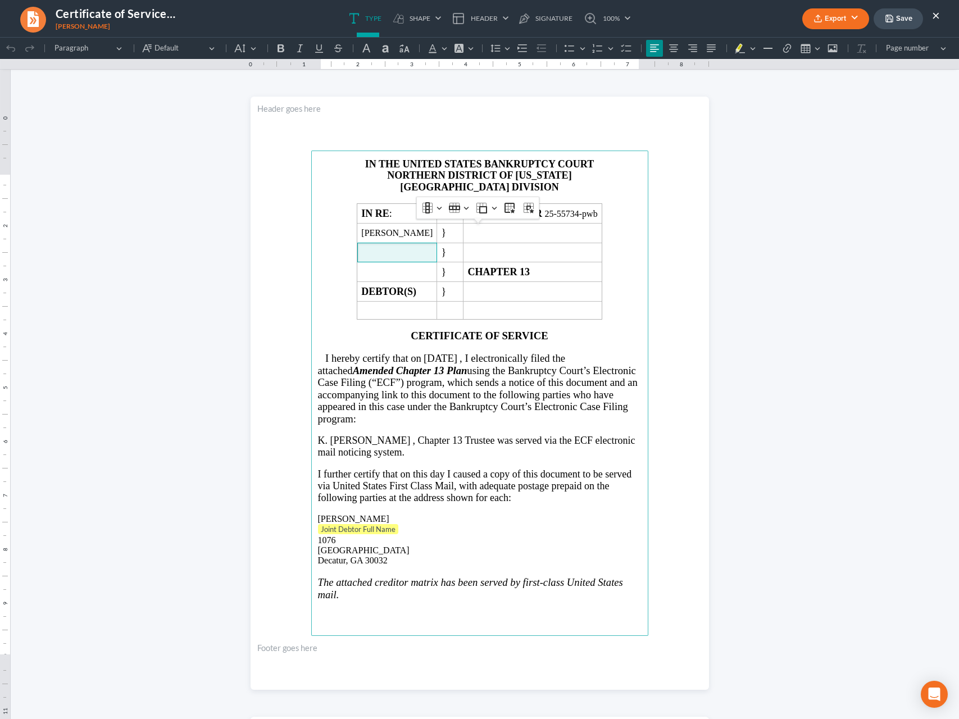
click at [406, 535] on p "Joint Debtor Full Name" at bounding box center [480, 529] width 324 height 11
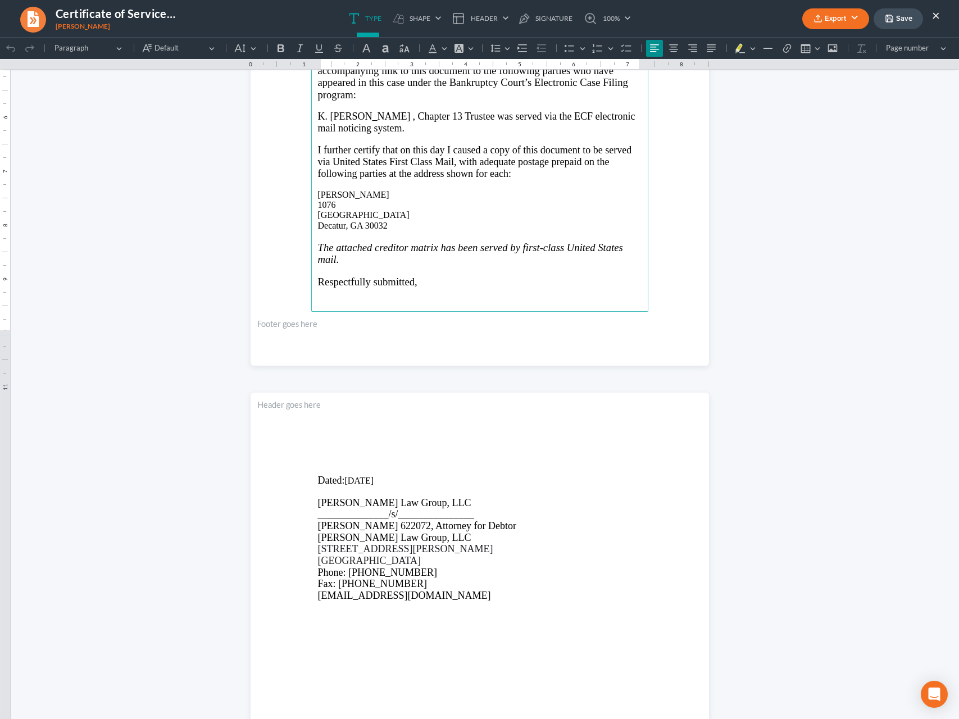
scroll to position [213, 0]
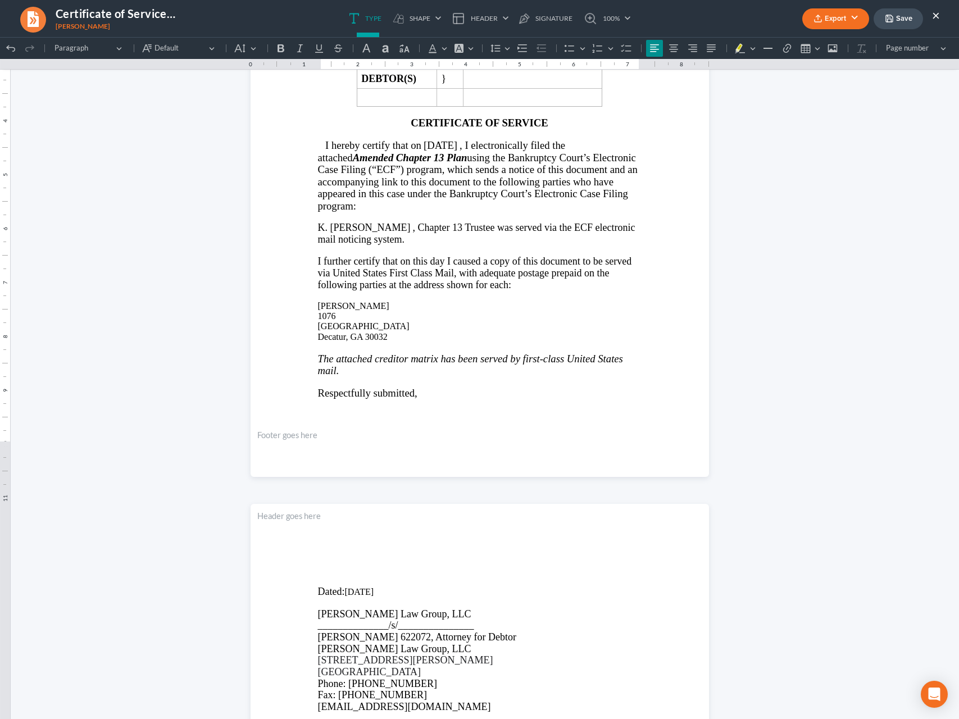
click at [813, 22] on button "Export" at bounding box center [835, 18] width 67 height 21
click at [813, 45] on link "PDF" at bounding box center [834, 44] width 87 height 19
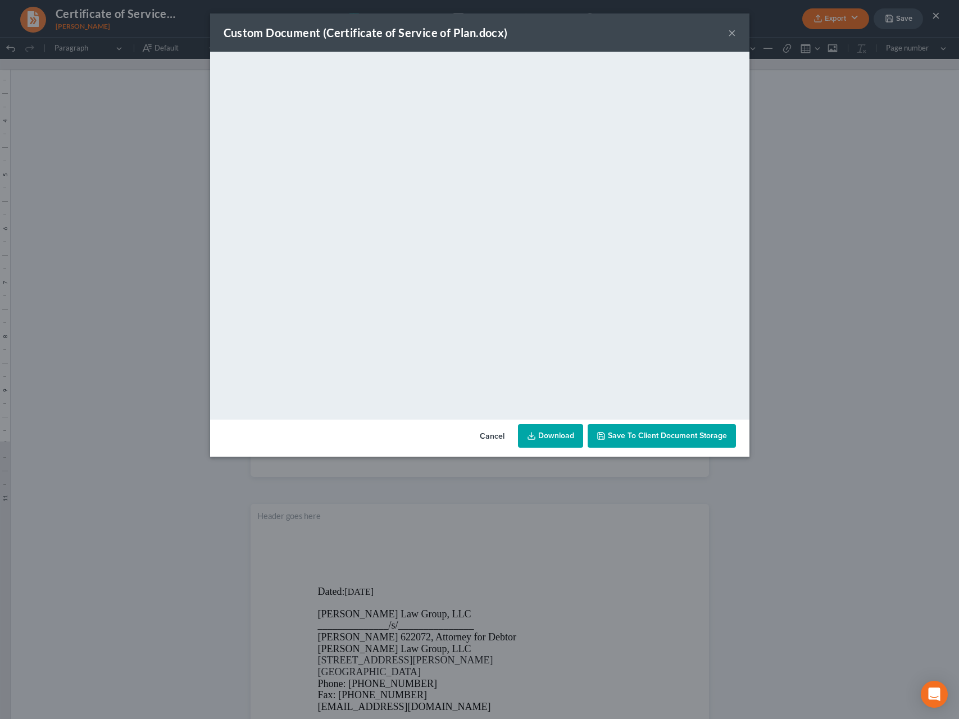
click at [502, 438] on button "Cancel" at bounding box center [492, 436] width 43 height 22
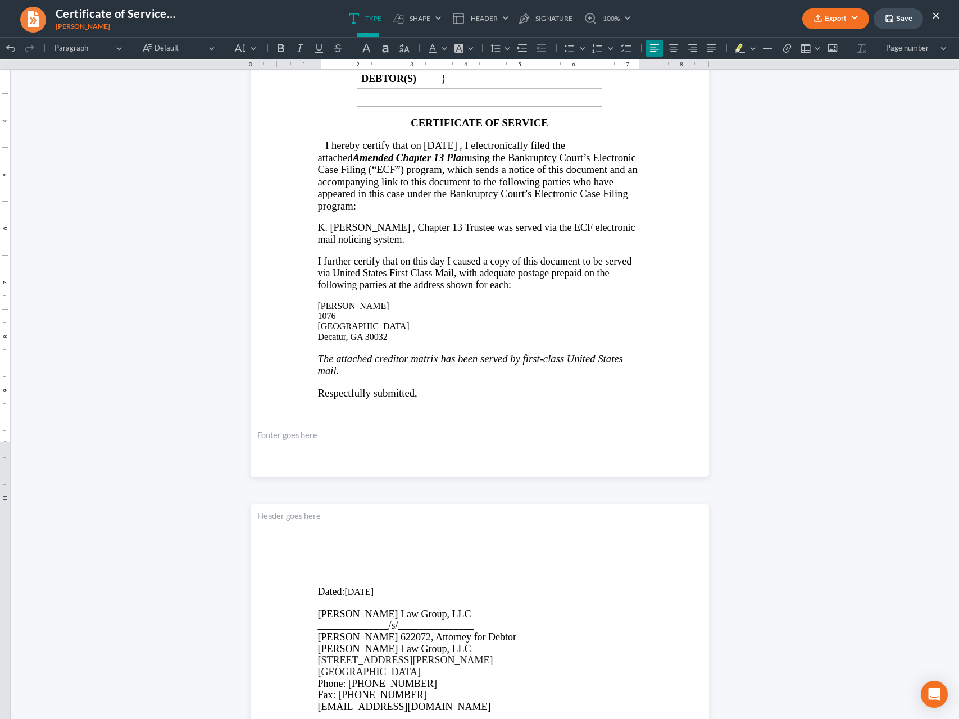
click at [813, 19] on button "×" at bounding box center [936, 14] width 8 height 13
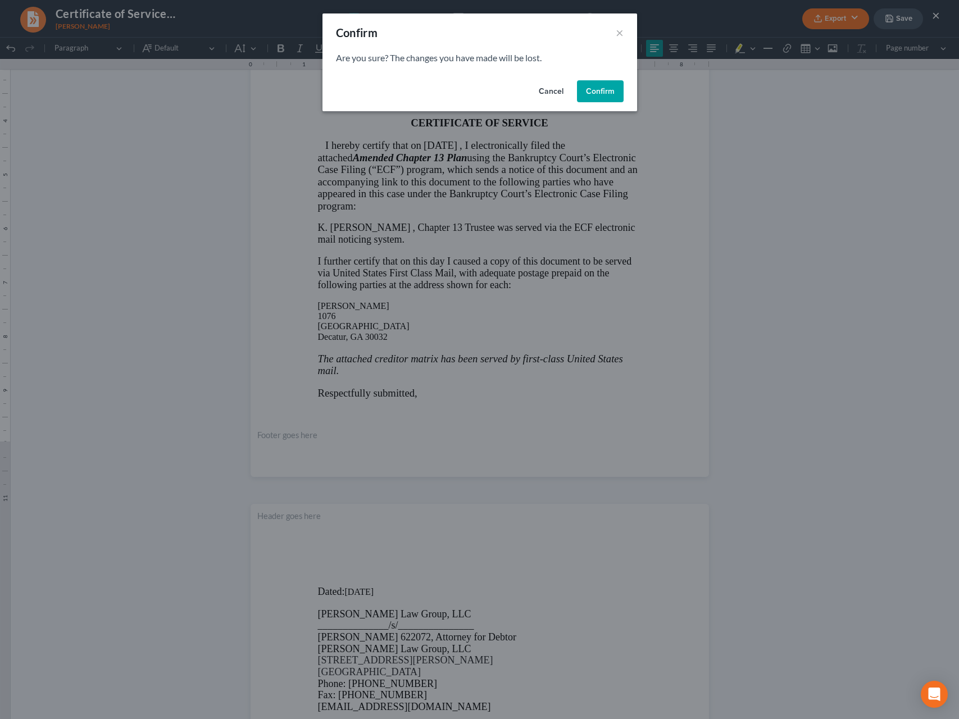
click at [593, 88] on button "Confirm" at bounding box center [600, 91] width 47 height 22
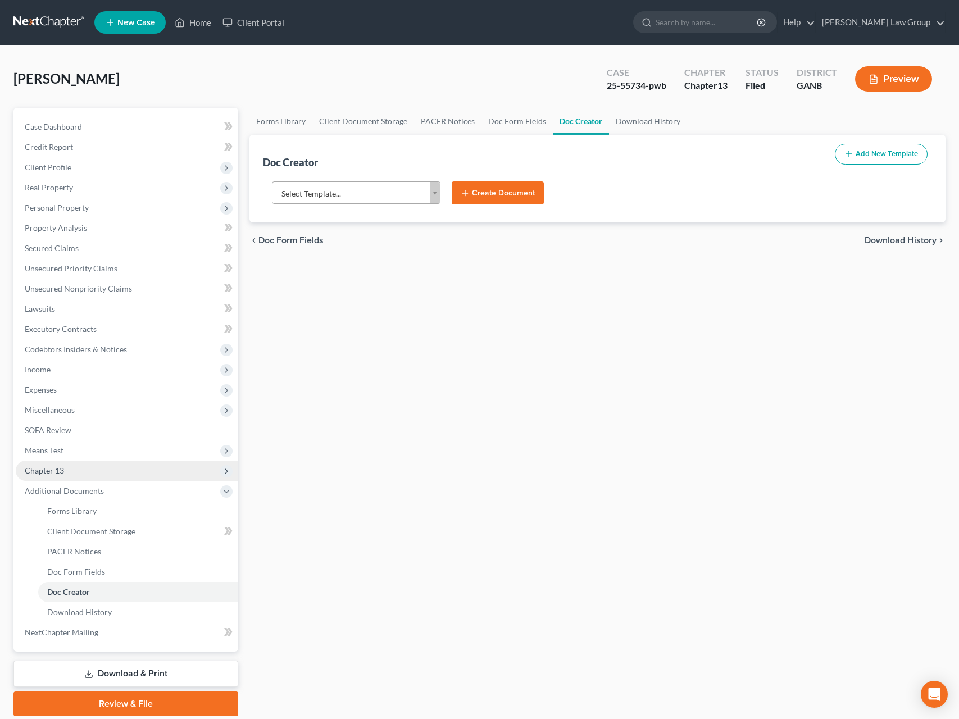
click at [85, 470] on span "Chapter 13" at bounding box center [127, 471] width 222 height 20
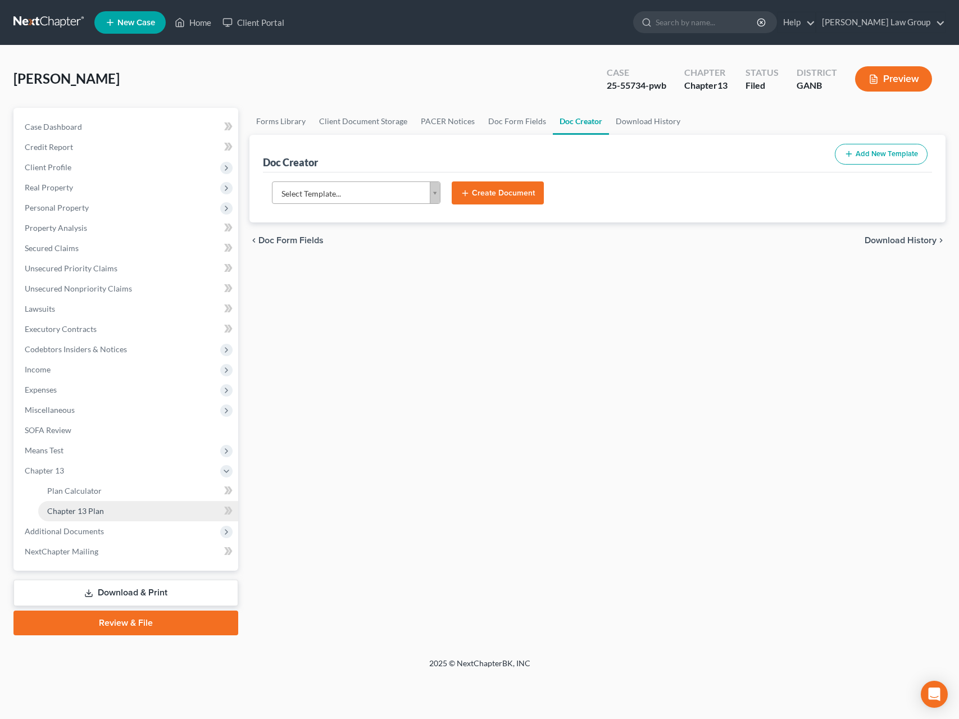
drag, startPoint x: 103, startPoint y: 512, endPoint x: 180, endPoint y: 513, distance: 77.5
click at [104, 512] on link "Chapter 13 Plan" at bounding box center [138, 511] width 200 height 20
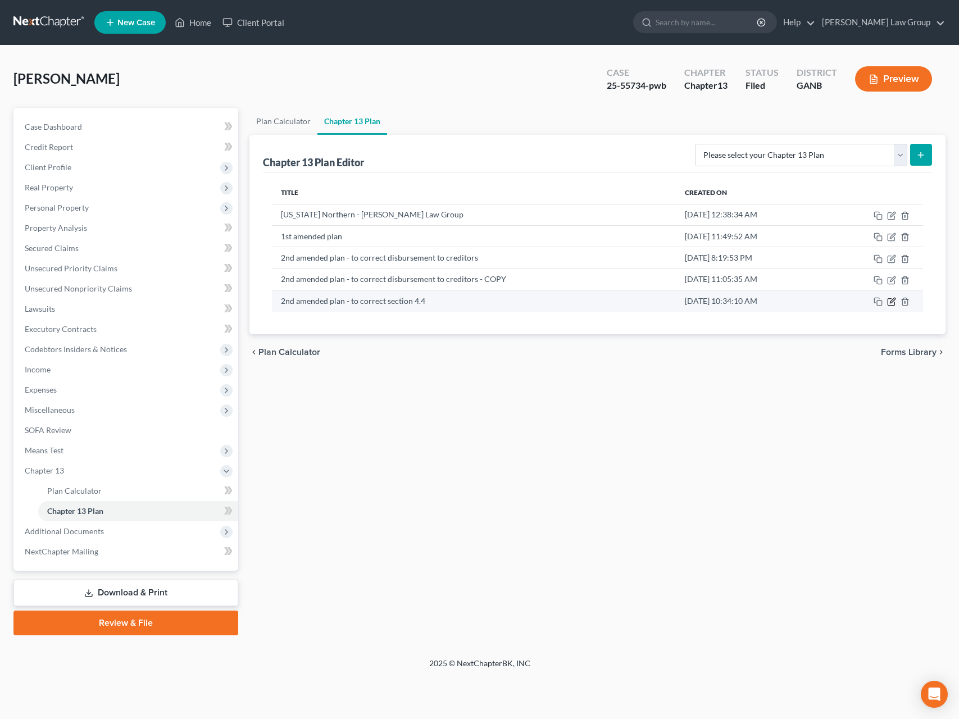
click at [813, 306] on icon "button" at bounding box center [891, 302] width 7 height 7
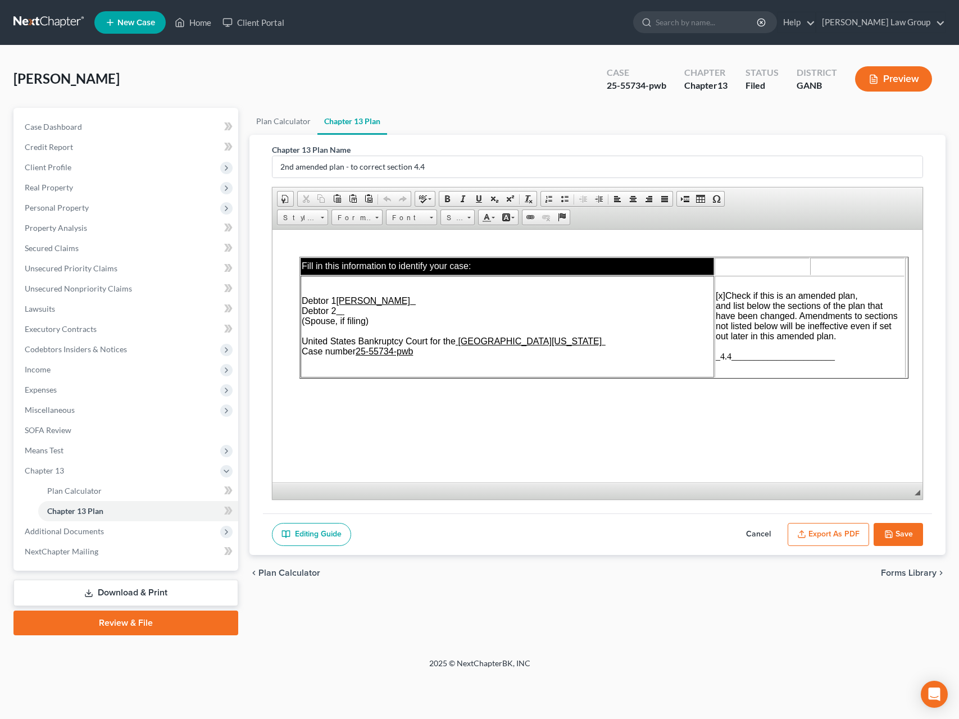
drag, startPoint x: 852, startPoint y: 542, endPoint x: 863, endPoint y: 524, distance: 20.9
click at [813, 542] on button "Export as PDF" at bounding box center [828, 535] width 81 height 24
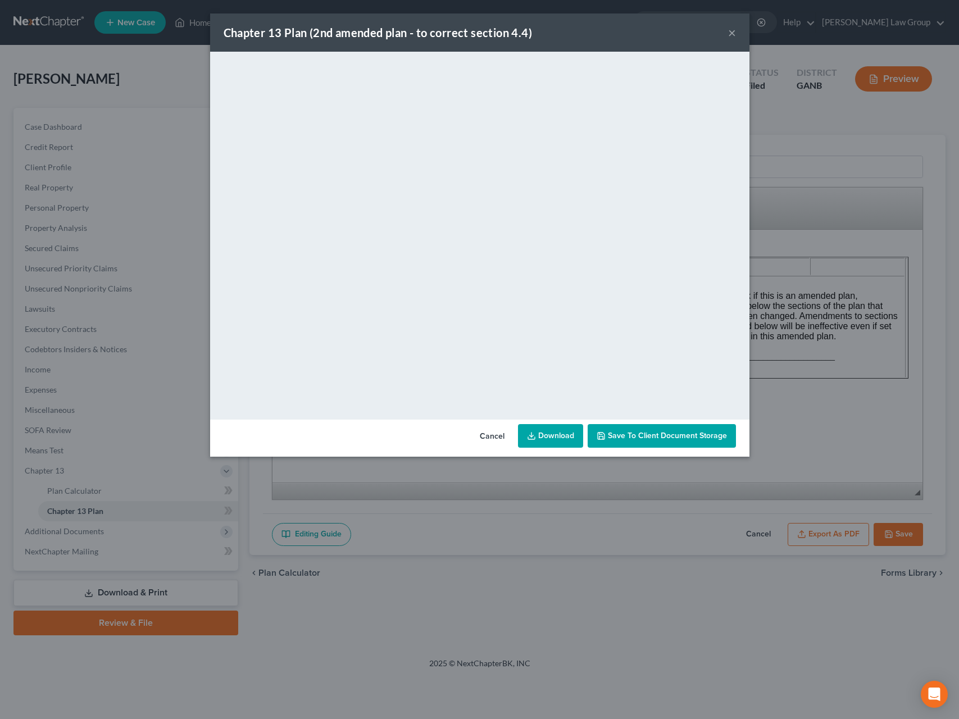
click at [735, 32] on button "×" at bounding box center [732, 32] width 8 height 13
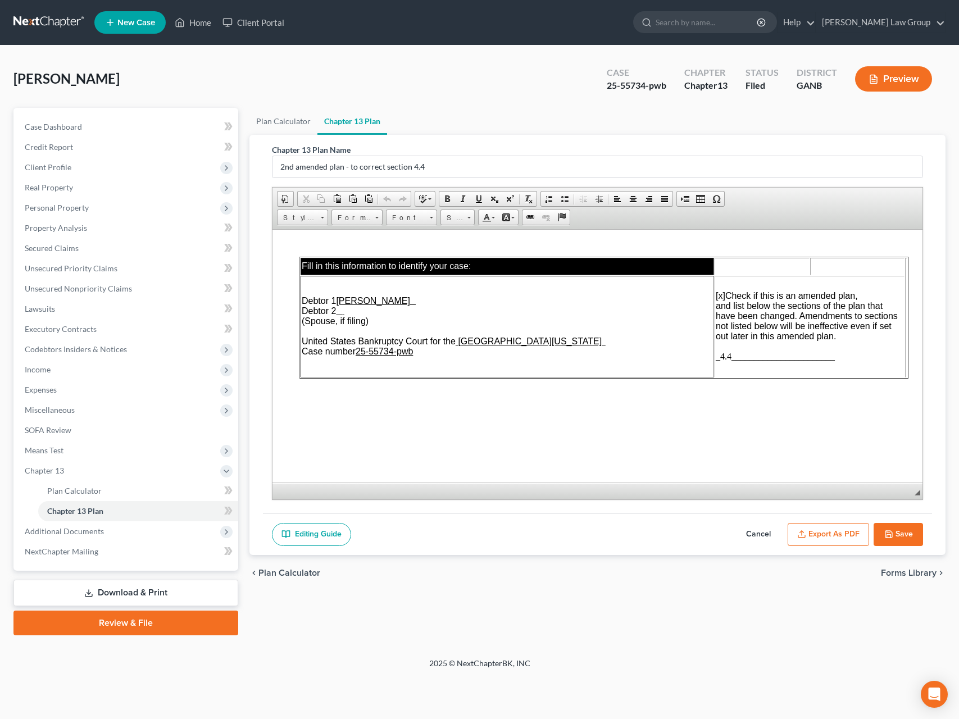
click at [813, 534] on button "Export as PDF" at bounding box center [828, 535] width 81 height 24
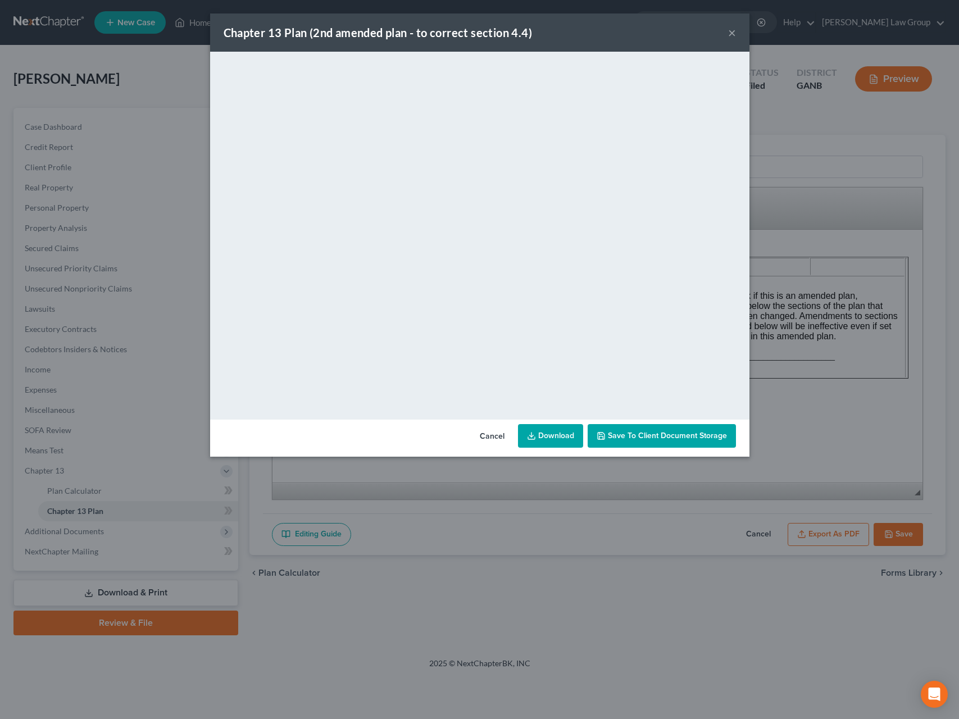
click at [559, 431] on link "Download" at bounding box center [550, 436] width 65 height 24
click at [617, 436] on span "Save to Client Document Storage" at bounding box center [667, 436] width 119 height 10
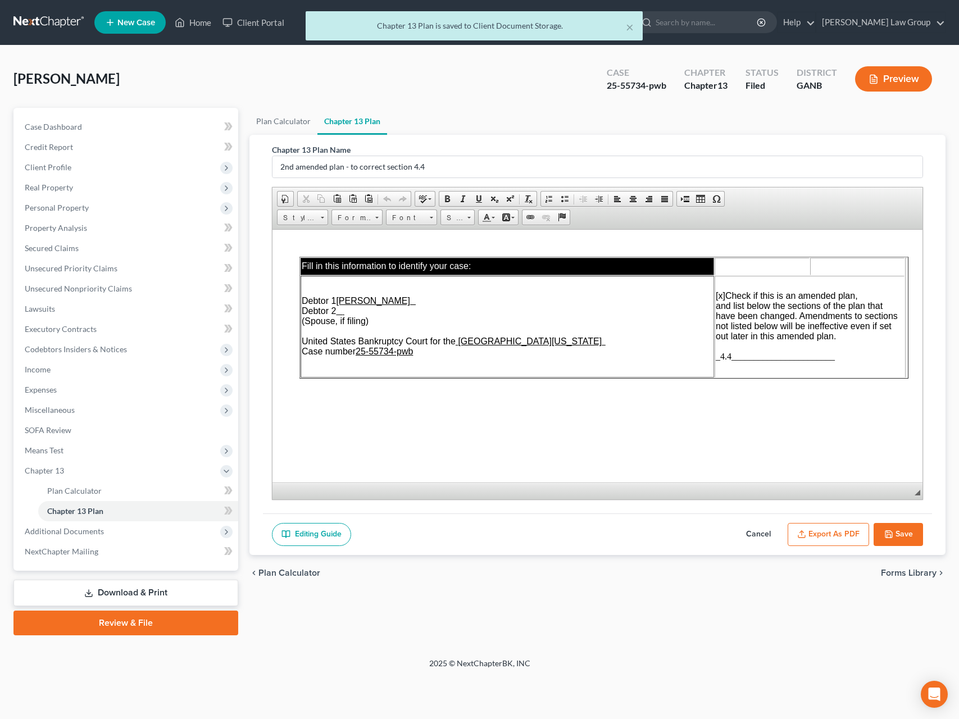
click at [813, 543] on button "Export as PDF" at bounding box center [828, 535] width 81 height 24
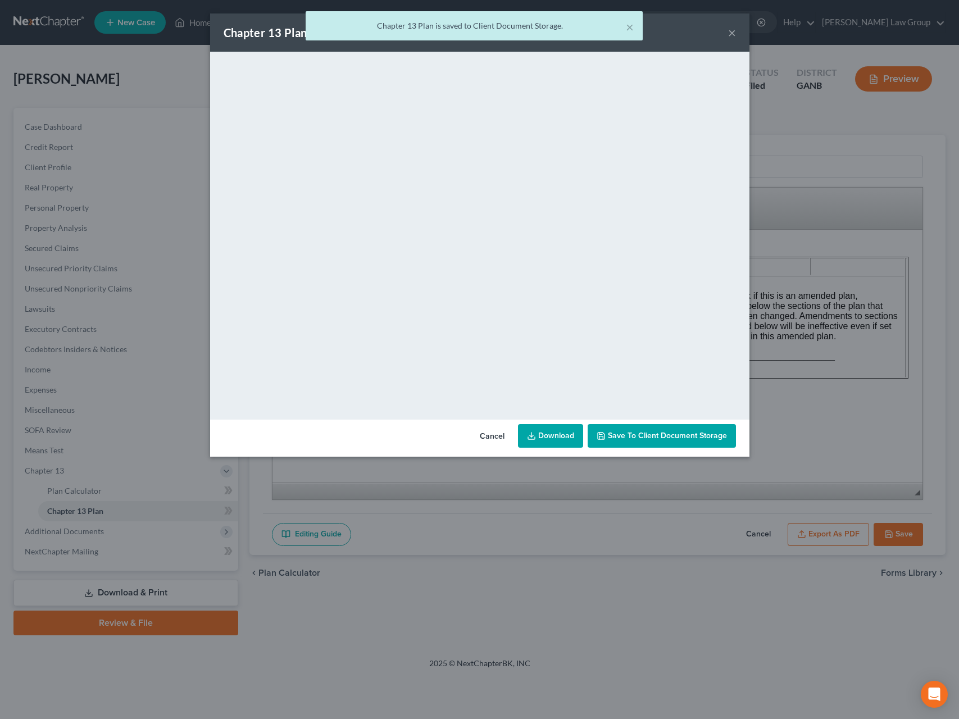
click at [553, 431] on link "Download" at bounding box center [550, 436] width 65 height 24
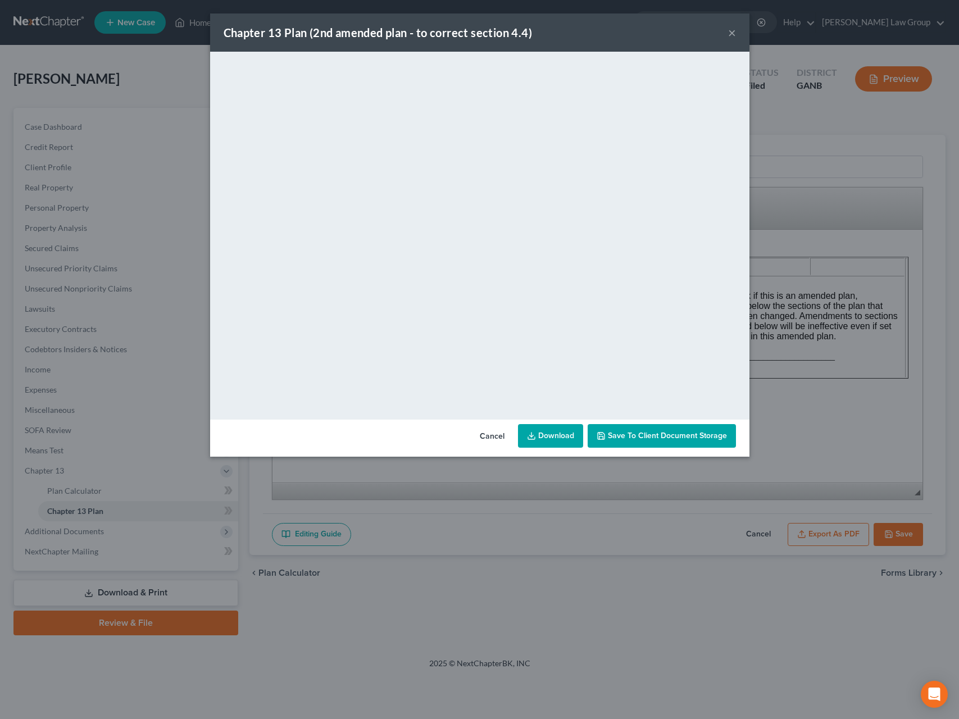
click at [613, 440] on span "Save to Client Document Storage" at bounding box center [667, 436] width 119 height 10
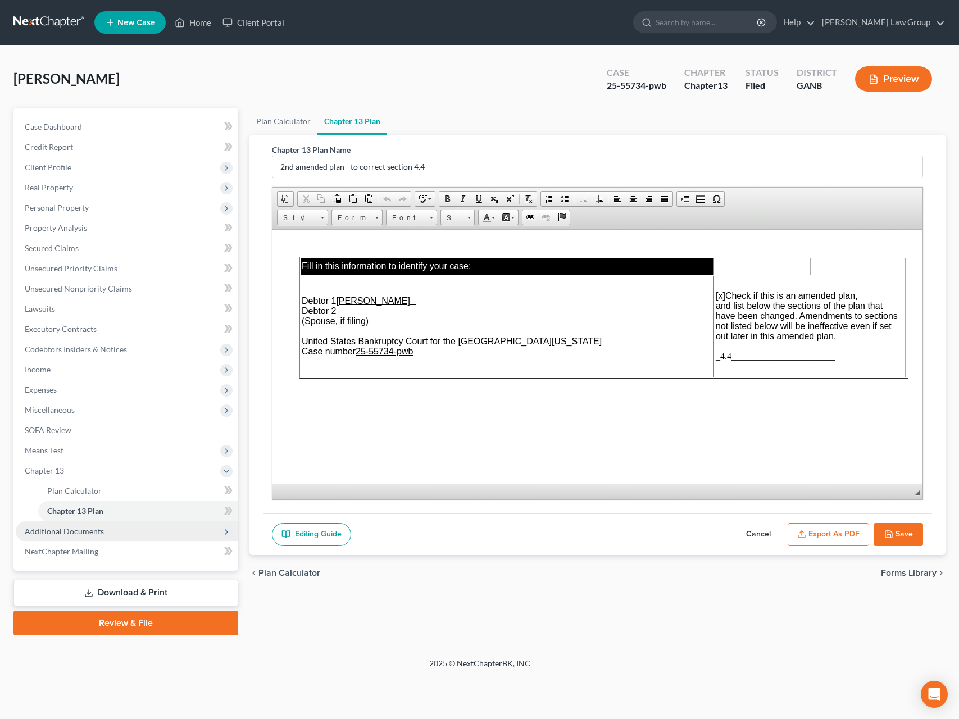
click at [80, 529] on span "Additional Documents" at bounding box center [64, 531] width 79 height 10
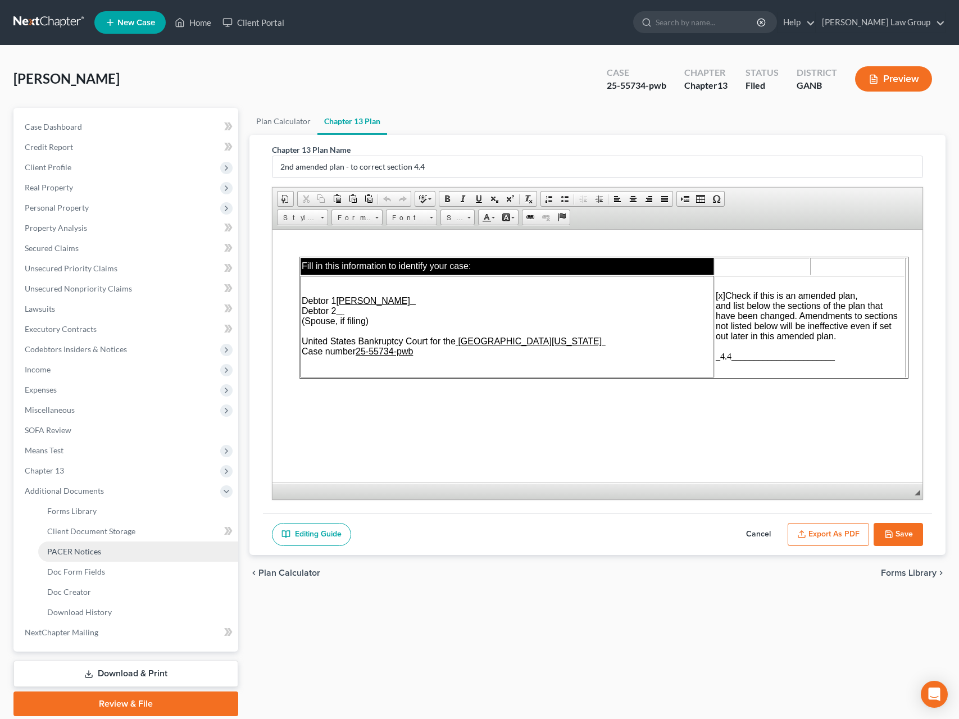
click at [107, 554] on link "PACER Notices" at bounding box center [138, 552] width 200 height 20
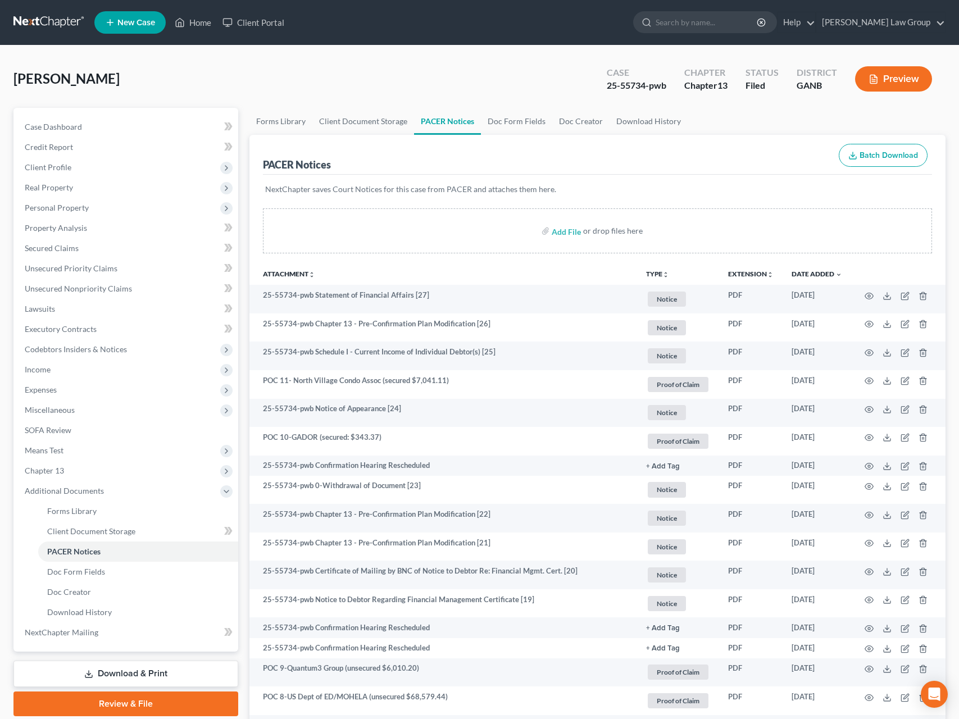
click at [649, 276] on button "TYPE unfold_more" at bounding box center [657, 274] width 23 height 7
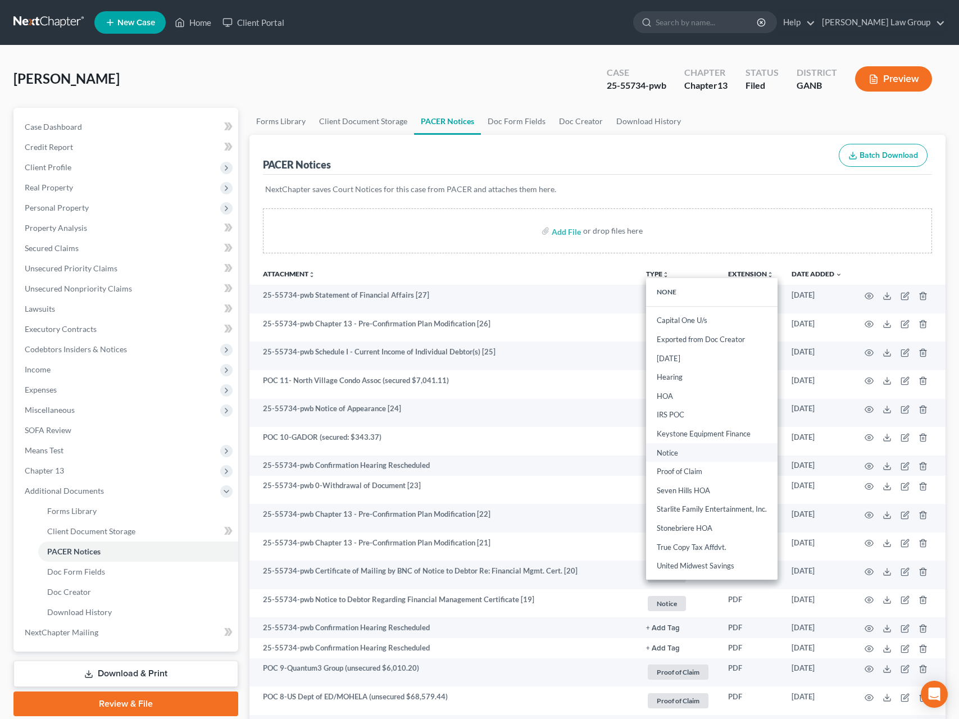
click at [695, 458] on link "Notice" at bounding box center [711, 452] width 131 height 19
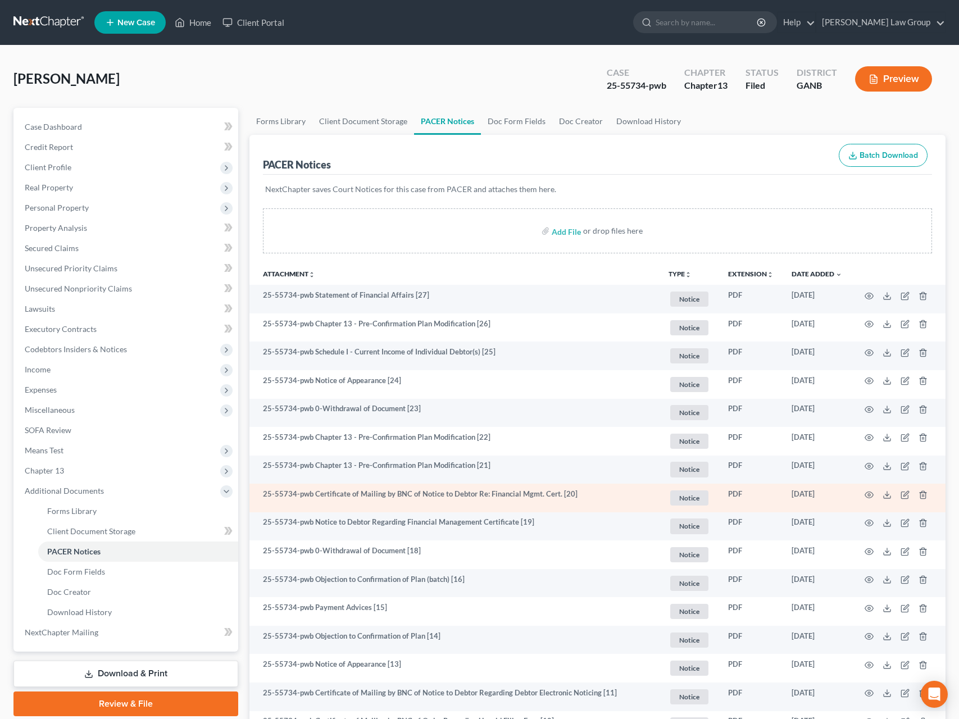
scroll to position [83, 0]
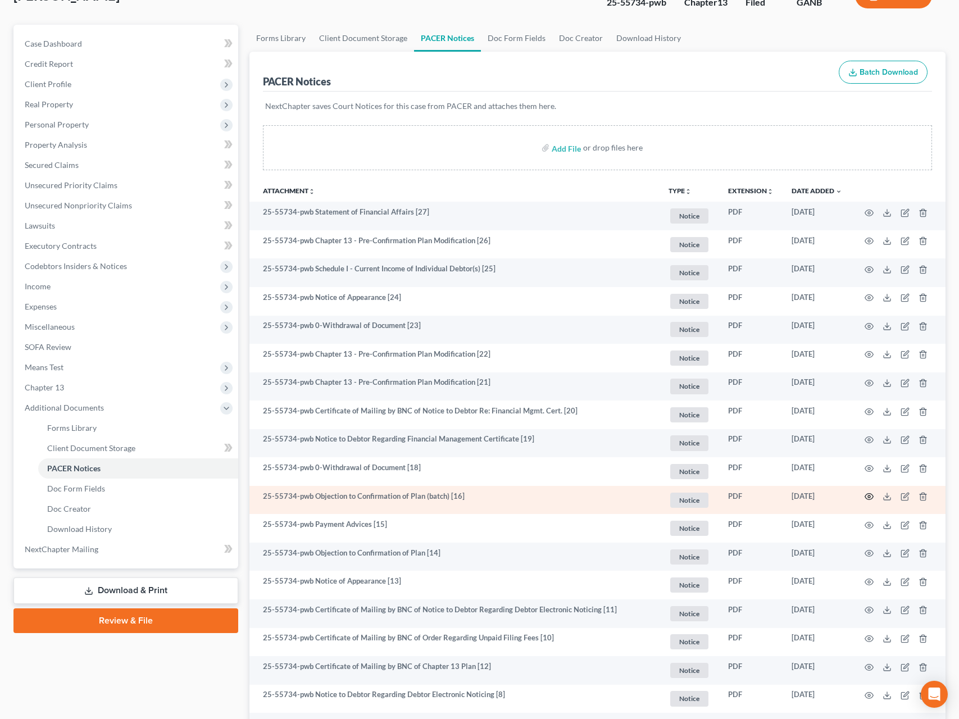
click at [813, 498] on circle "button" at bounding box center [869, 496] width 2 height 2
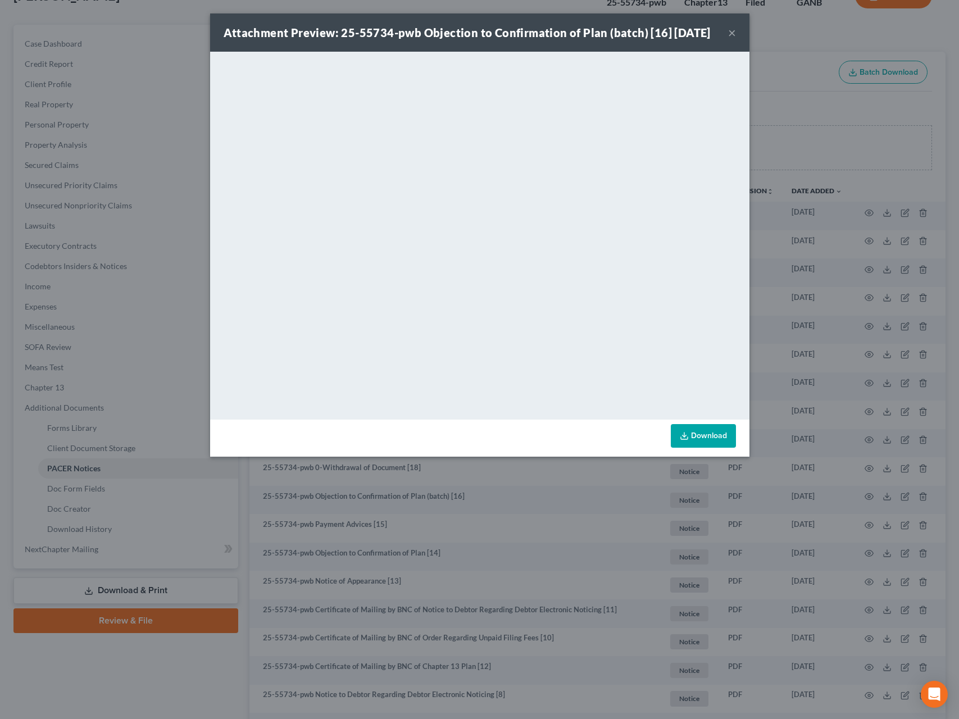
click at [733, 39] on button "×" at bounding box center [732, 32] width 8 height 13
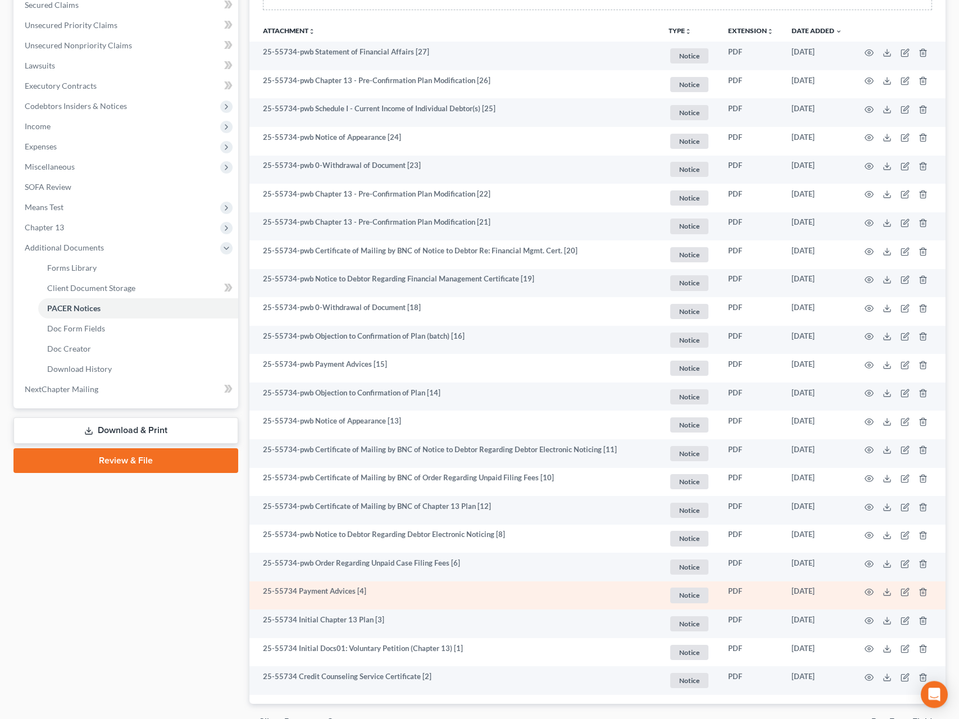
scroll to position [307, 0]
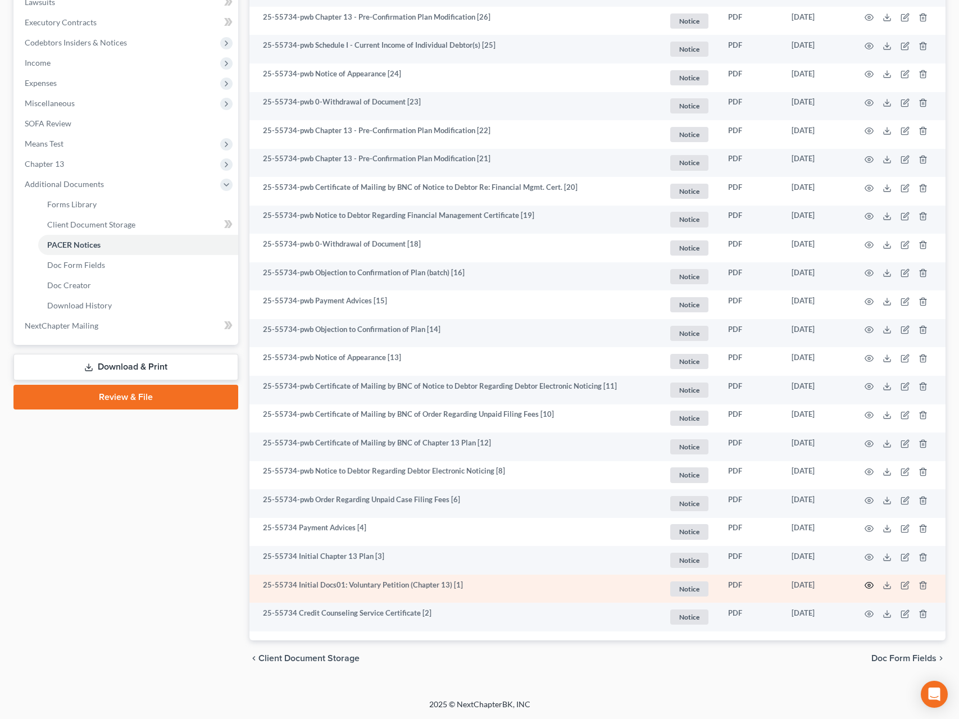
click at [813, 584] on icon "button" at bounding box center [869, 586] width 8 height 6
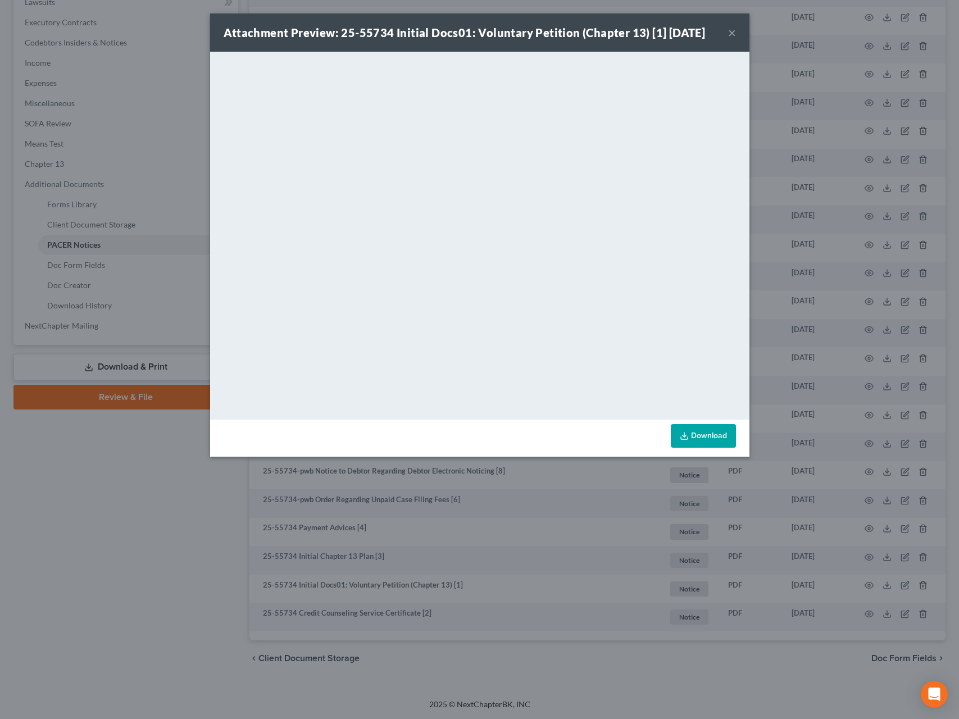
click at [732, 32] on button "×" at bounding box center [732, 32] width 8 height 13
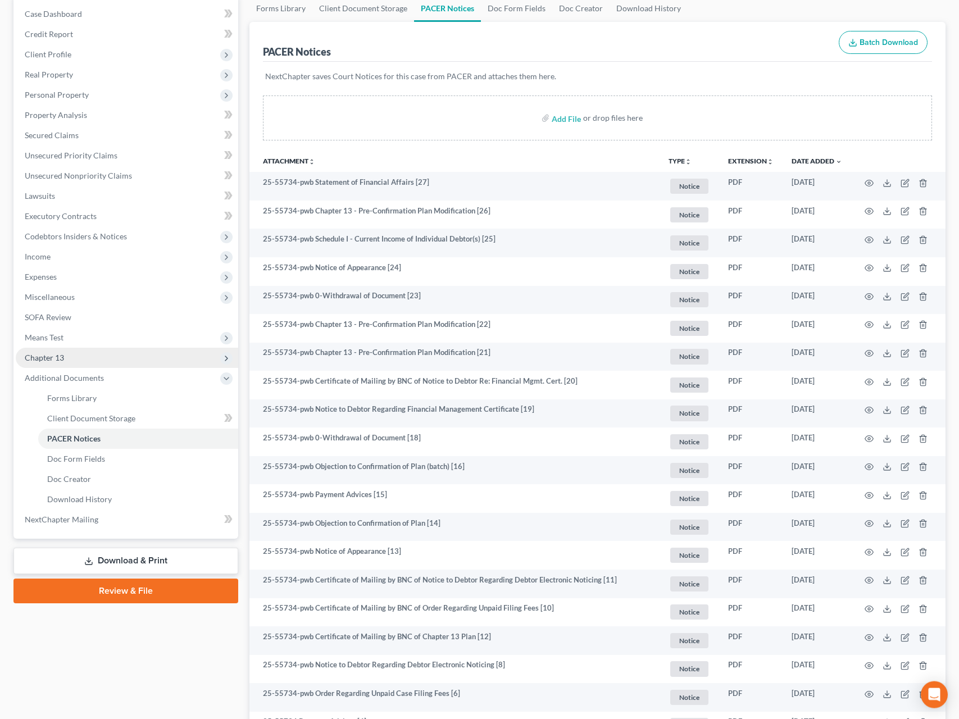
scroll to position [113, 0]
click at [72, 75] on span "Real Property" at bounding box center [49, 75] width 48 height 10
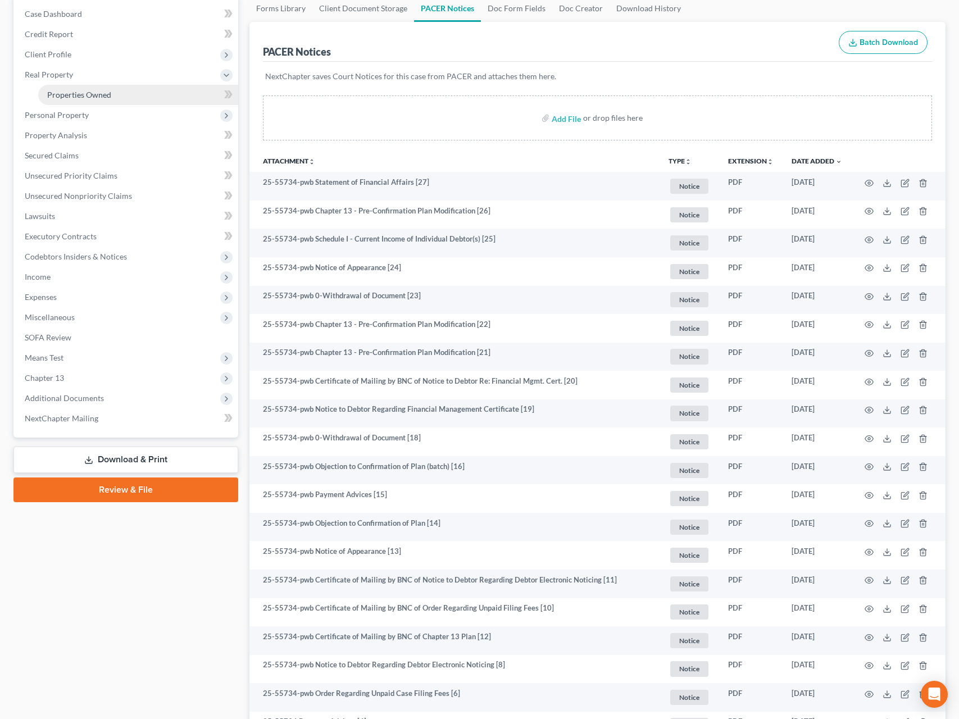
click at [90, 101] on link "Properties Owned" at bounding box center [138, 95] width 200 height 20
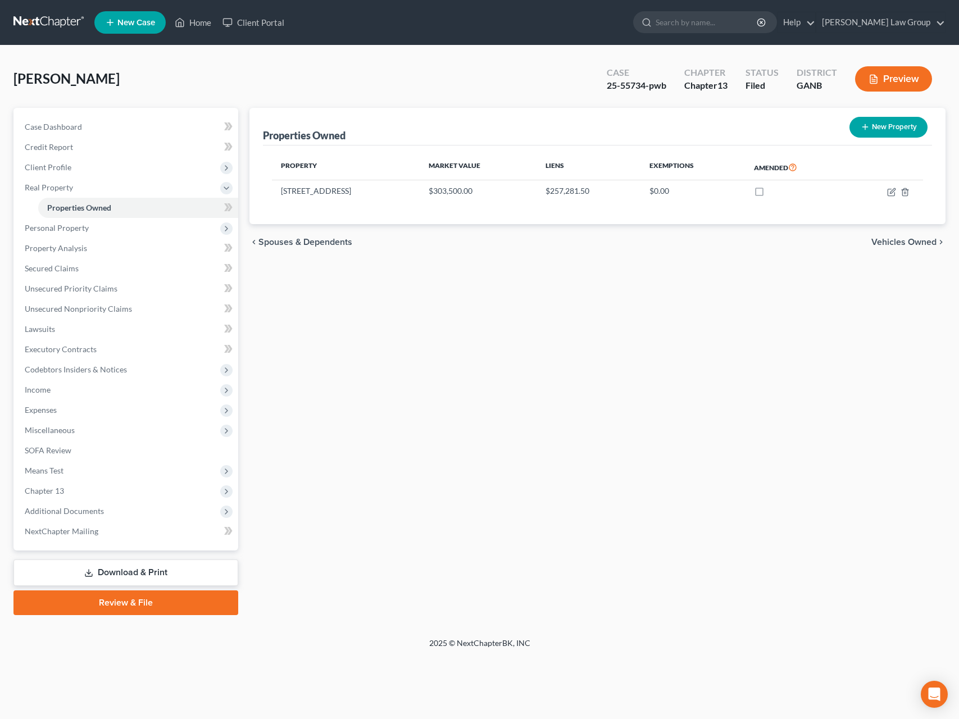
click at [340, 86] on div "[PERSON_NAME] Upgraded Case 25-55734-pwb Chapter Chapter 13 Status Filed Distri…" at bounding box center [479, 83] width 932 height 49
click at [813, 195] on icon "button" at bounding box center [891, 192] width 9 height 9
select select "10"
select select "0"
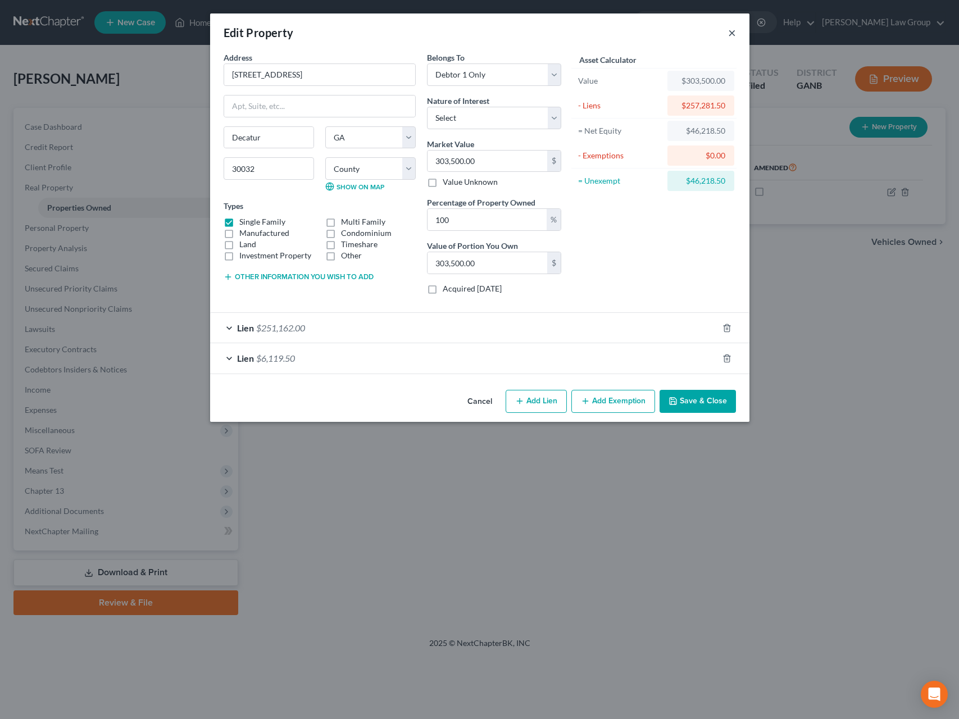
click at [729, 33] on button "×" at bounding box center [732, 32] width 8 height 13
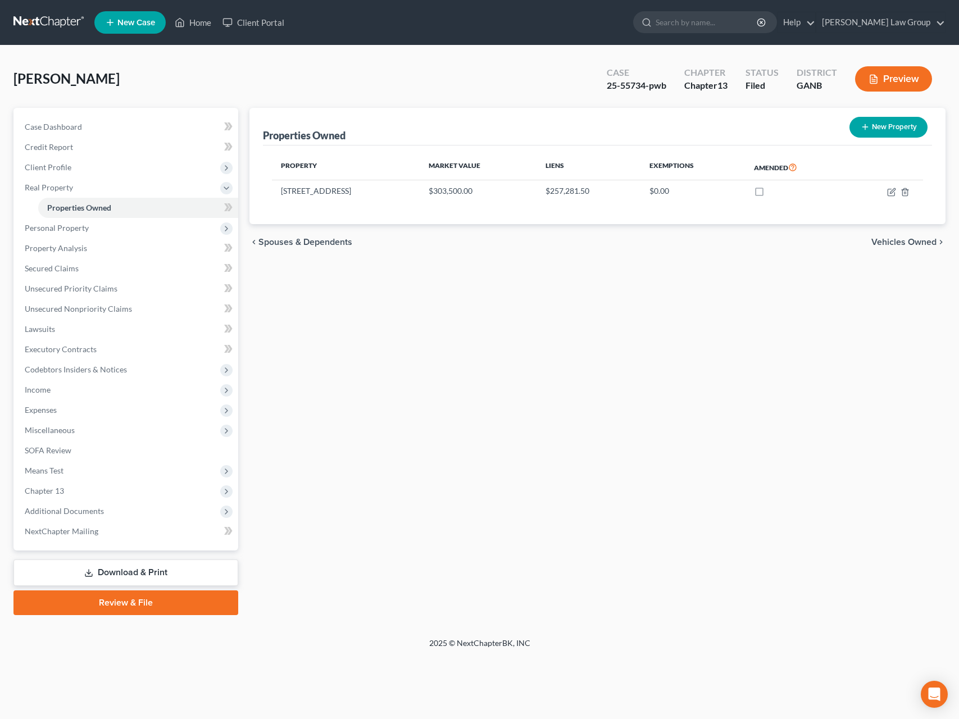
click at [813, 69] on button "Preview" at bounding box center [893, 78] width 77 height 25
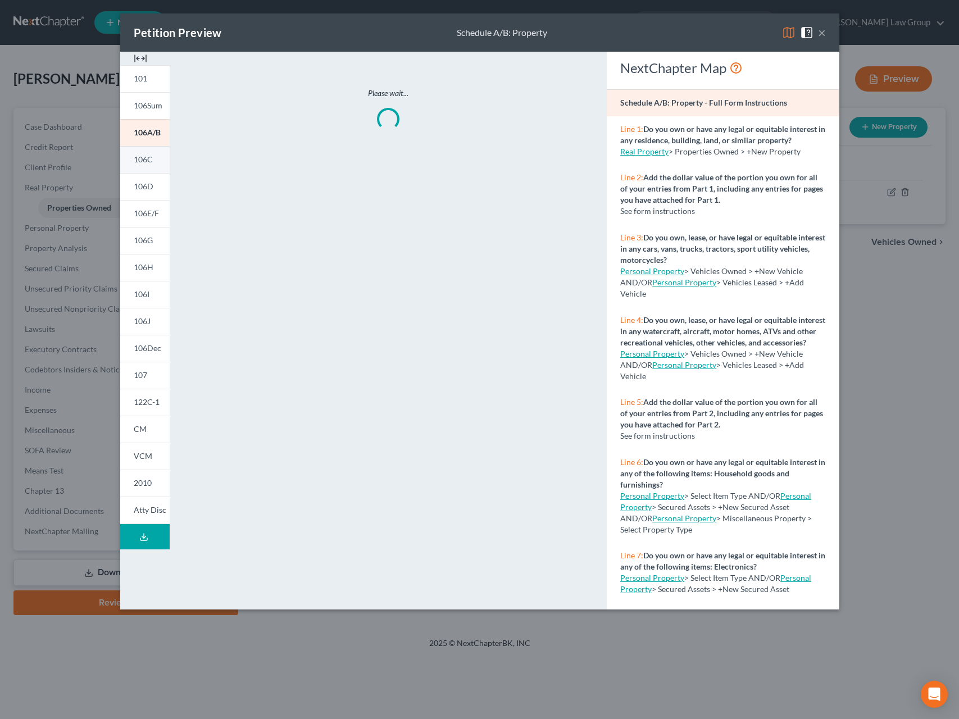
click at [149, 163] on span "106C" at bounding box center [143, 159] width 19 height 10
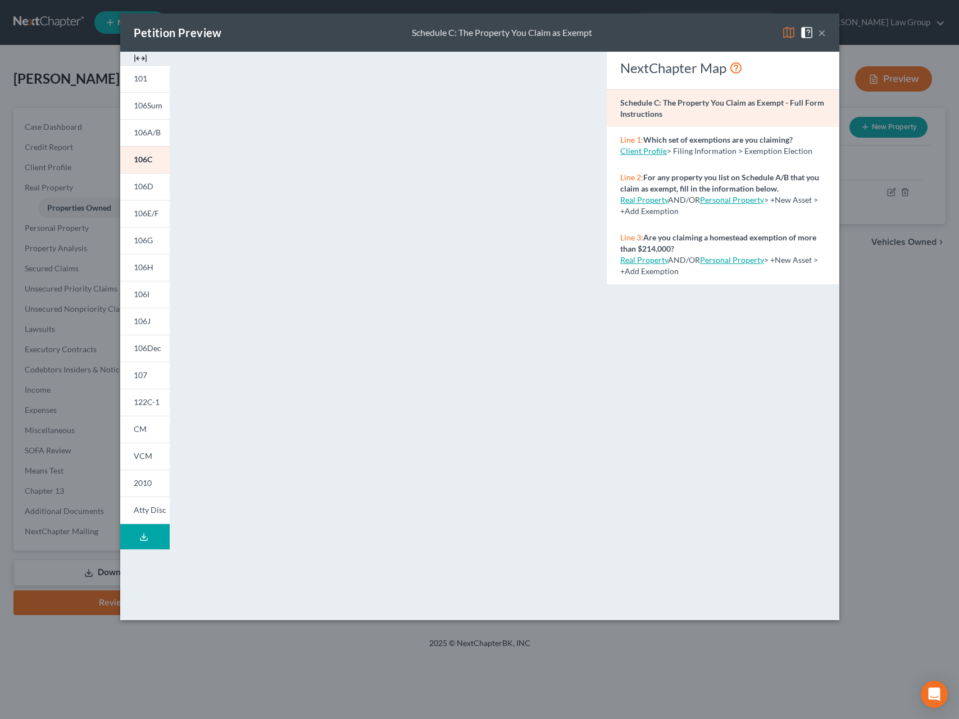
drag, startPoint x: 827, startPoint y: 27, endPoint x: 824, endPoint y: 34, distance: 7.5
click at [813, 31] on div "Petition Preview Schedule C: The Property You Claim as Exempt ×" at bounding box center [479, 32] width 719 height 38
click at [813, 35] on button "×" at bounding box center [822, 32] width 8 height 13
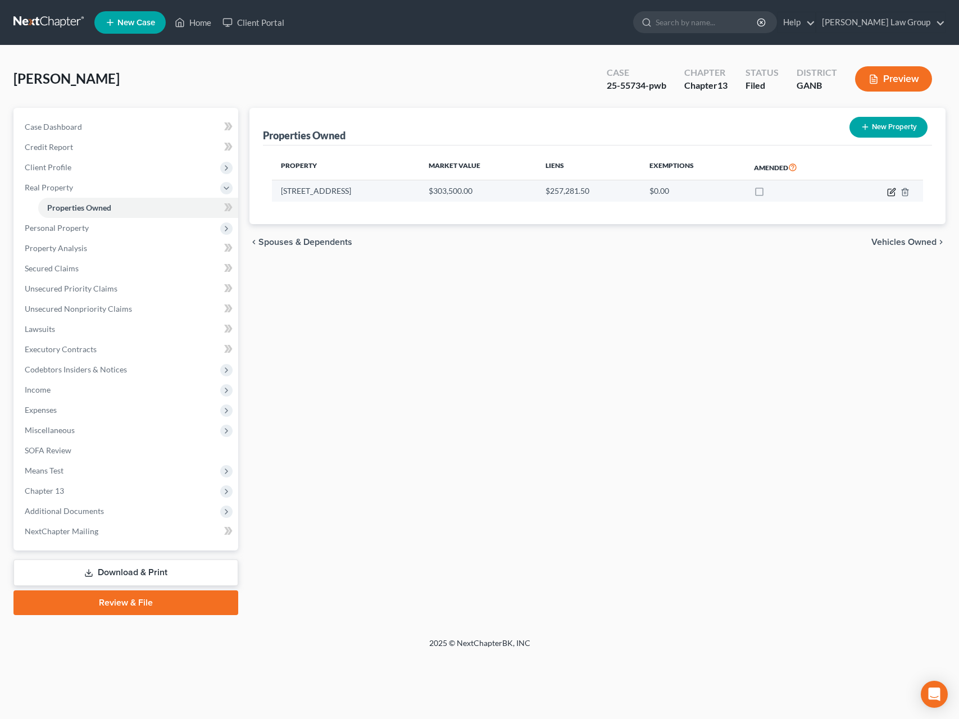
click at [813, 193] on icon "button" at bounding box center [891, 192] width 9 height 9
select select "10"
select select "42"
select select "0"
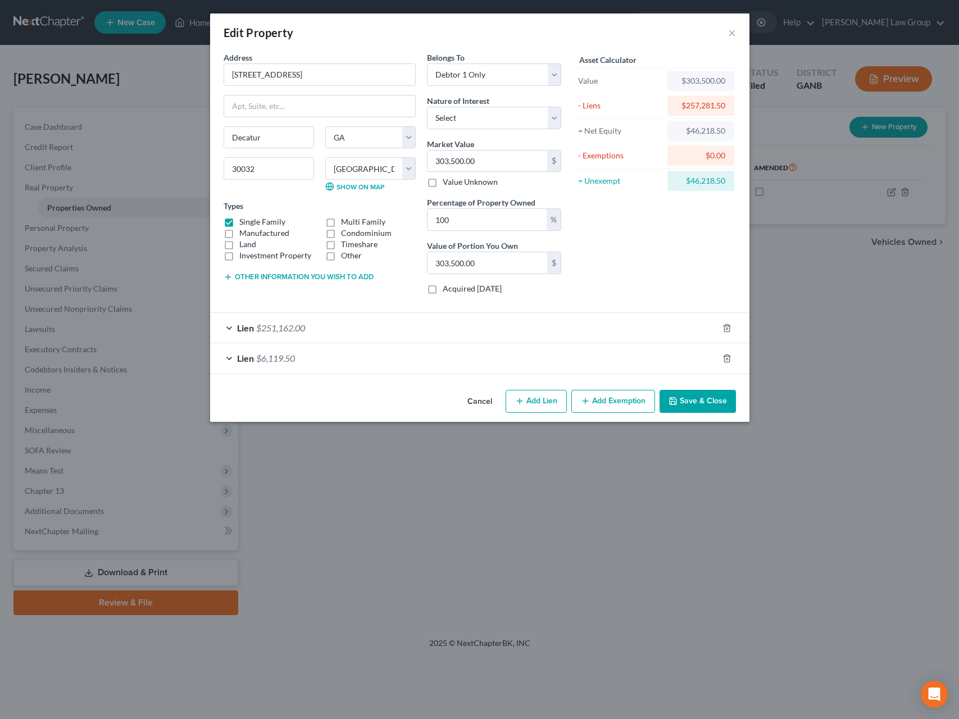
click at [616, 411] on button "Add Exemption" at bounding box center [613, 402] width 84 height 24
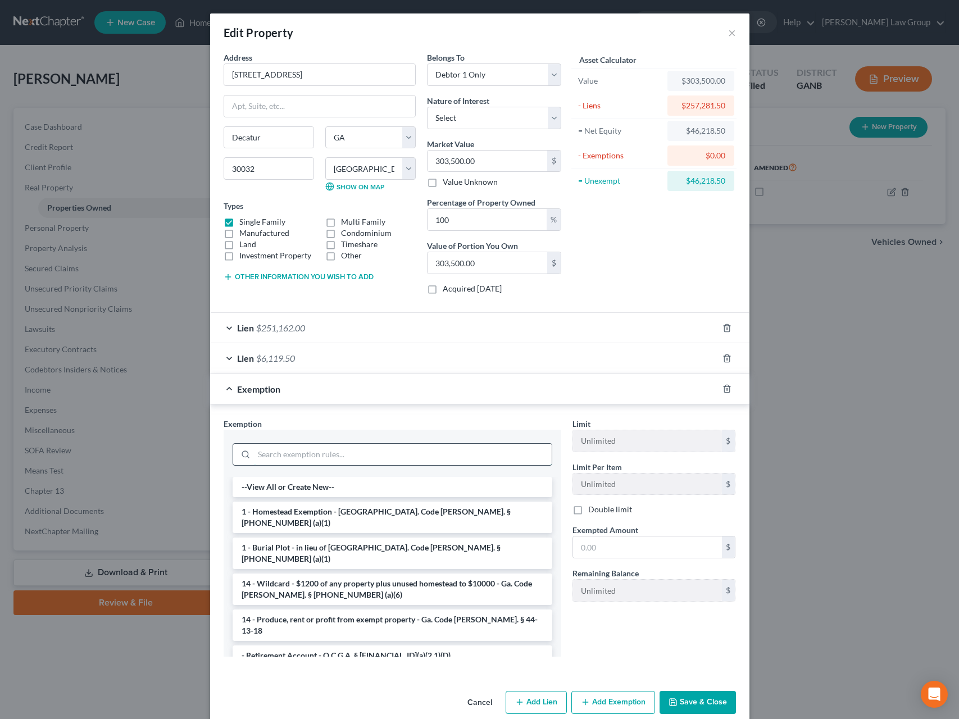
click at [347, 455] on input "search" at bounding box center [403, 454] width 298 height 21
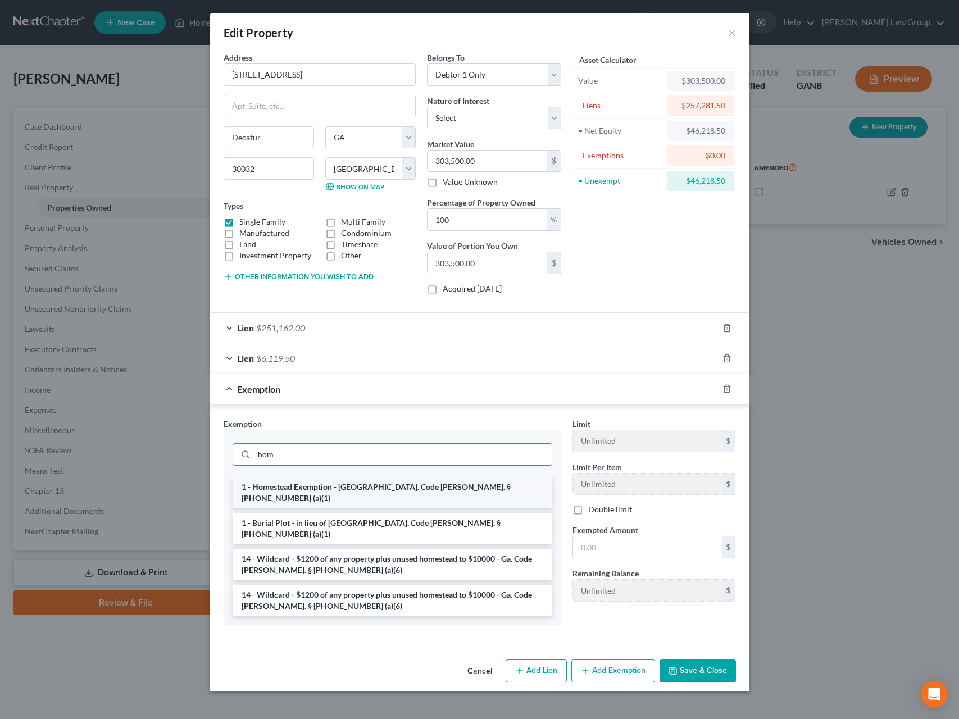
type input "hom"
click at [509, 493] on li "1 - Homestead Exemption - [GEOGRAPHIC_DATA]. Code [PERSON_NAME]. § [PHONE_NUMBE…" at bounding box center [393, 492] width 320 height 31
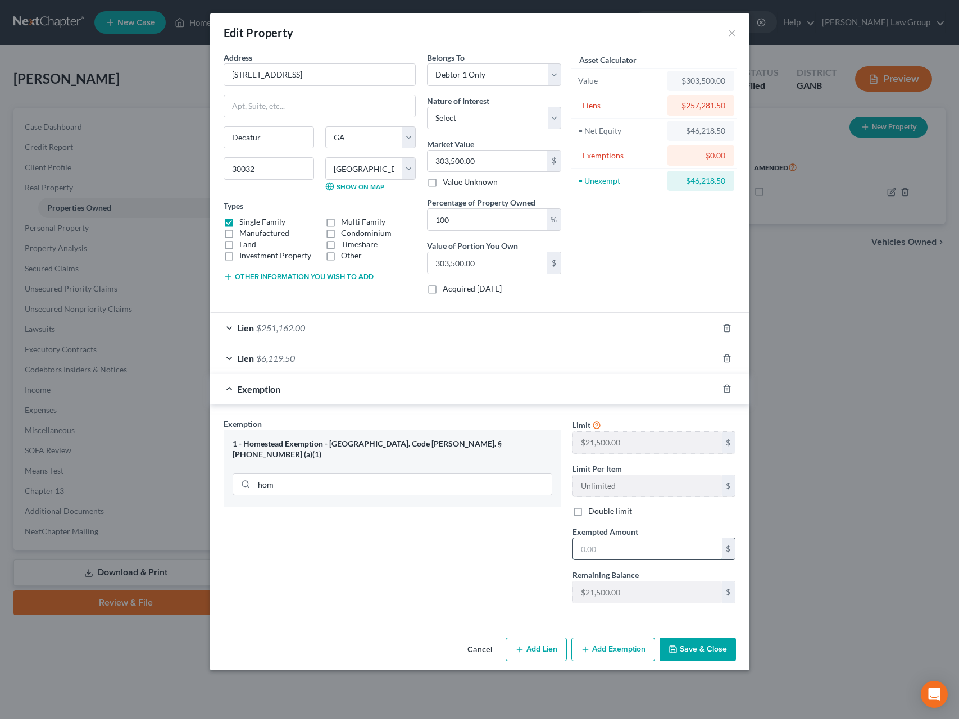
click at [625, 549] on input "text" at bounding box center [647, 548] width 149 height 21
type input "21,500.00"
click at [719, 661] on button "Save & Close" at bounding box center [697, 650] width 76 height 24
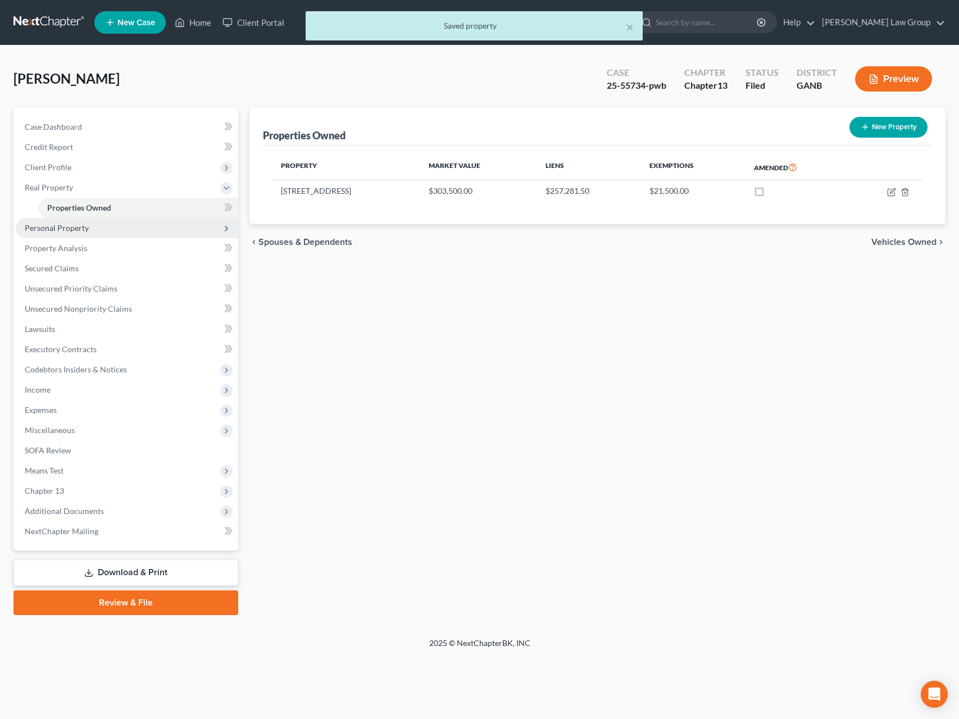
click at [102, 230] on span "Personal Property" at bounding box center [127, 228] width 222 height 20
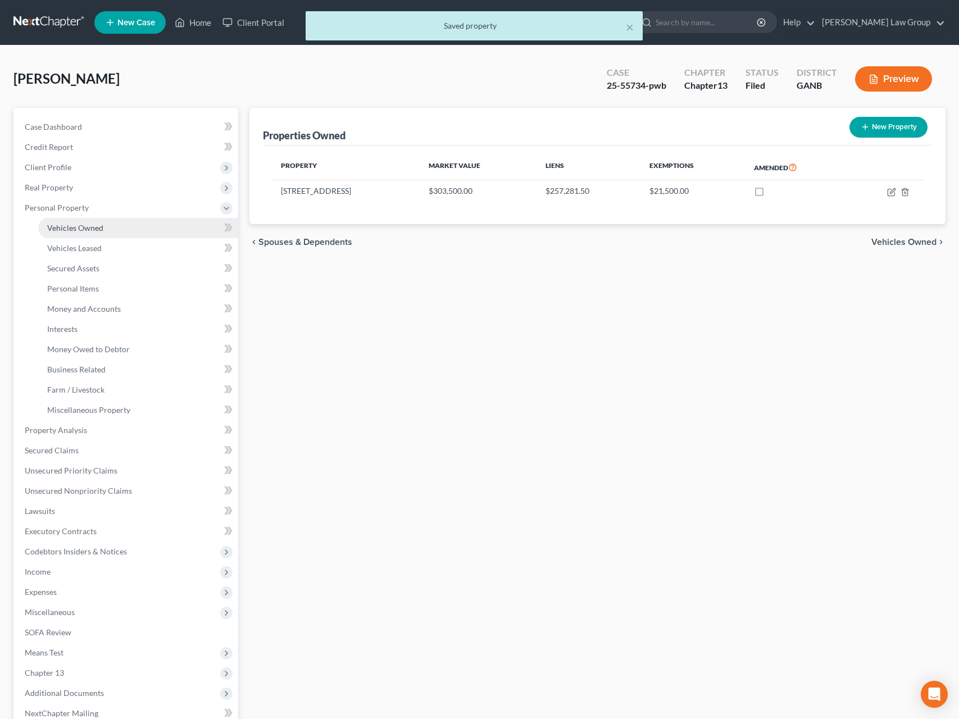
click at [114, 226] on link "Vehicles Owned" at bounding box center [138, 228] width 200 height 20
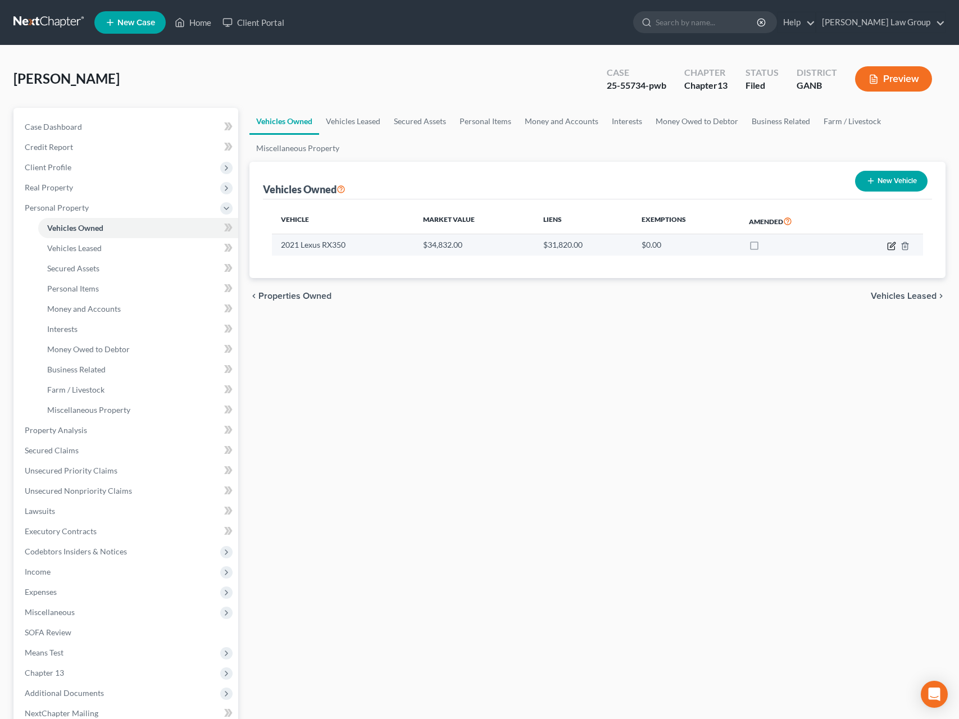
click at [813, 249] on icon "button" at bounding box center [891, 246] width 9 height 9
select select "0"
select select "5"
select select "0"
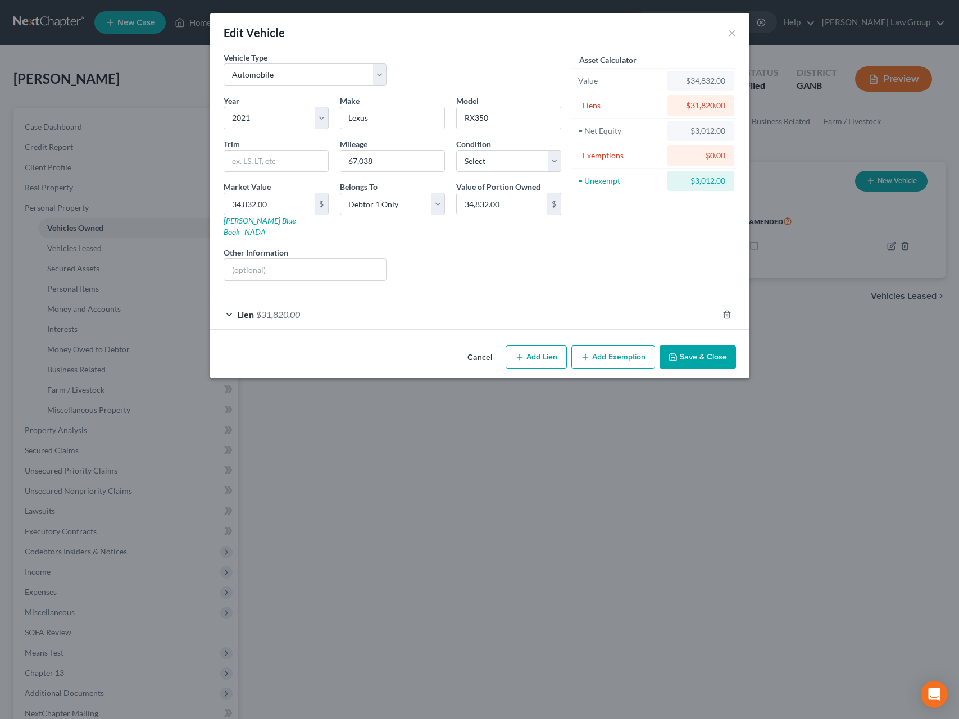
click at [524, 353] on icon "button" at bounding box center [519, 357] width 9 height 9
select select "0"
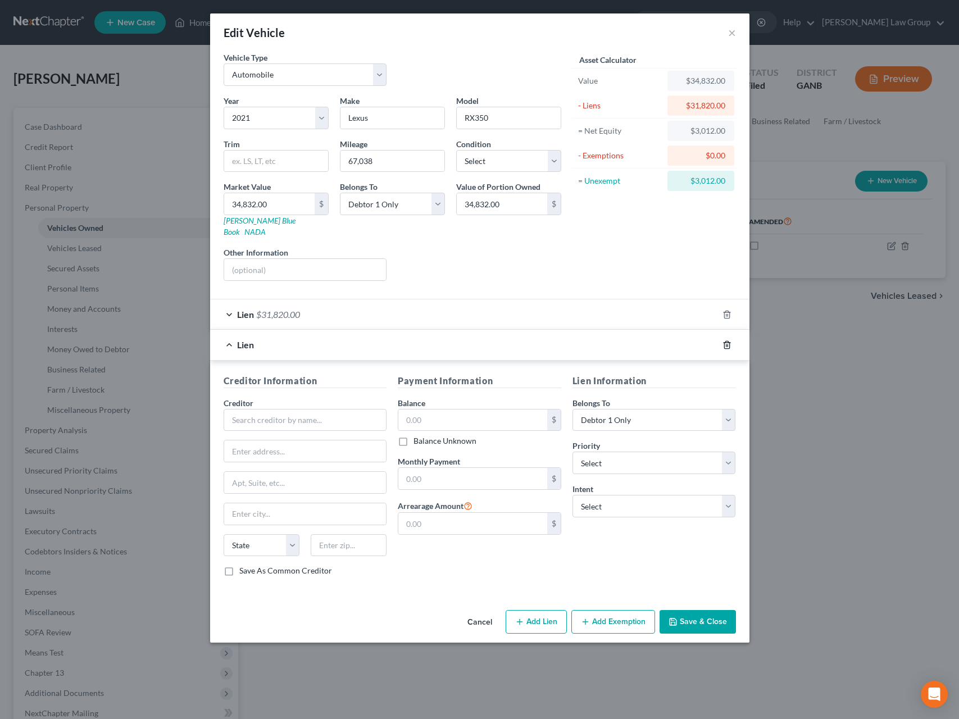
click at [726, 340] on icon "button" at bounding box center [726, 344] width 9 height 9
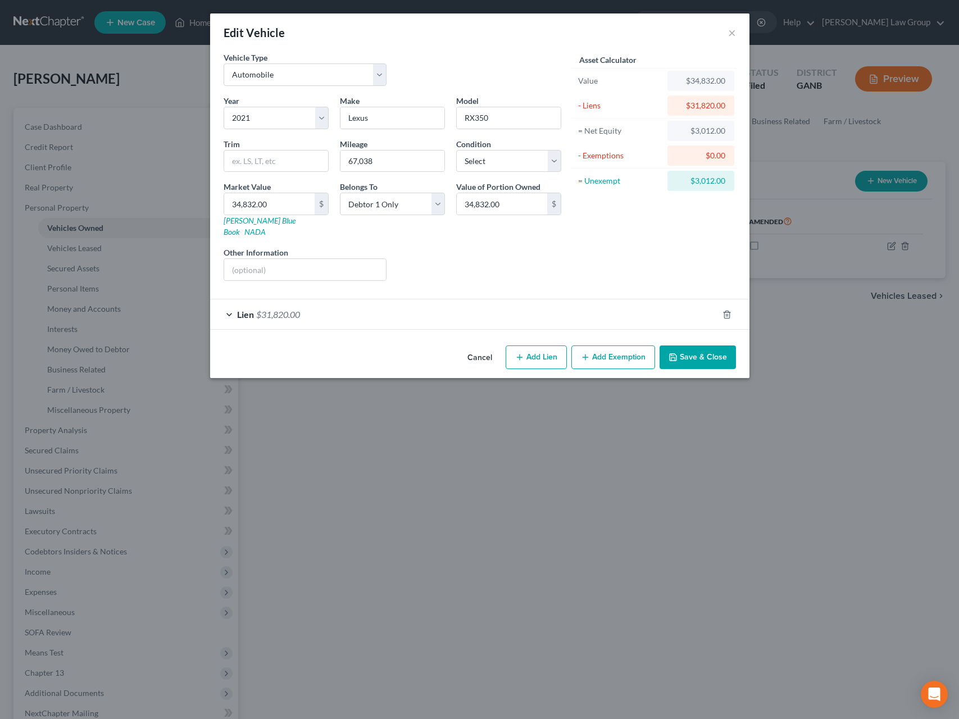
click at [591, 347] on button "Add Exemption" at bounding box center [613, 357] width 84 height 24
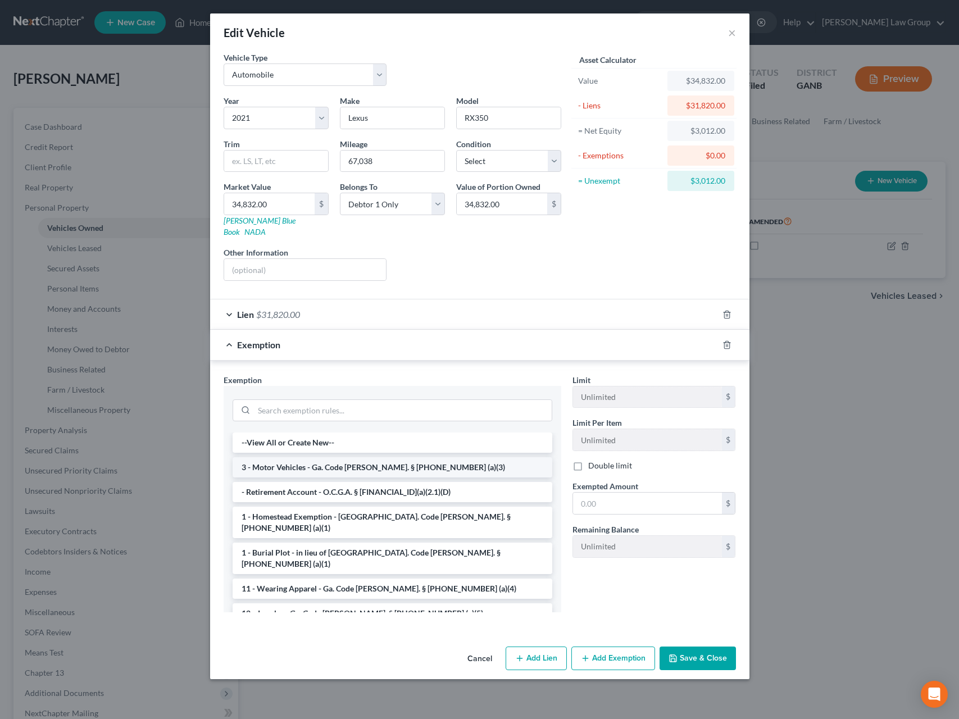
click at [322, 458] on li "3 - Motor Vehicles - Ga. Code [PERSON_NAME]. § [PHONE_NUMBER] (a)(3)" at bounding box center [393, 467] width 320 height 20
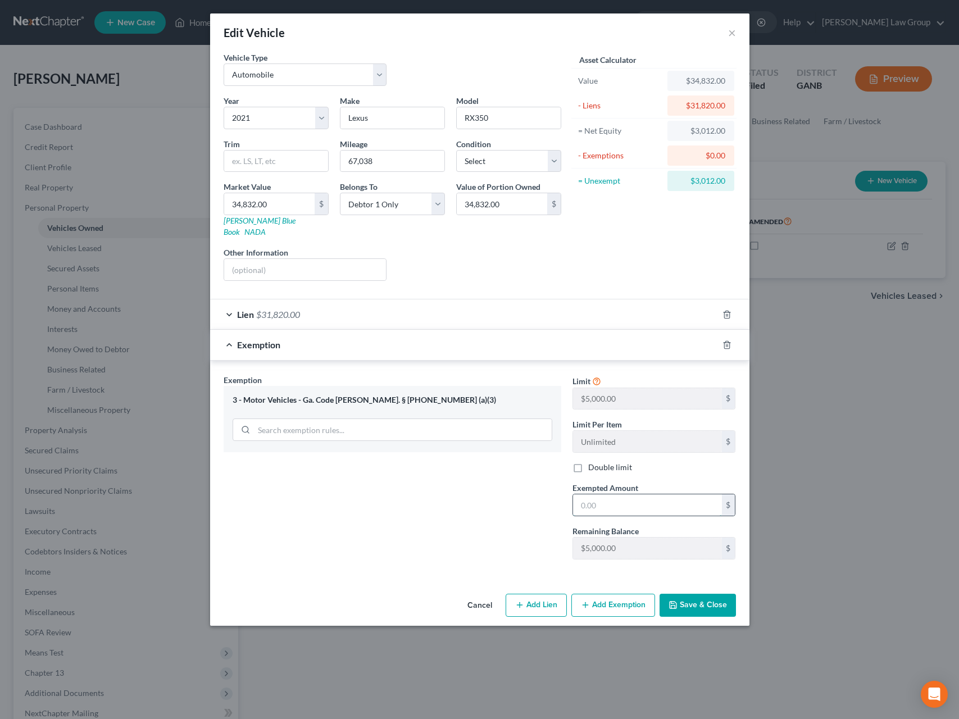
click at [622, 497] on input "text" at bounding box center [647, 504] width 149 height 21
type input "5,000"
click at [730, 599] on button "Save & Close" at bounding box center [697, 606] width 76 height 24
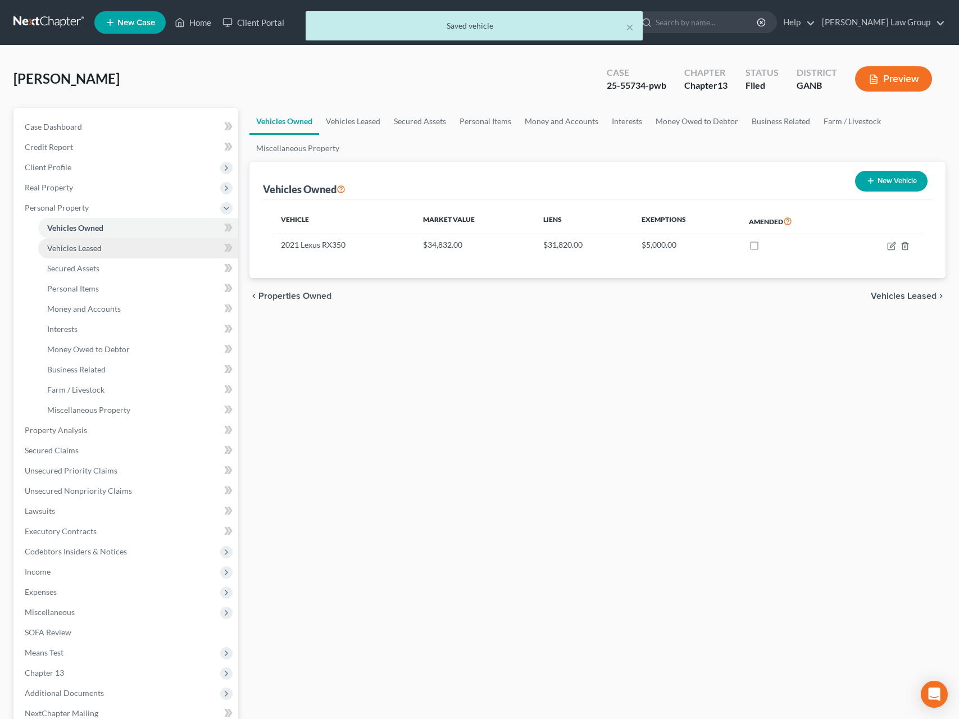
click at [79, 251] on span "Vehicles Leased" at bounding box center [74, 248] width 54 height 10
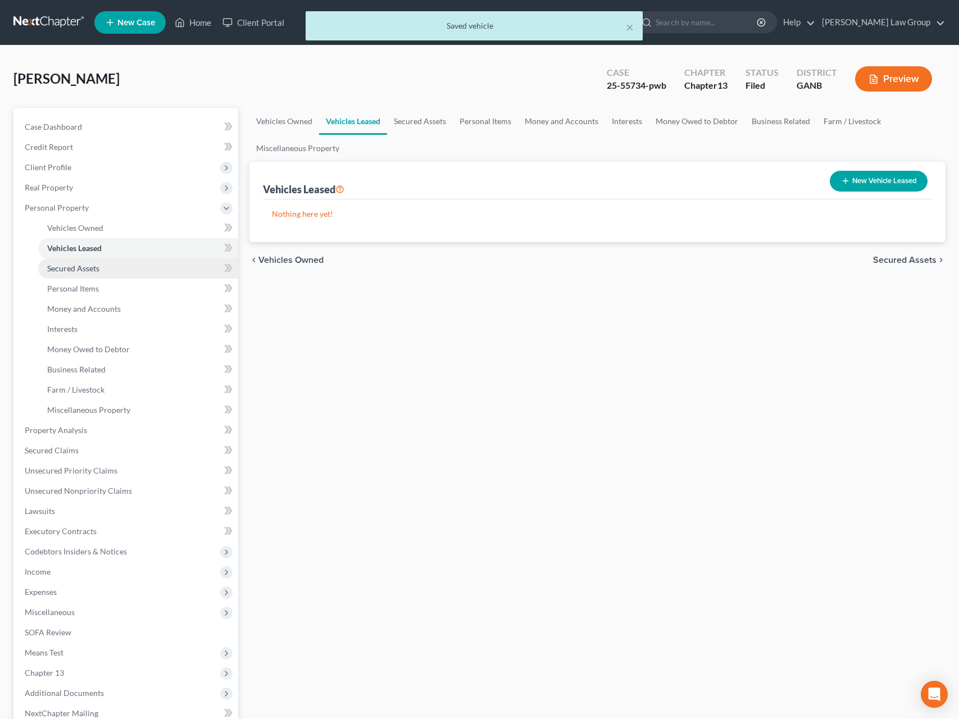
click at [79, 271] on span "Secured Assets" at bounding box center [73, 268] width 52 height 10
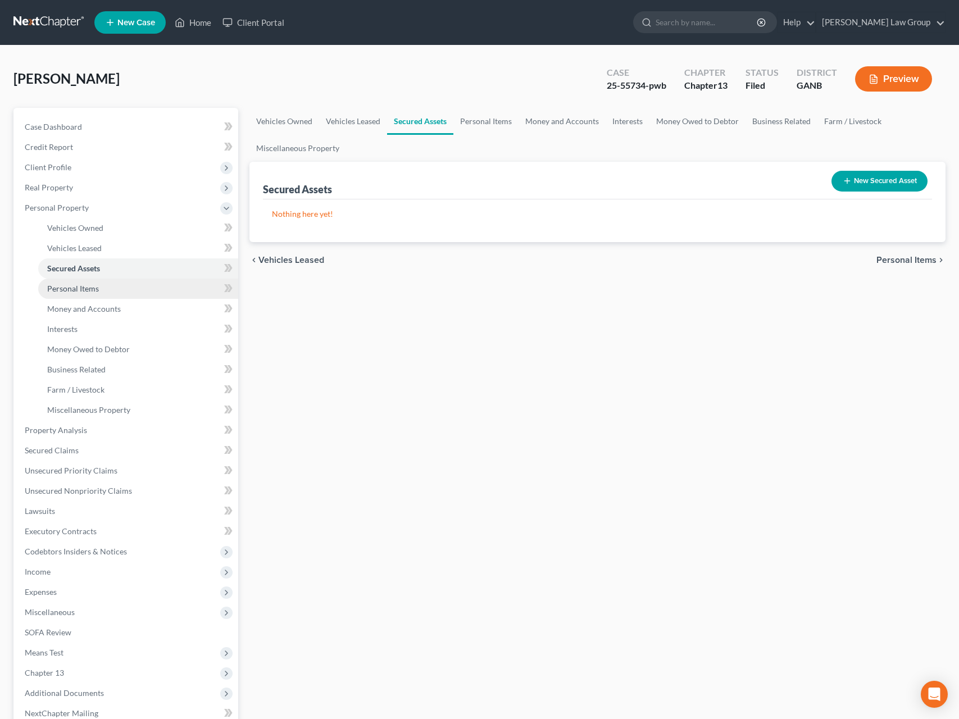
click at [79, 284] on span "Personal Items" at bounding box center [73, 289] width 52 height 10
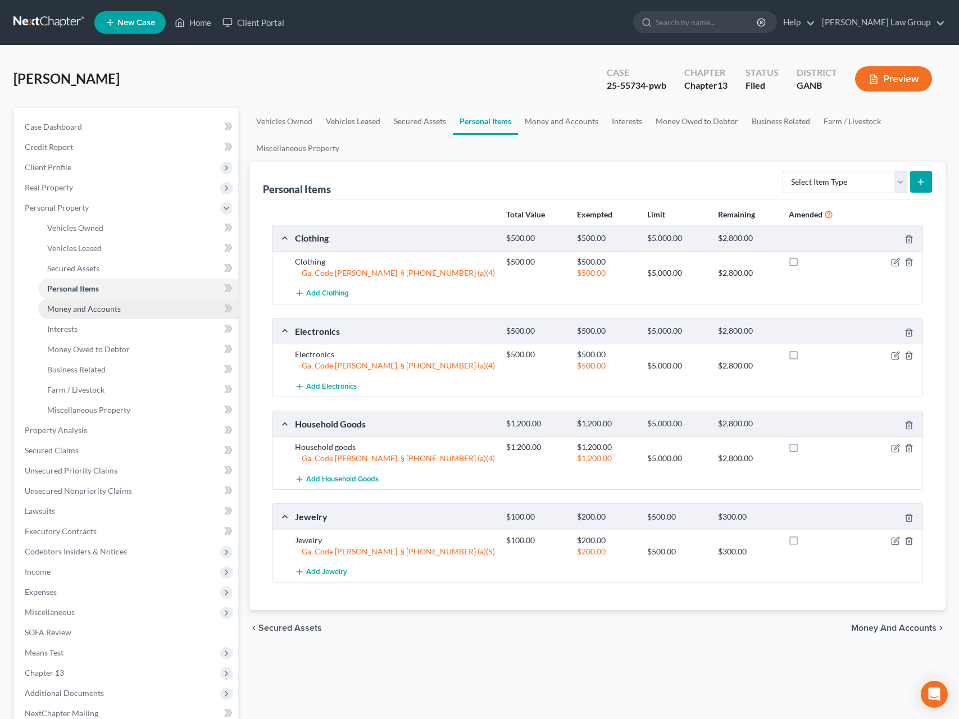
click at [84, 310] on span "Money and Accounts" at bounding box center [84, 309] width 74 height 10
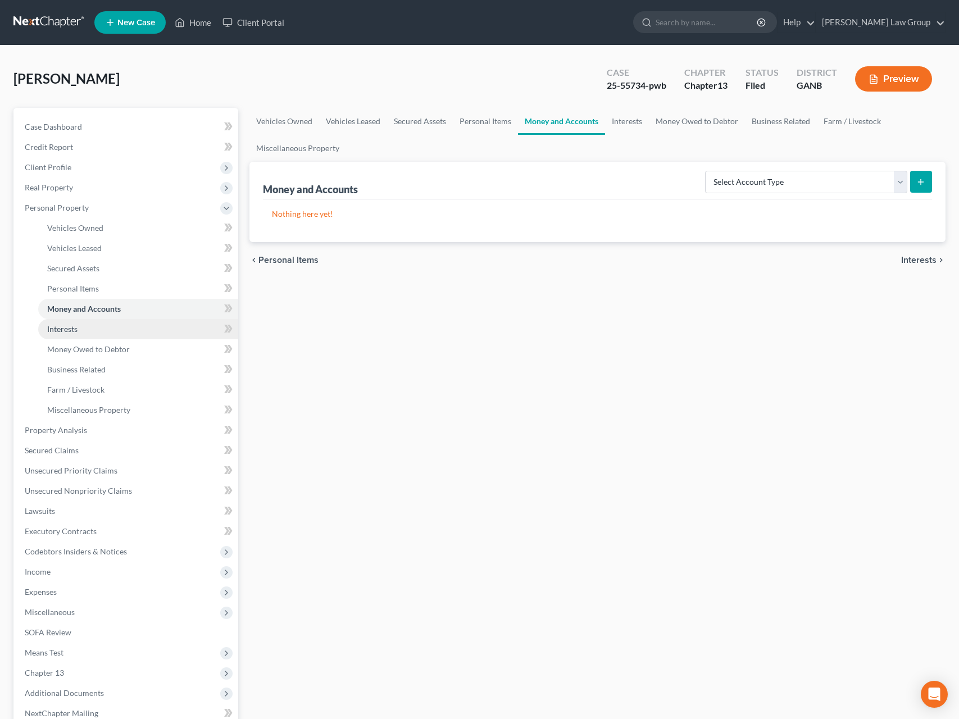
click at [85, 325] on link "Interests" at bounding box center [138, 329] width 200 height 20
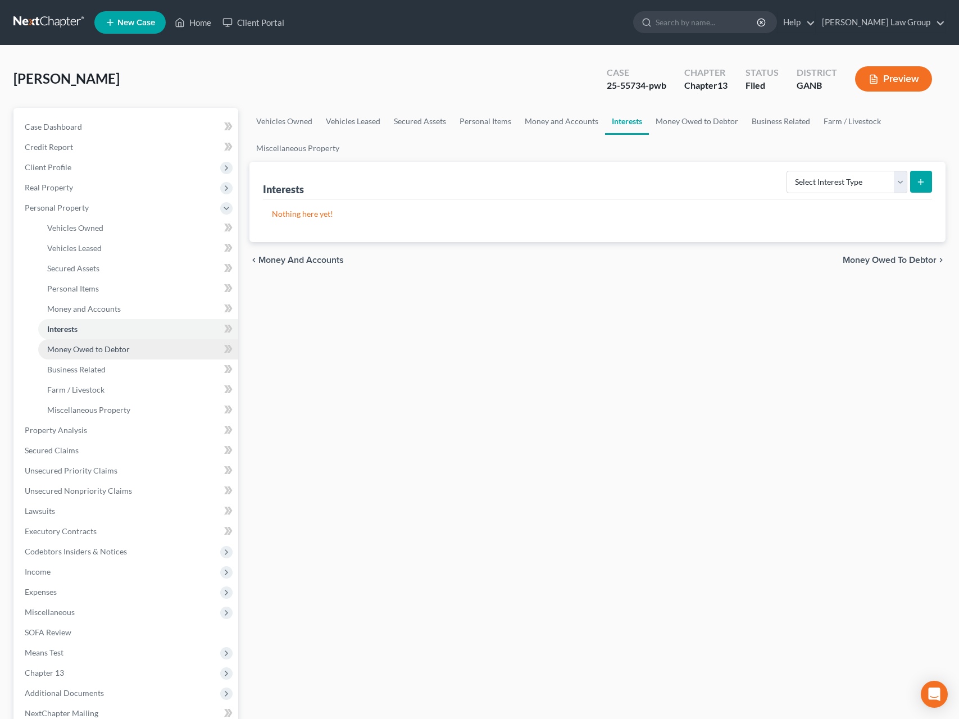
click at [90, 352] on span "Money Owed to Debtor" at bounding box center [88, 349] width 83 height 10
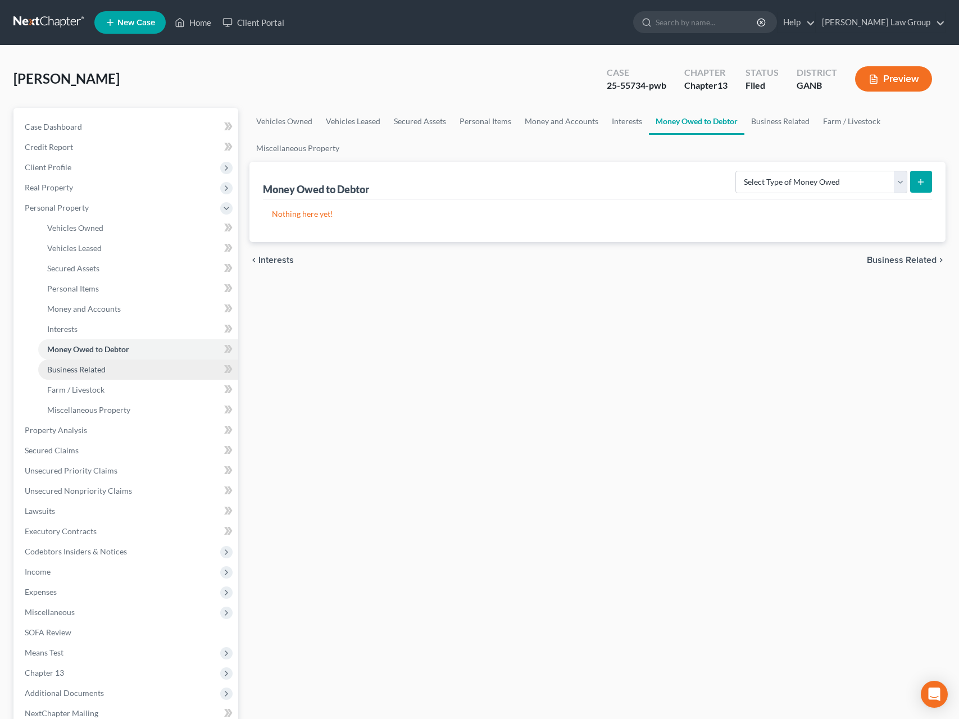
click at [99, 371] on span "Business Related" at bounding box center [76, 370] width 58 height 10
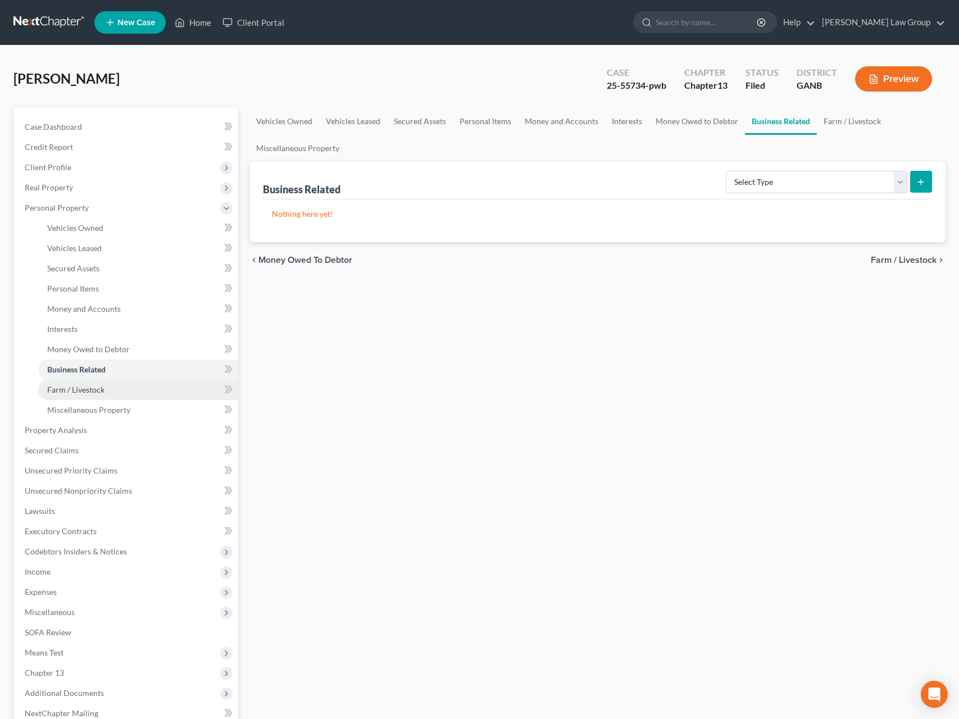
click at [102, 388] on span "Farm / Livestock" at bounding box center [75, 390] width 57 height 10
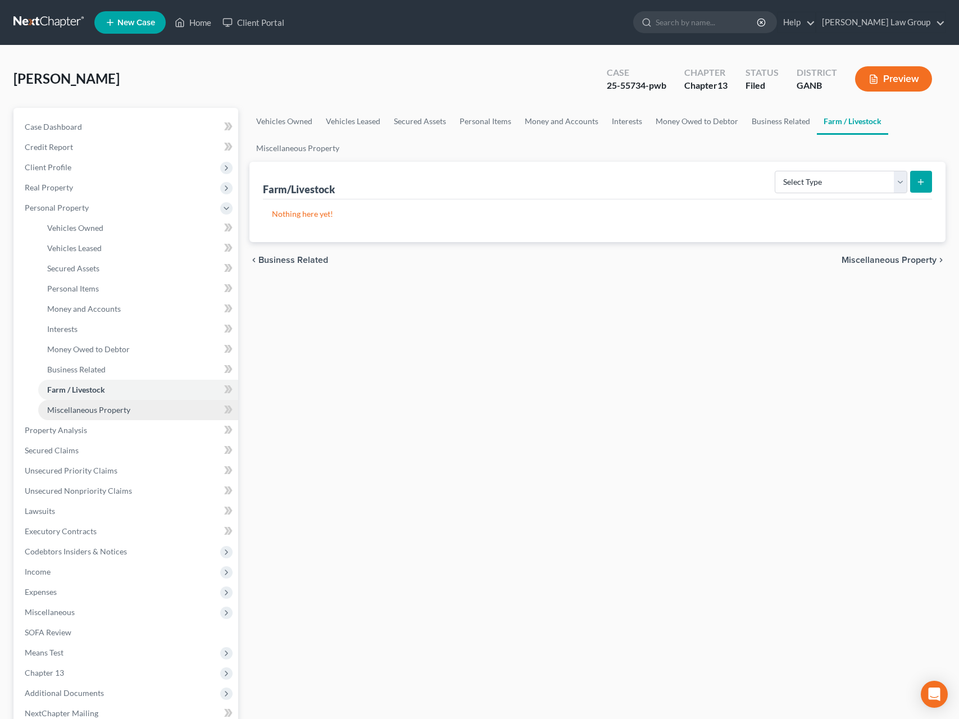
drag, startPoint x: 110, startPoint y: 413, endPoint x: 193, endPoint y: 411, distance: 83.7
click at [110, 413] on span "Miscellaneous Property" at bounding box center [88, 410] width 83 height 10
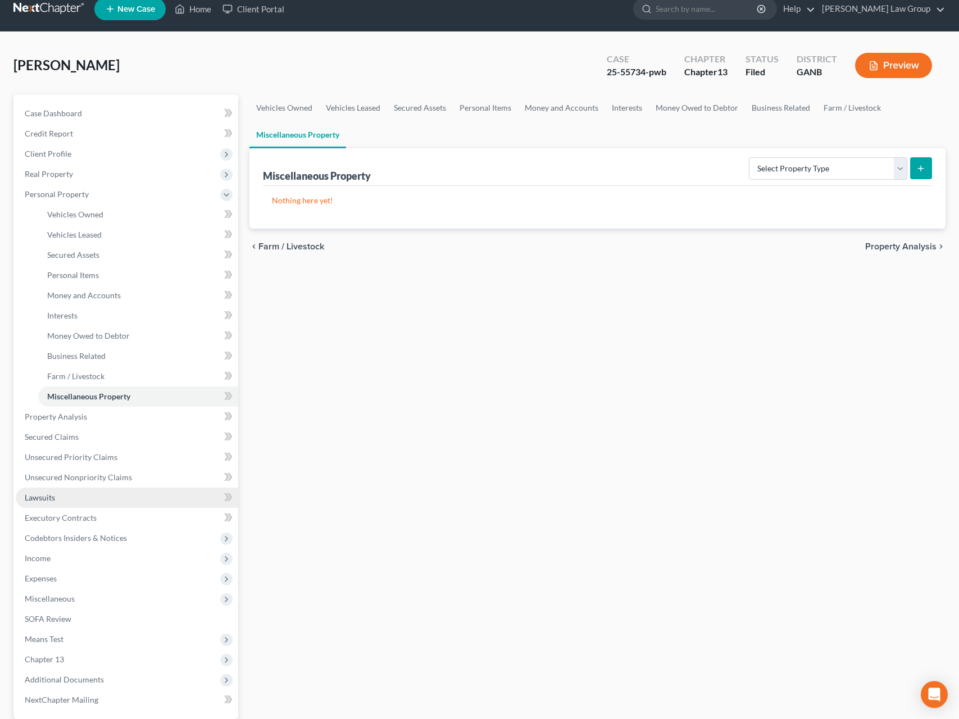
scroll to position [120, 0]
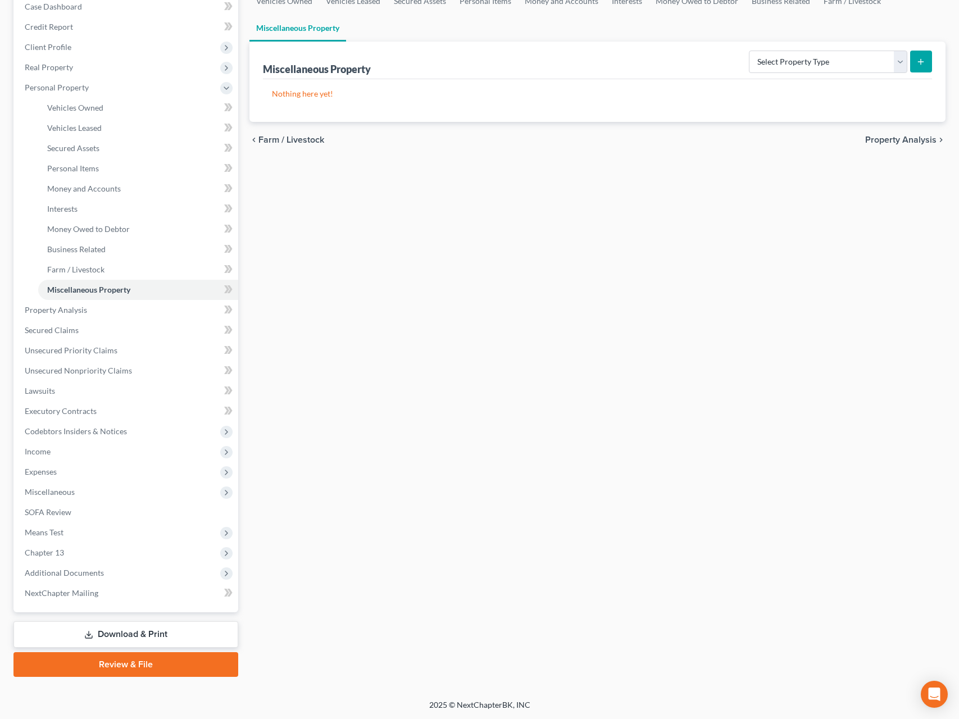
click at [163, 629] on link "Download & Print" at bounding box center [125, 634] width 225 height 26
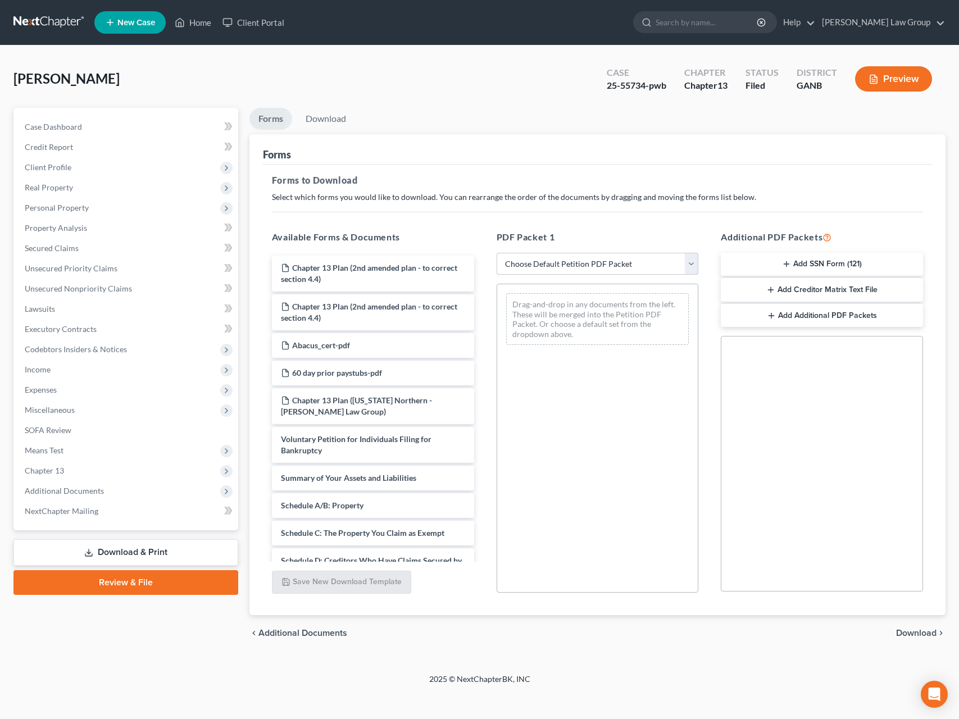
click at [497, 253] on select "Choose Default Petition PDF Packet Complete Bankruptcy Petition (all forms and …" at bounding box center [598, 264] width 202 height 22
select select "2"
click option "Amended Forms" at bounding box center [0, 0] width 0 height 0
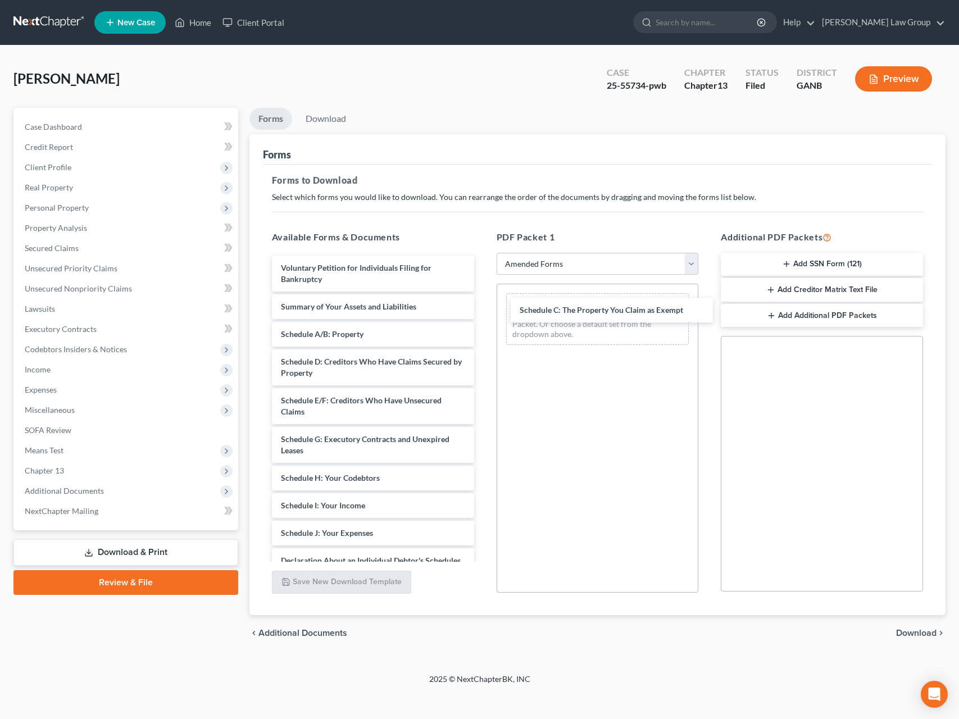
drag, startPoint x: 362, startPoint y: 363, endPoint x: 599, endPoint y: 312, distance: 242.6
click at [483, 312] on div "Schedule C: The Property You Claim as Exempt Voluntary Petition for Individuals…" at bounding box center [373, 514] width 220 height 516
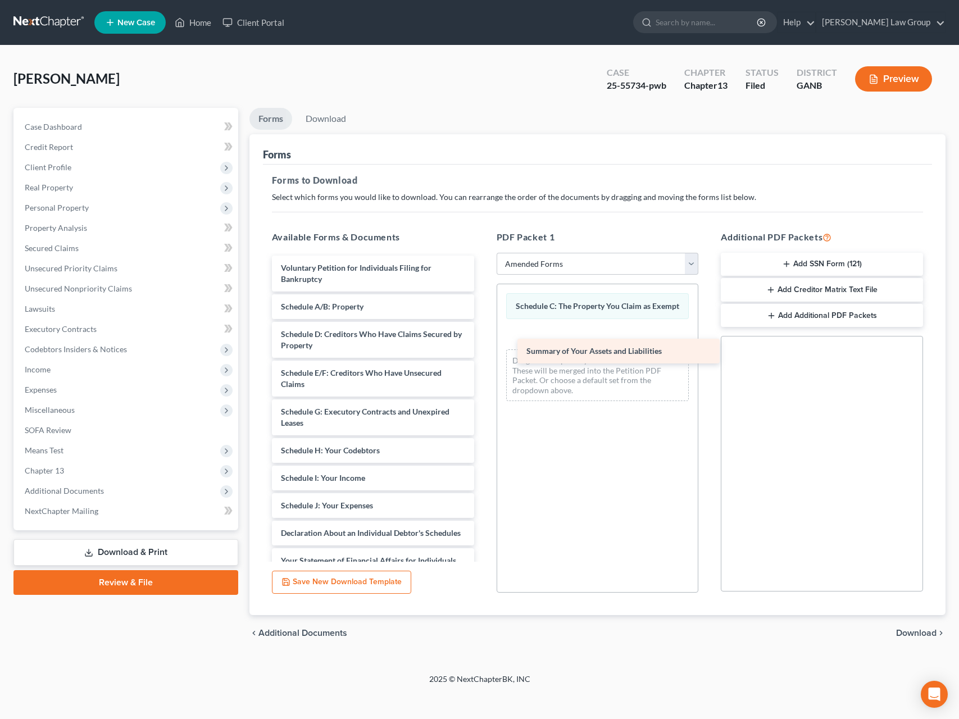
drag, startPoint x: 361, startPoint y: 299, endPoint x: 598, endPoint y: 344, distance: 241.2
click at [483, 343] on div "Summary of Your Assets and Liabilities Voluntary Petition for Individuals Filin…" at bounding box center [373, 500] width 220 height 489
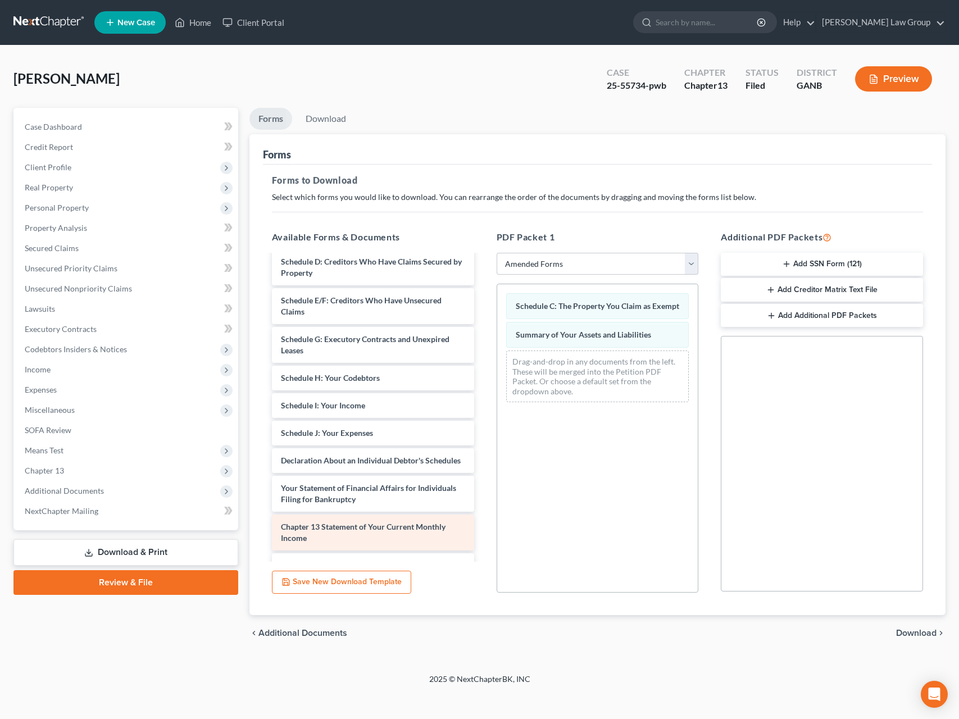
scroll to position [111, 0]
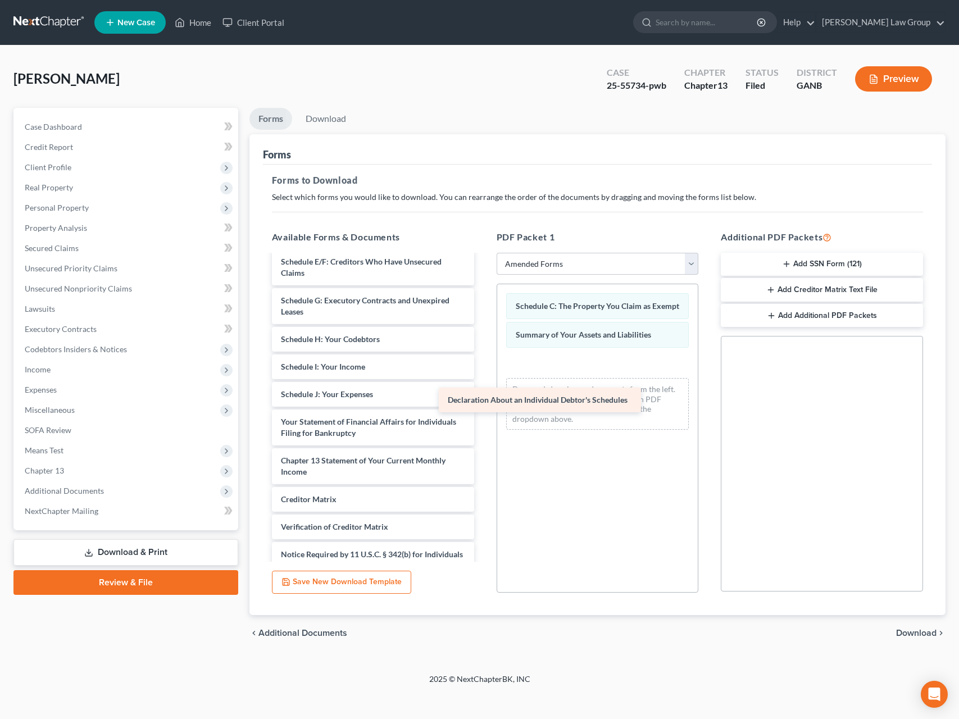
drag, startPoint x: 366, startPoint y: 421, endPoint x: 574, endPoint y: 377, distance: 213.0
click at [483, 381] on div "Declaration About an Individual Debtor's Schedules Voluntary Petition for Indiv…" at bounding box center [373, 374] width 220 height 461
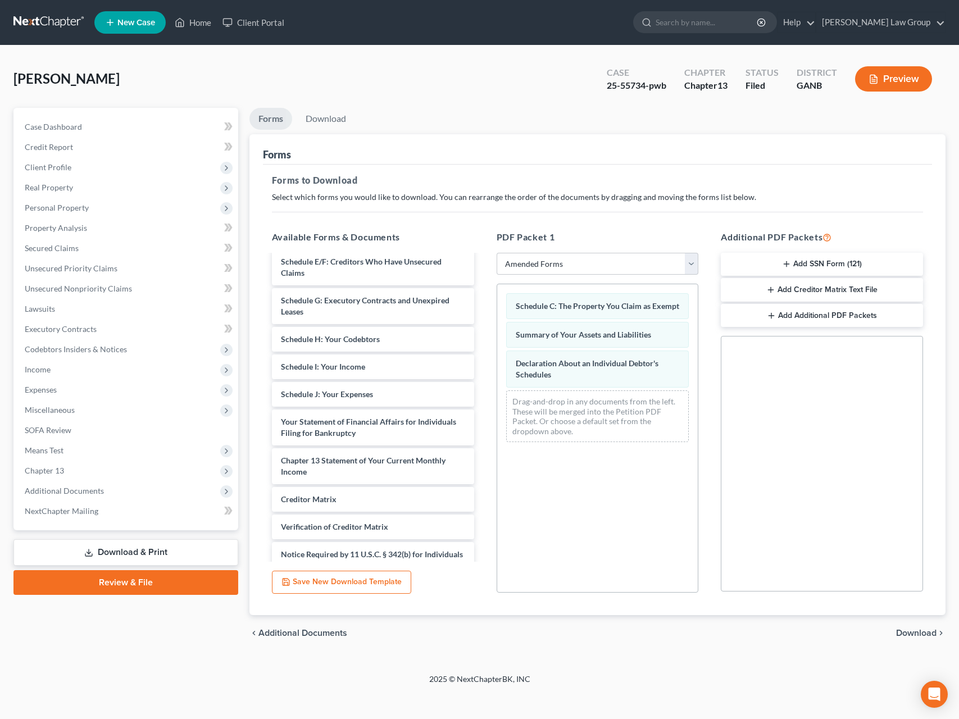
click at [813, 635] on span "Download" at bounding box center [916, 633] width 40 height 9
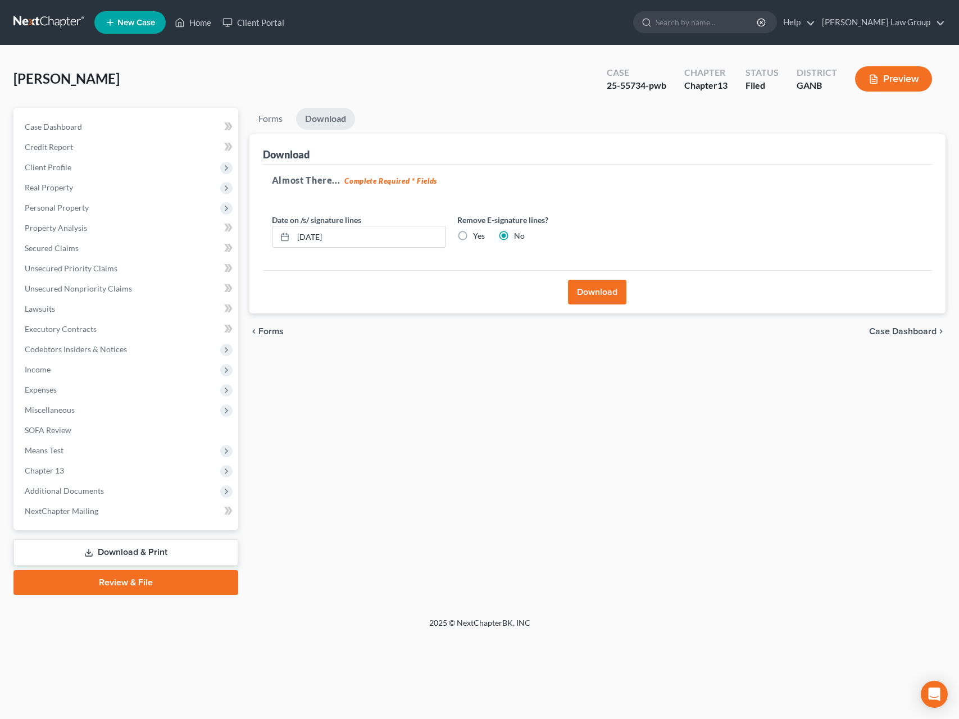
click at [599, 300] on button "Download" at bounding box center [597, 292] width 58 height 25
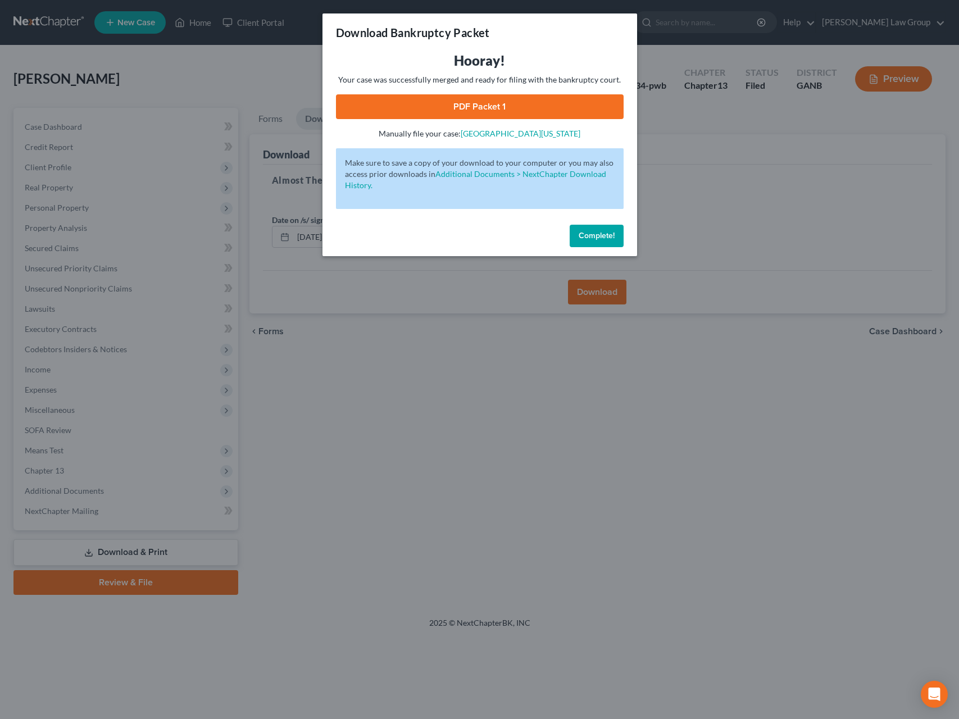
click at [488, 109] on link "PDF Packet 1" at bounding box center [480, 106] width 288 height 25
